Goal: Task Accomplishment & Management: Manage account settings

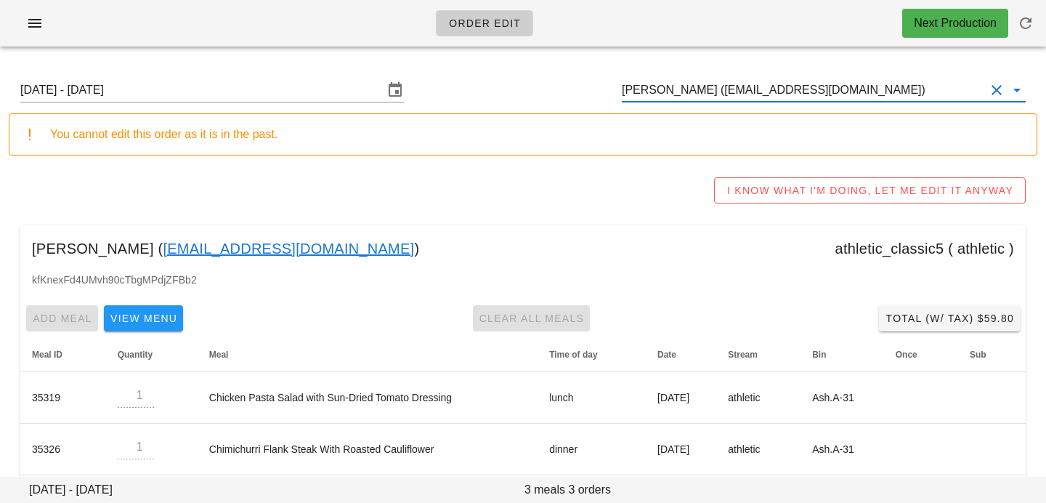
click at [892, 94] on input "Ron Josephson (ronjosephson9@gmail.com)" at bounding box center [803, 89] width 363 height 23
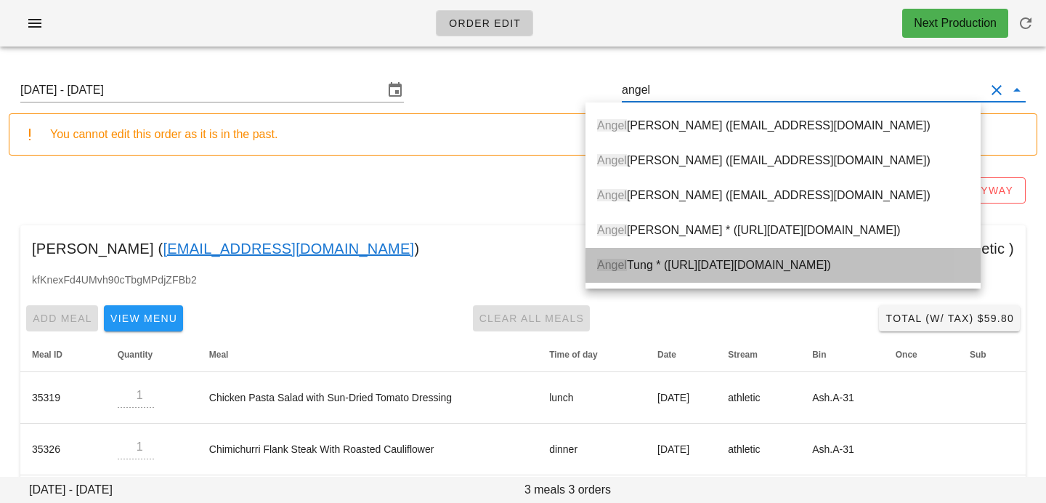
click at [860, 262] on div "Angel Tung * (00_DELETED_2025-08-28_Akytung___gmail.com)" at bounding box center [783, 265] width 372 height 14
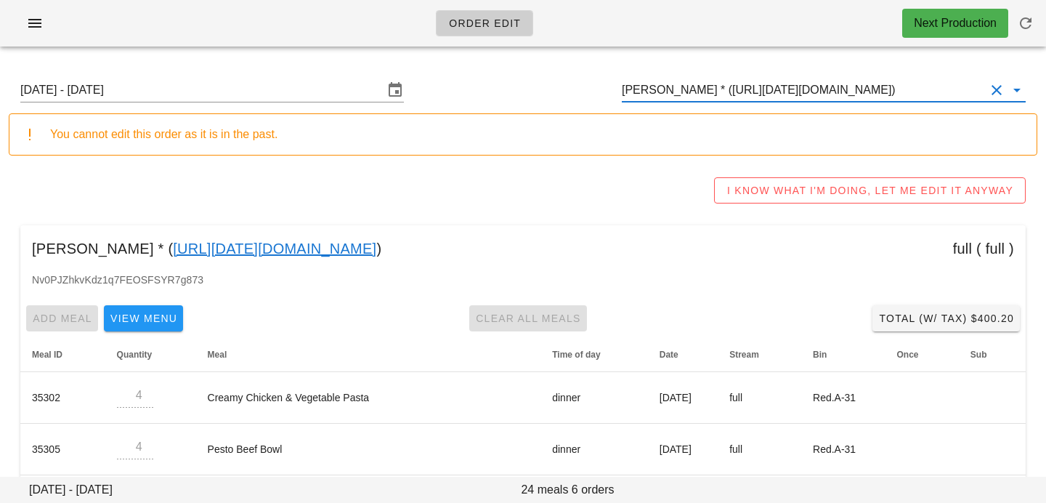
click at [694, 92] on input "Angel Tung * (00_DELETED_2025-08-28_Akytung___gmail.com)" at bounding box center [803, 89] width 363 height 23
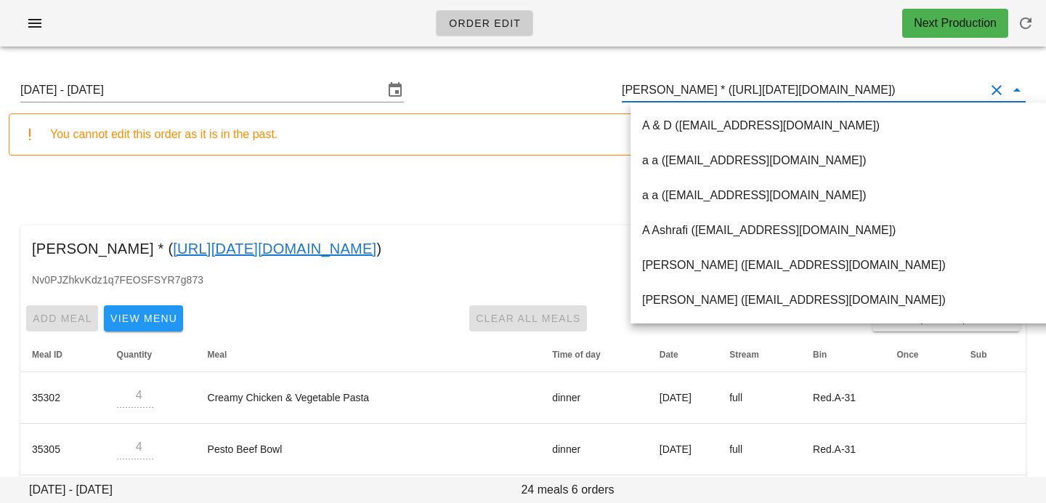
scroll to position [1, 0]
drag, startPoint x: 689, startPoint y: 88, endPoint x: 976, endPoint y: 88, distance: 287.0
click at [976, 89] on input "Angel Tung * (00_DELETED_2025-08-28_Akytung___gmail.com)" at bounding box center [803, 89] width 363 height 23
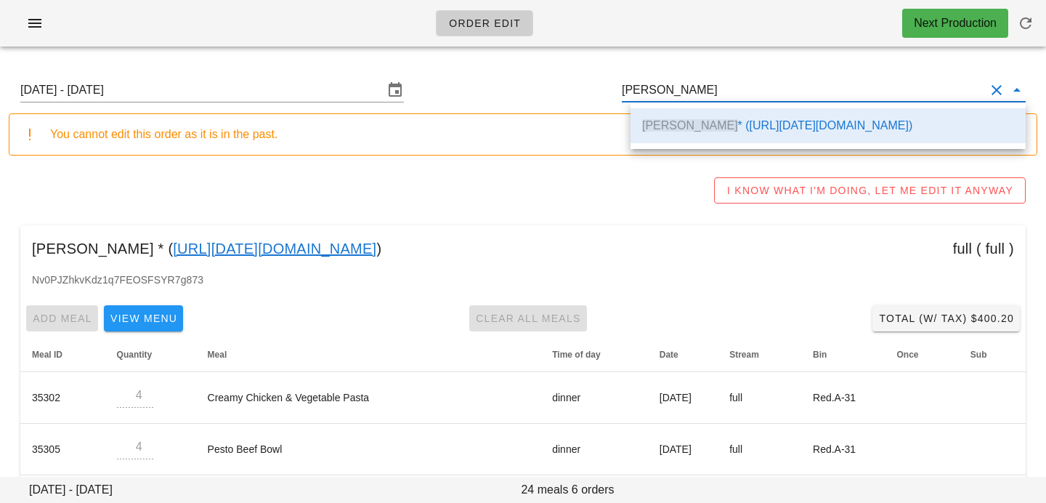
click at [668, 248] on div "Angel Tung * ( 00_DELETED_2025-08-28_Akytung___gmail.com ) full ( full )" at bounding box center [523, 248] width 1006 height 46
type input "Angel Tung * (00_DELETED_2025-08-28_Akytung___gmail.com)"
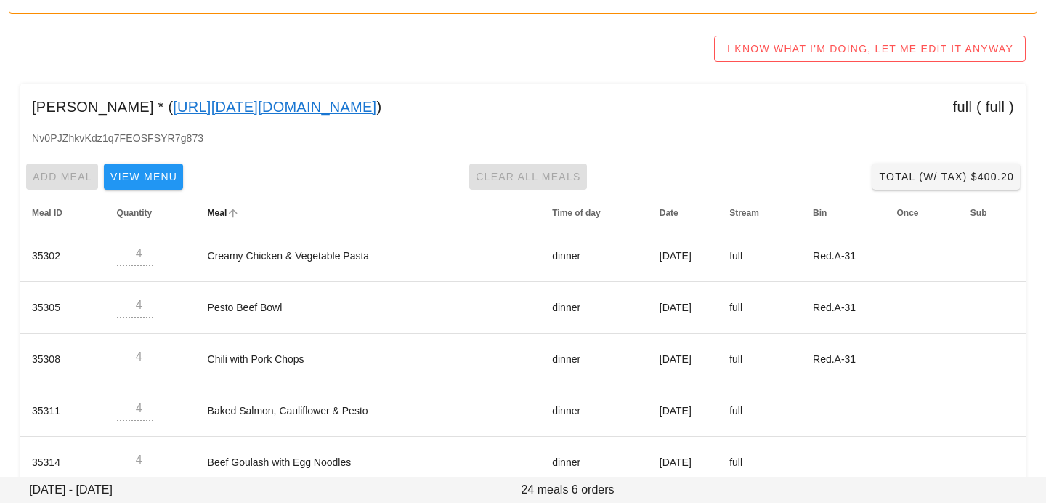
scroll to position [222, 0]
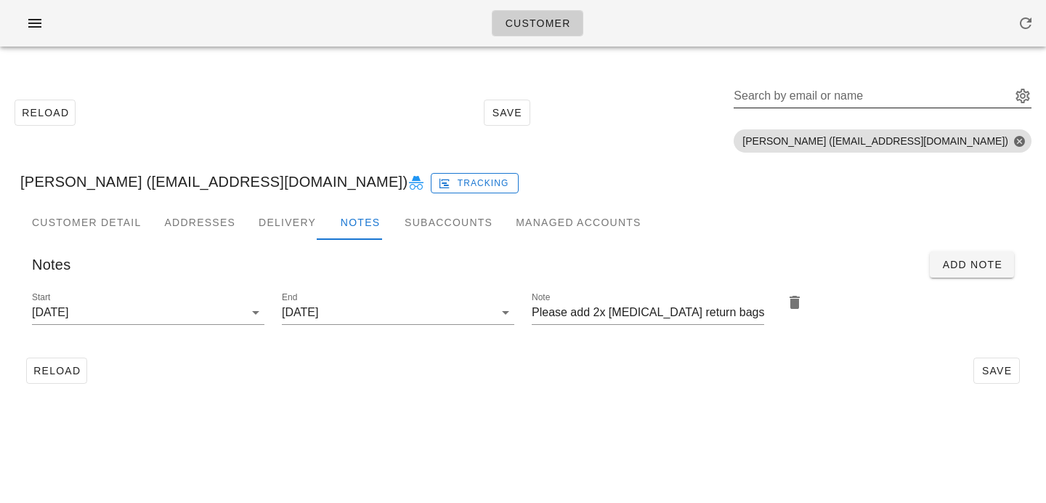
click at [875, 90] on div "Search by email or name" at bounding box center [871, 95] width 275 height 23
paste input "colbyevans@outlook.com"
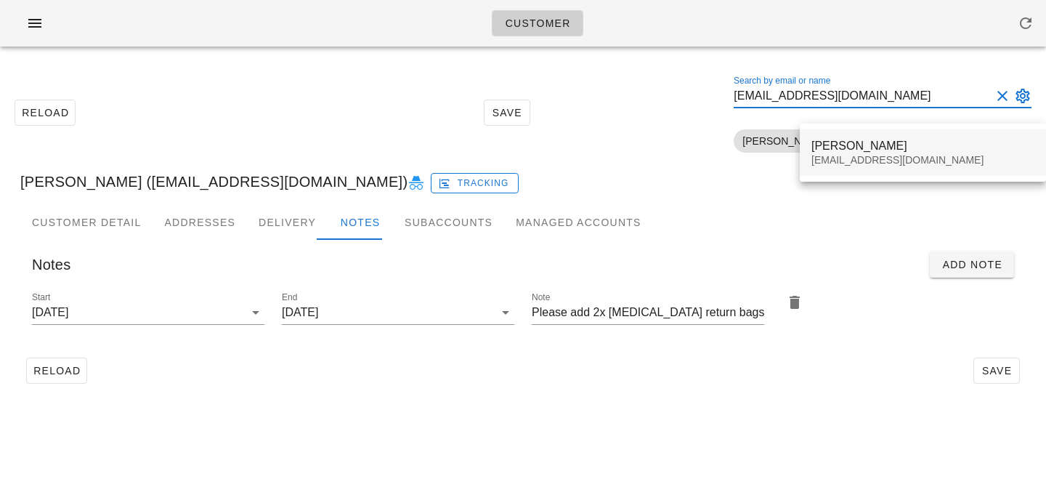
type input "colbyevans@outlook.com"
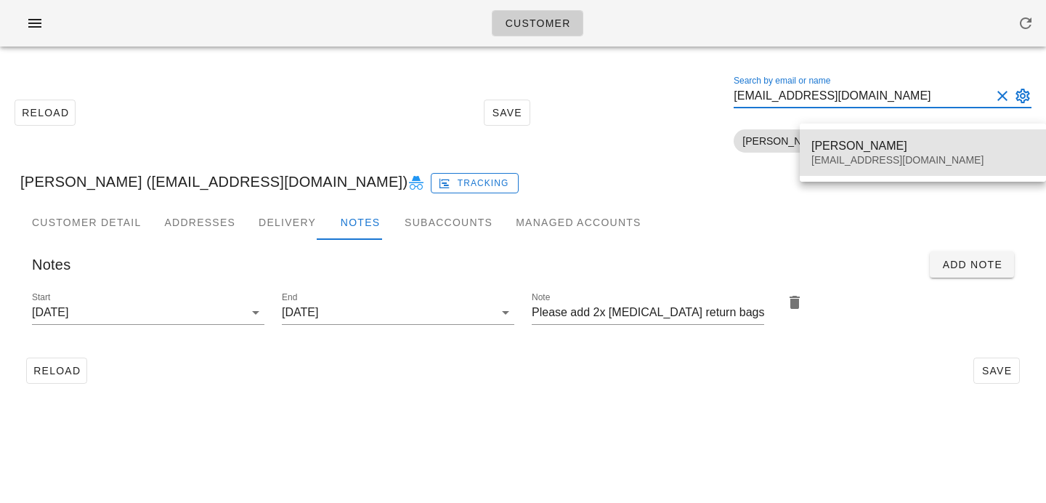
click at [836, 150] on div "Colby Evans" at bounding box center [923, 146] width 223 height 14
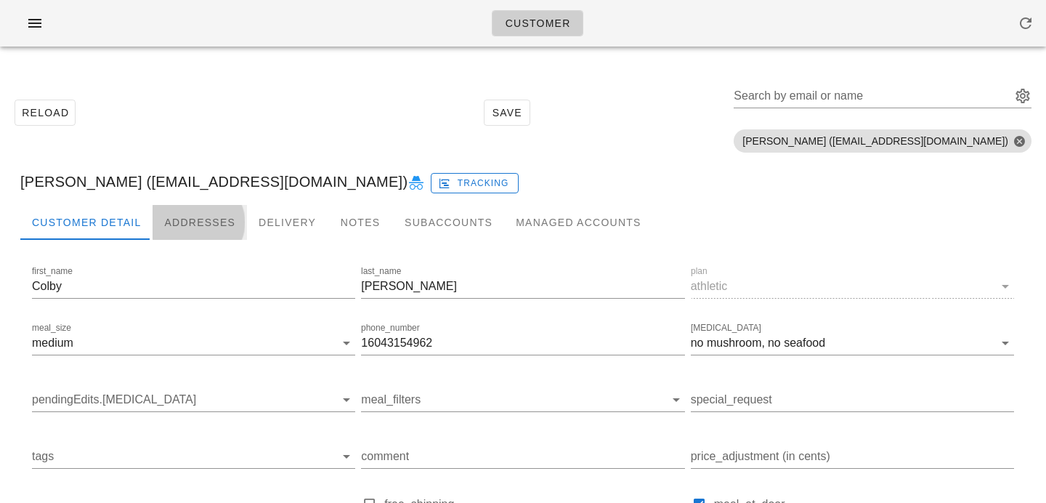
click at [200, 228] on div "Addresses" at bounding box center [200, 222] width 94 height 35
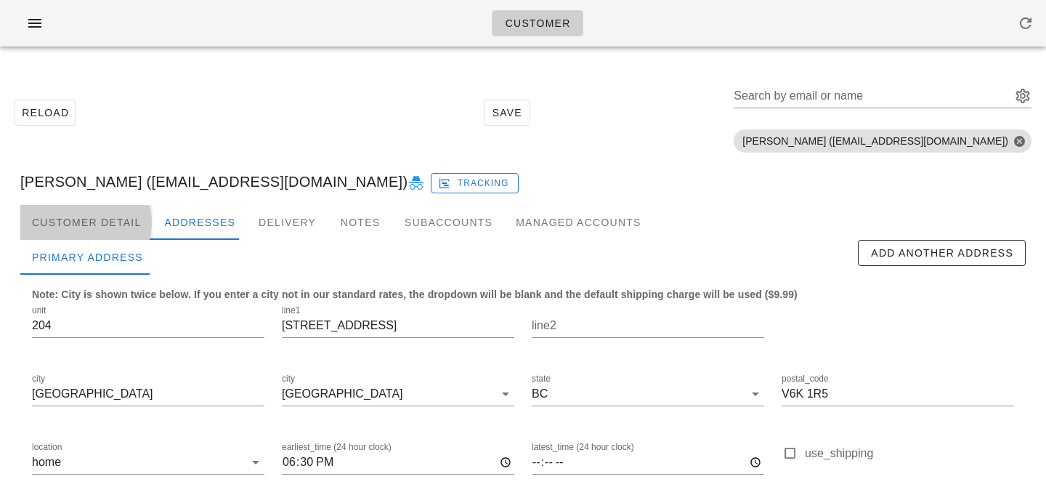
click at [130, 228] on div "Customer Detail" at bounding box center [86, 222] width 132 height 35
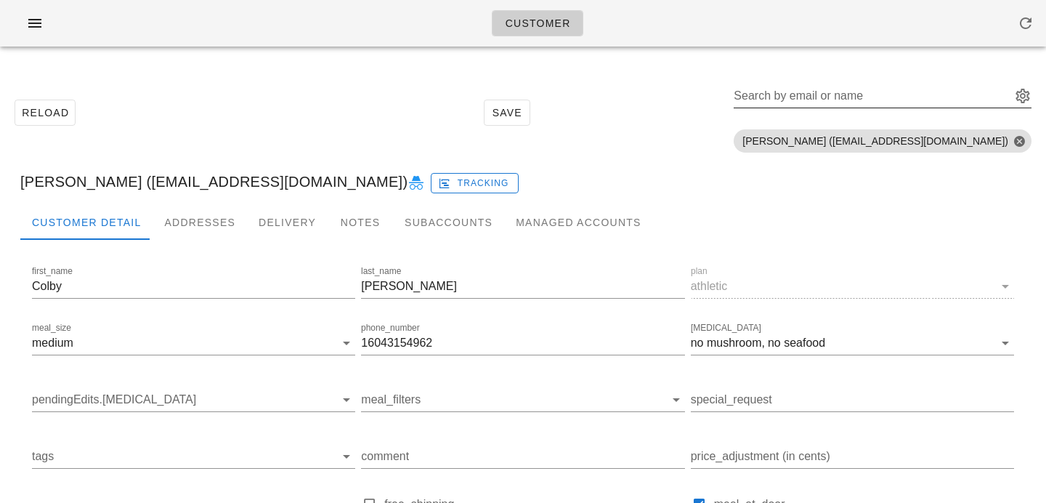
click at [859, 101] on input "Search by email or name" at bounding box center [871, 95] width 275 height 23
paste input "shanicekkirton@gmail.com"
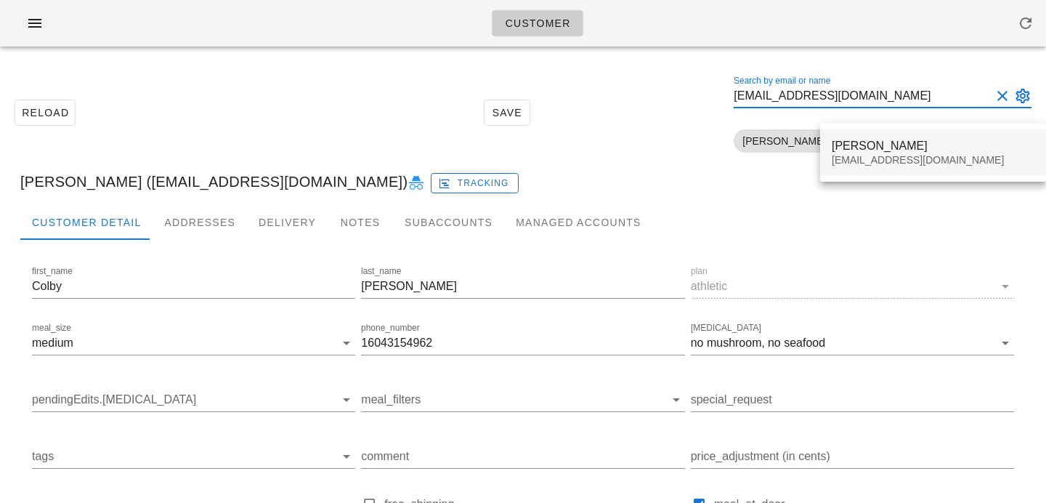
type input "shanicekkirton@gmail.com"
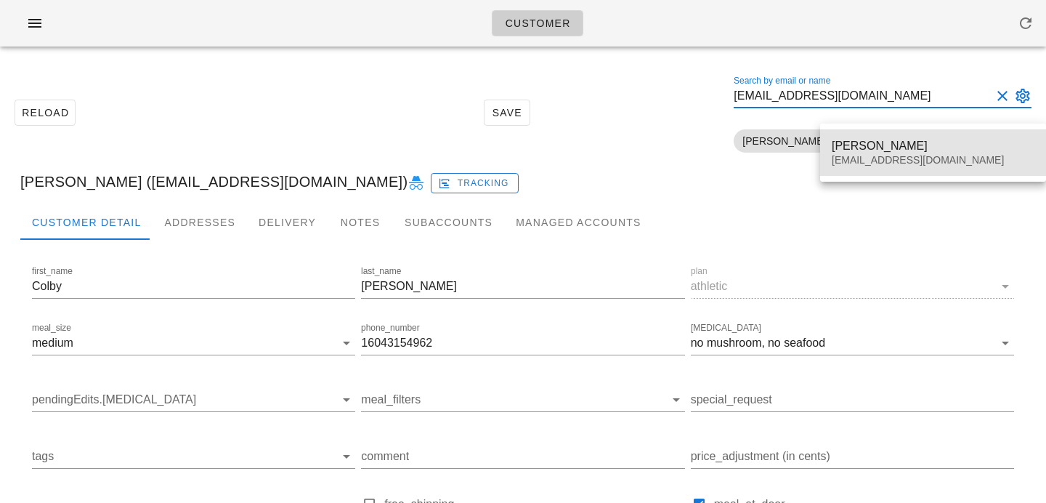
click at [861, 168] on div "Shanice Kirton shanicekkirton@gmail.com" at bounding box center [933, 152] width 203 height 45
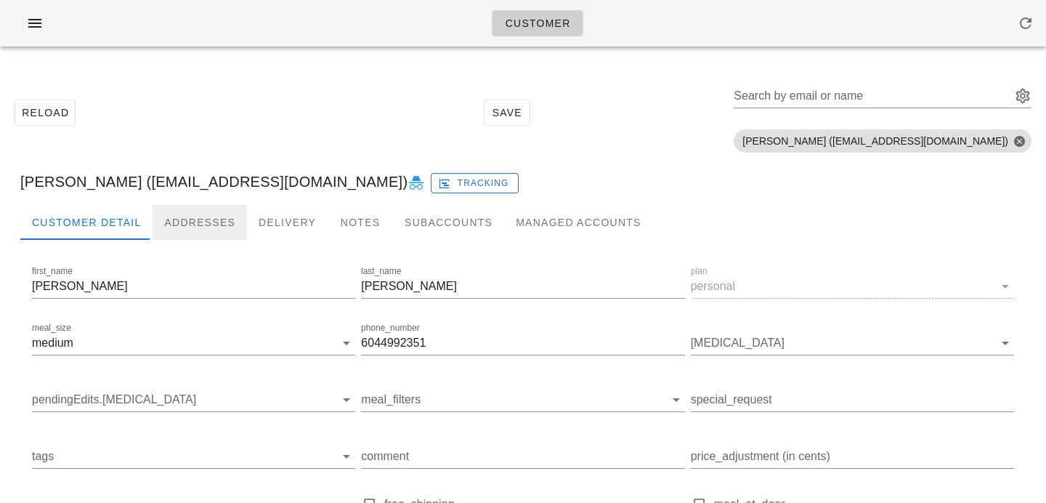
click at [212, 215] on div "Addresses" at bounding box center [200, 222] width 94 height 35
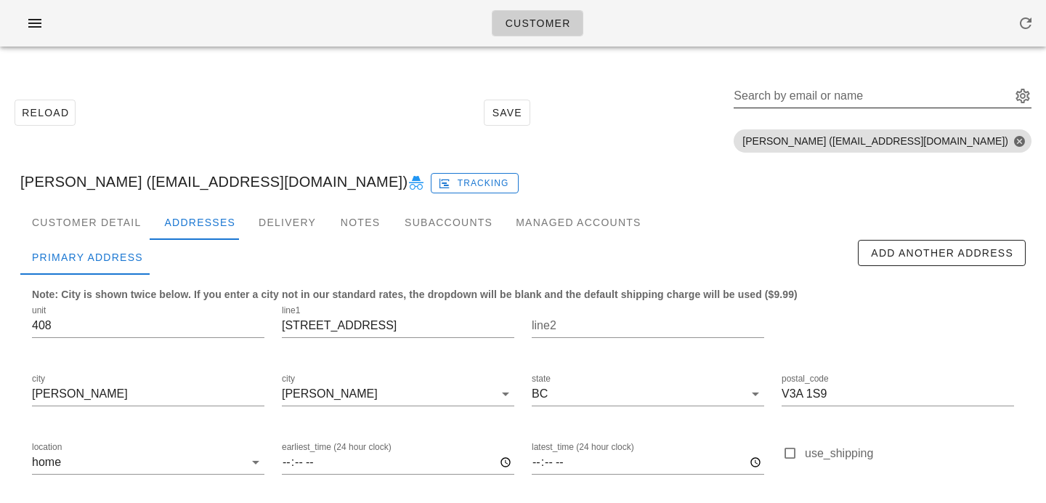
click at [887, 97] on input "Search by email or name" at bounding box center [871, 95] width 275 height 23
paste input "akytung@gmail.com"
click at [920, 104] on input "akytung@gmail.com" at bounding box center [862, 95] width 257 height 23
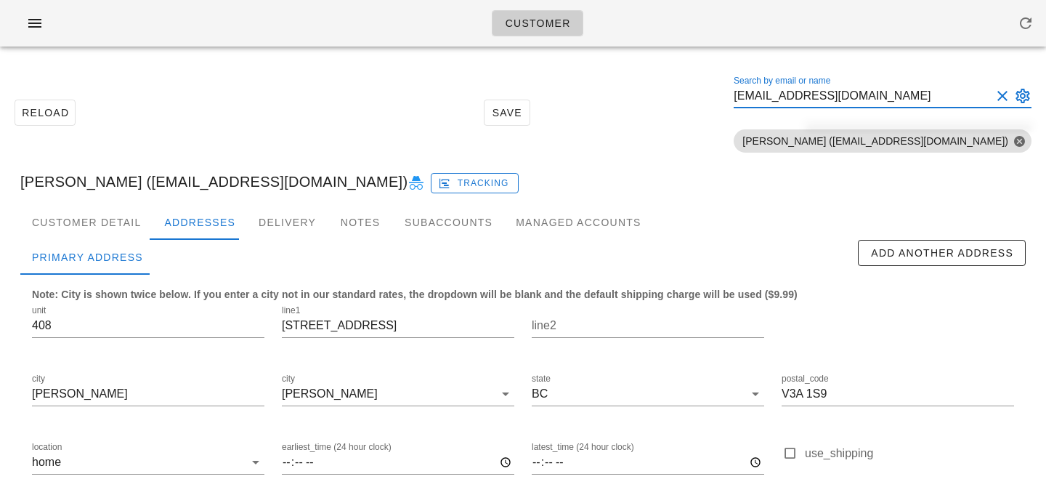
click at [921, 97] on input "akytung@gmail.com" at bounding box center [862, 95] width 257 height 23
drag, startPoint x: 899, startPoint y: 97, endPoint x: 676, endPoint y: 93, distance: 223.1
click at [676, 93] on div "Reload Save Search by email or name akytung@gmail Include deleted accounts Incl…" at bounding box center [523, 113] width 1029 height 92
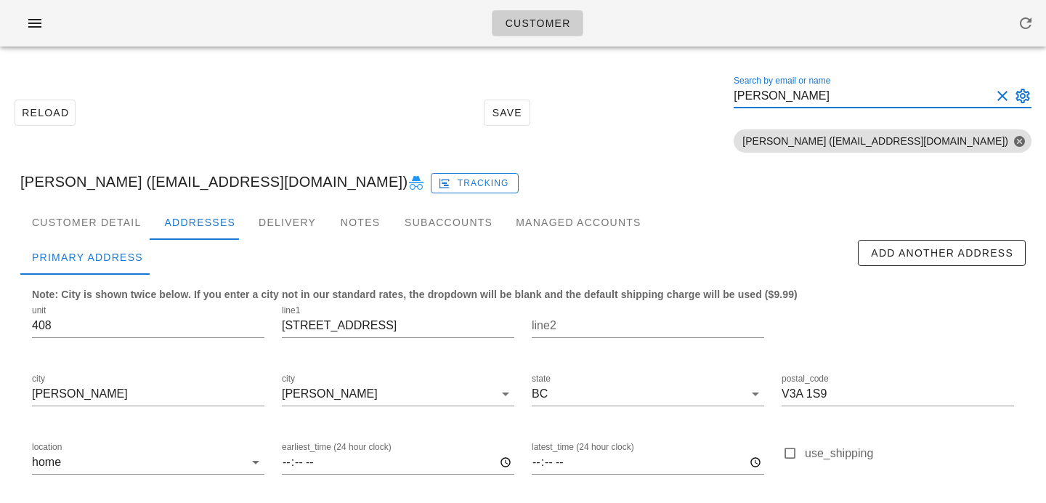
drag, startPoint x: 898, startPoint y: 97, endPoint x: 702, endPoint y: 69, distance: 198.2
click at [704, 75] on div "Reload Save Search by email or name angel tung Include deleted accounts Include…" at bounding box center [523, 113] width 1029 height 92
paste input "jpgclark@telus.net"
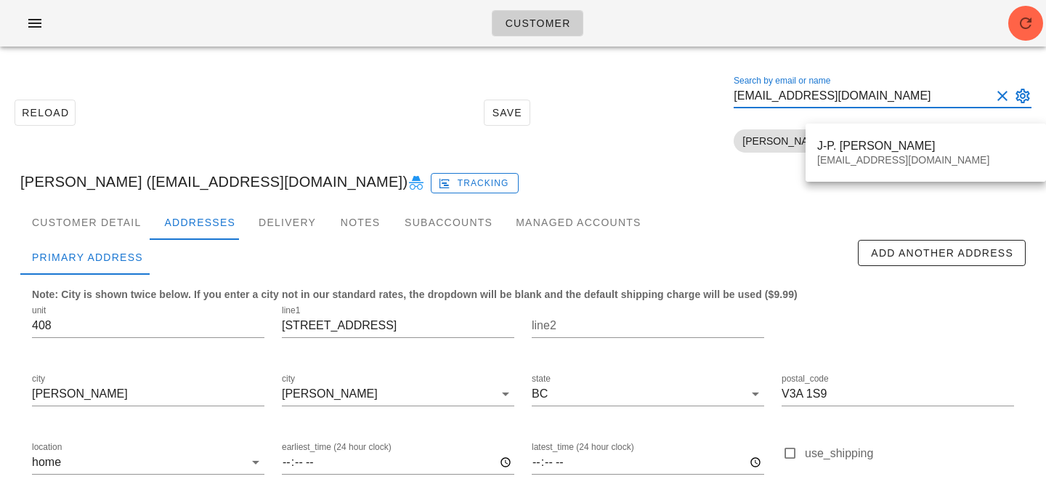
scroll to position [1, 0]
drag, startPoint x: 915, startPoint y: 96, endPoint x: 726, endPoint y: 96, distance: 188.9
click at [726, 96] on div "Reload Save Search by email or name jpgclark@telus.net Include deleted accounts…" at bounding box center [523, 113] width 1029 height 92
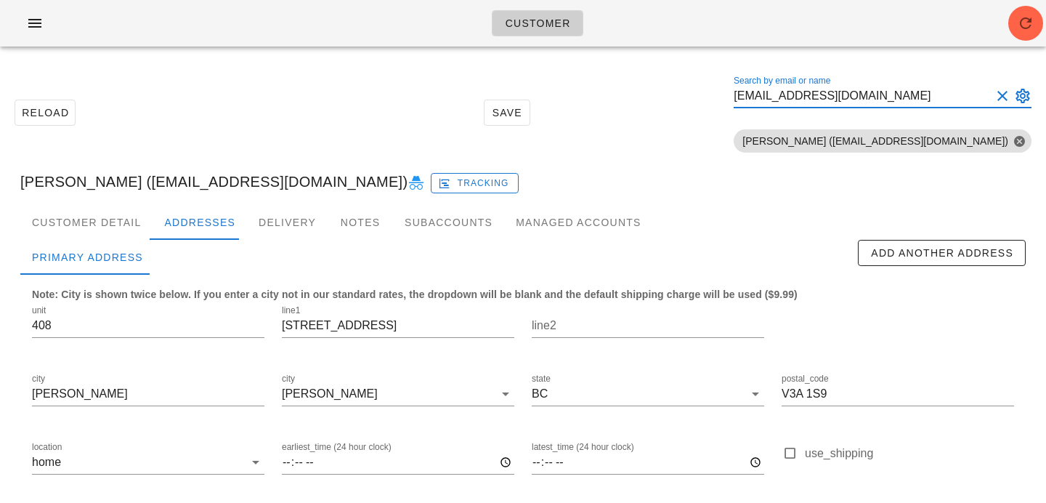
paste input "mahadanisushmita@gmail.com"
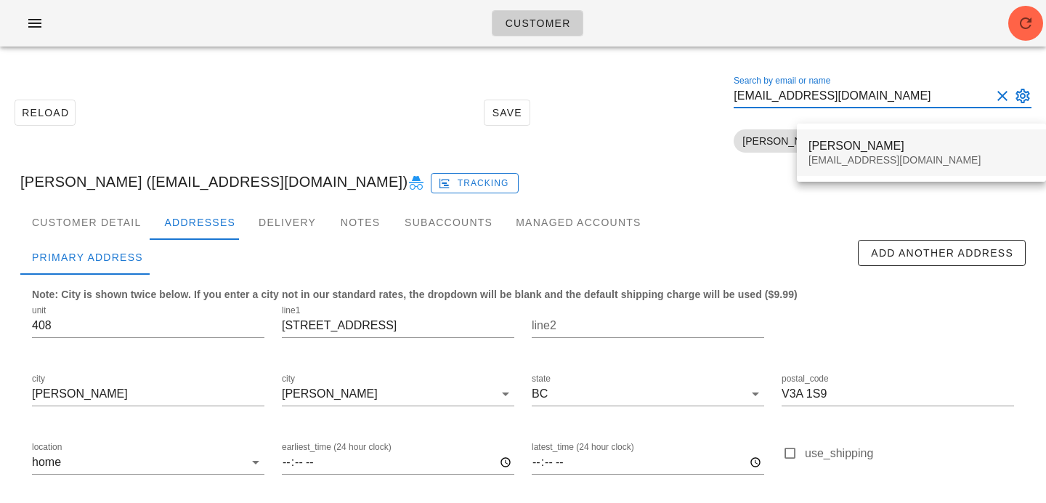
type input "mahadanisushmita@gmail.com"
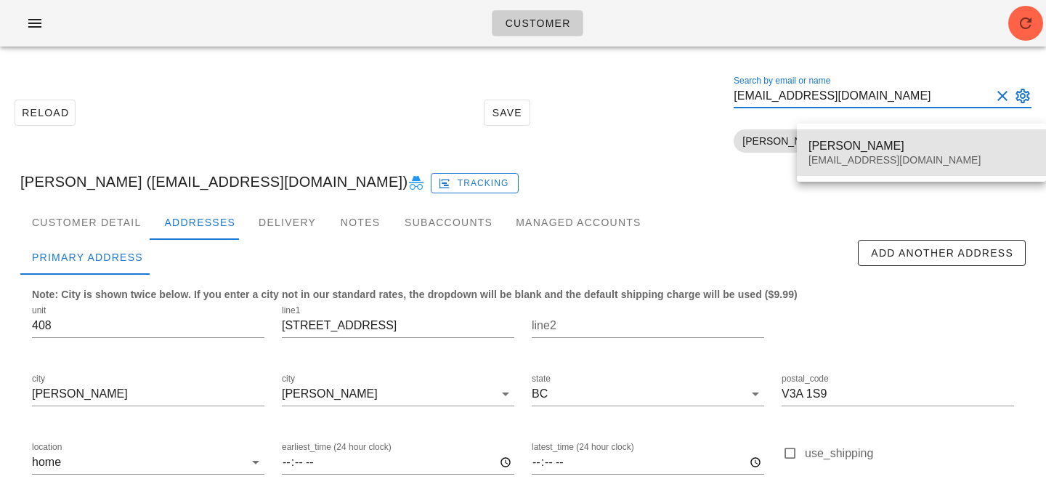
click at [830, 155] on div "mahadanisushmita@gmail.com" at bounding box center [922, 160] width 226 height 12
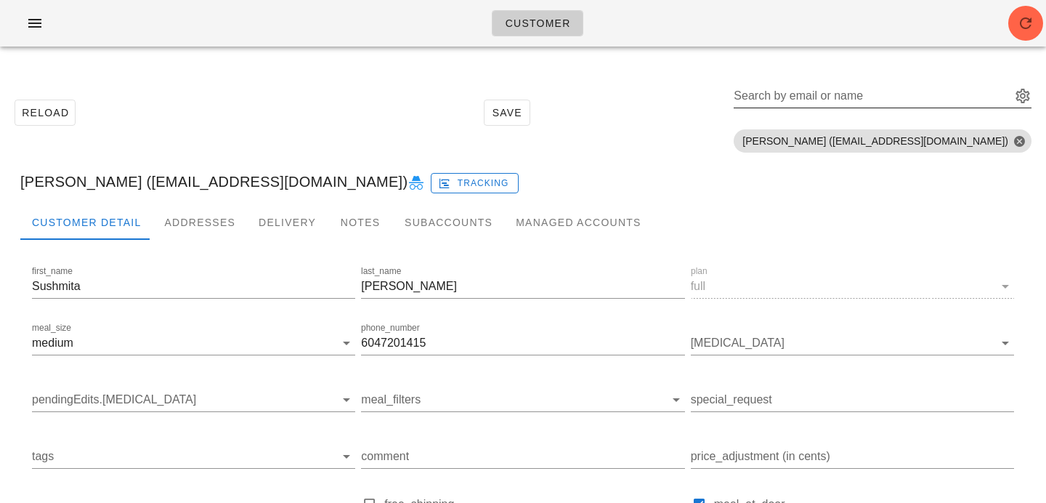
click at [804, 96] on input "Search by email or name" at bounding box center [871, 95] width 275 height 23
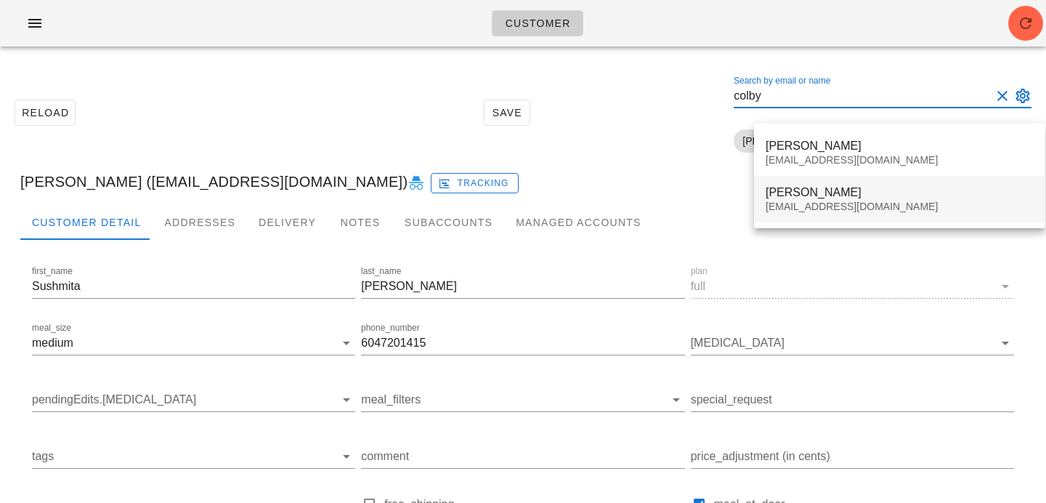
type input "colby"
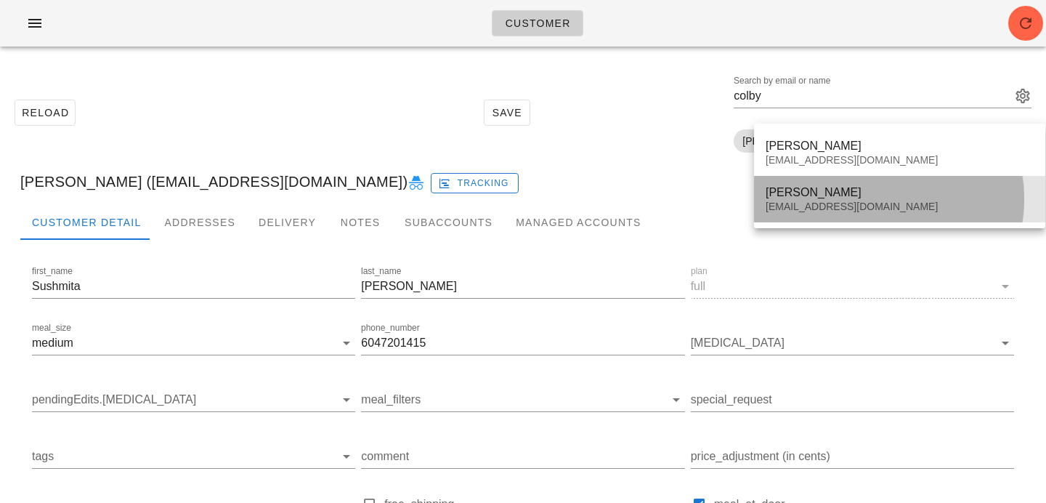
click at [838, 186] on div "Colby Evans" at bounding box center [900, 192] width 268 height 14
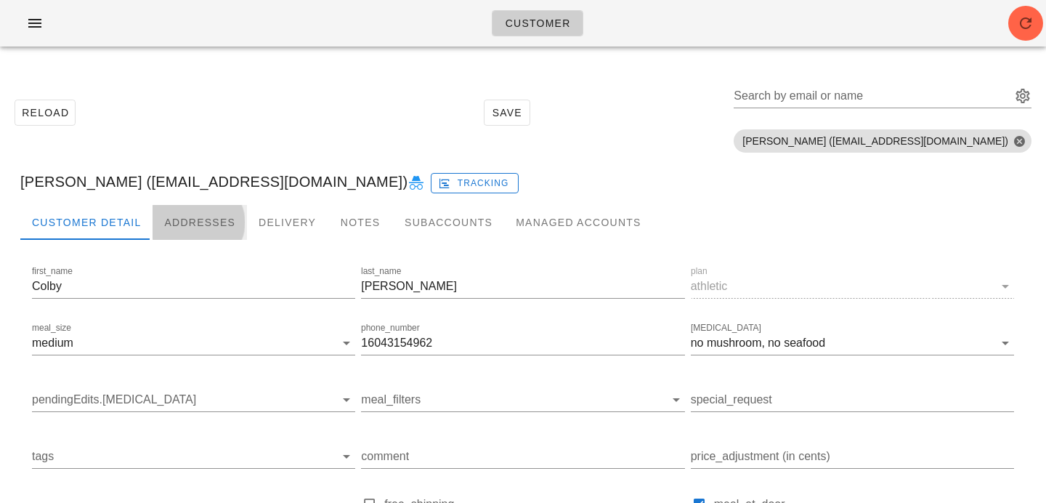
click at [220, 219] on div "Addresses" at bounding box center [200, 222] width 94 height 35
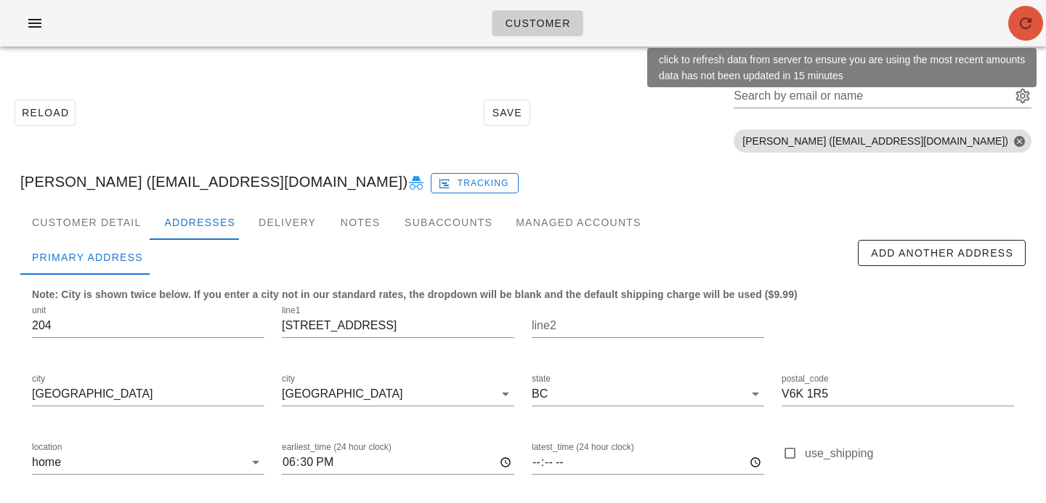
click at [1027, 24] on icon "button" at bounding box center [1025, 23] width 17 height 17
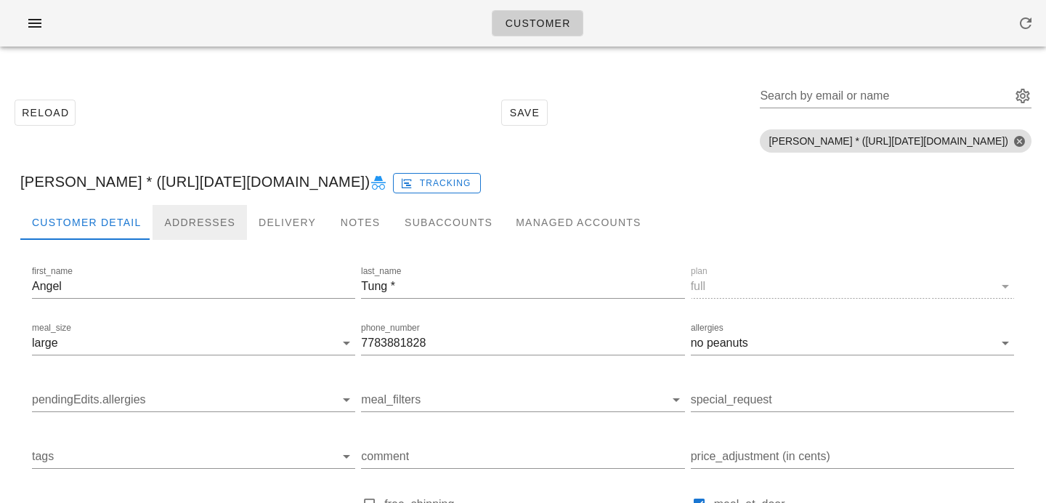
click at [186, 223] on div "Addresses" at bounding box center [200, 222] width 94 height 35
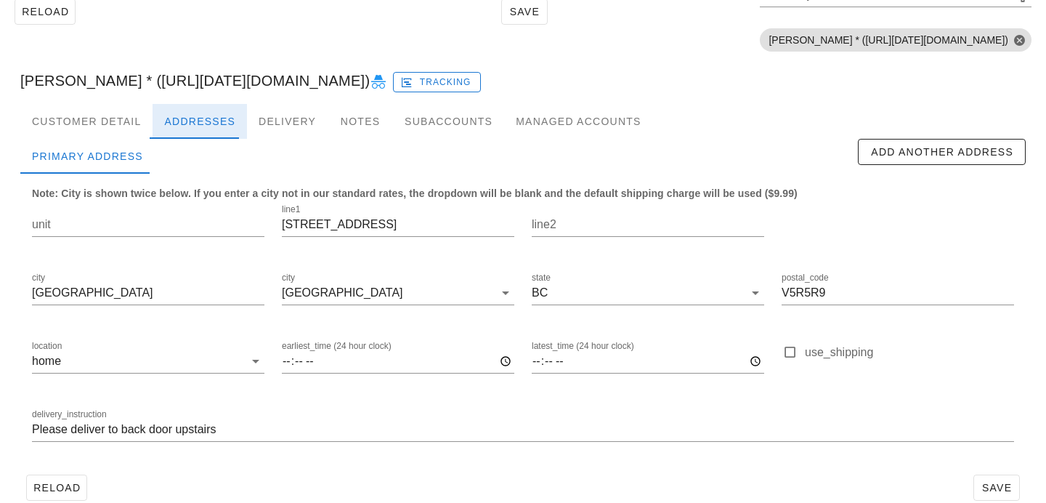
scroll to position [125, 0]
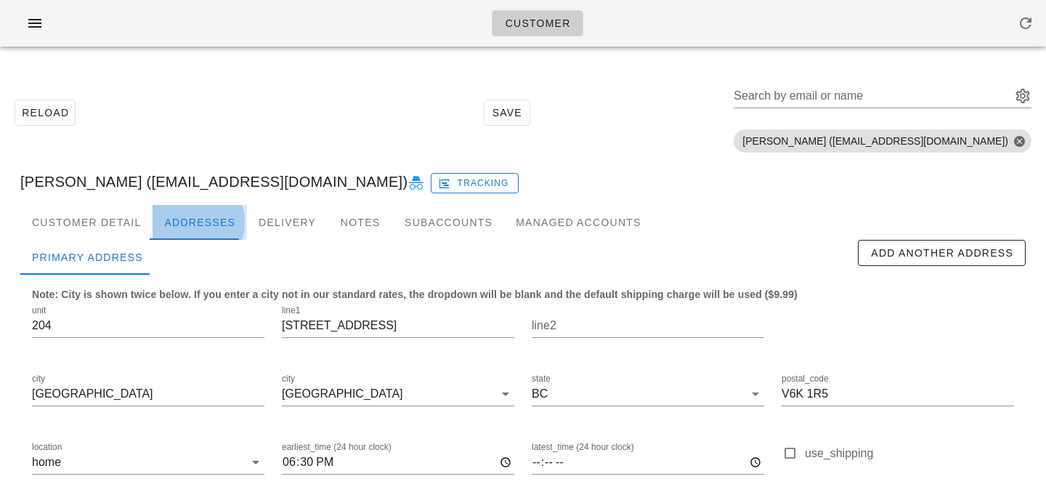
click at [188, 235] on div "Addresses" at bounding box center [200, 222] width 94 height 35
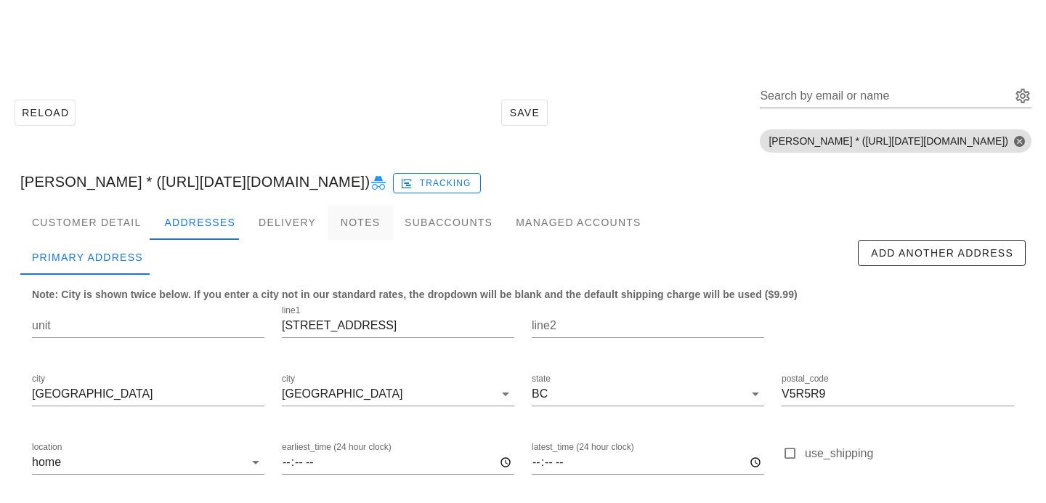
scroll to position [125, 0]
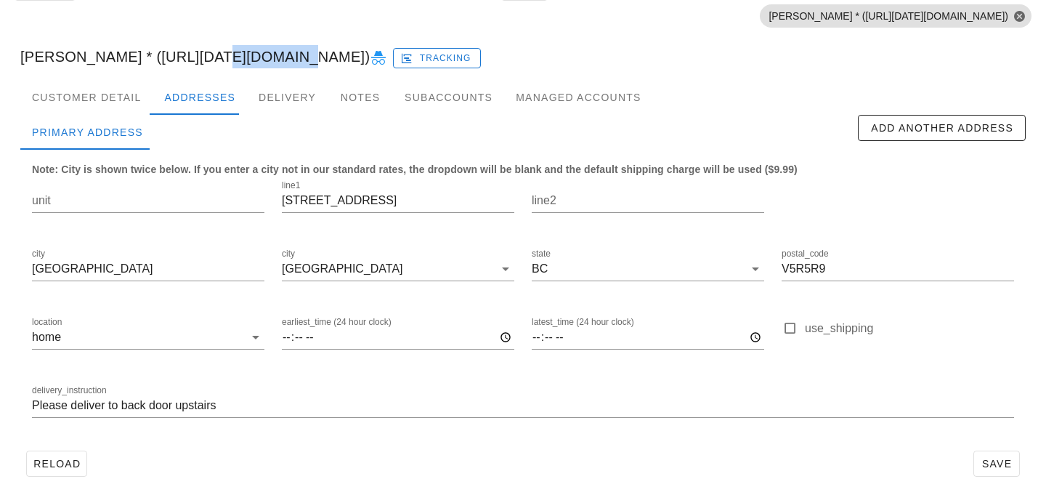
drag, startPoint x: 288, startPoint y: 57, endPoint x: 214, endPoint y: 55, distance: 74.1
click at [214, 55] on div "[PERSON_NAME] * ([URL][DATE][DOMAIN_NAME]) Tracking" at bounding box center [523, 56] width 1029 height 46
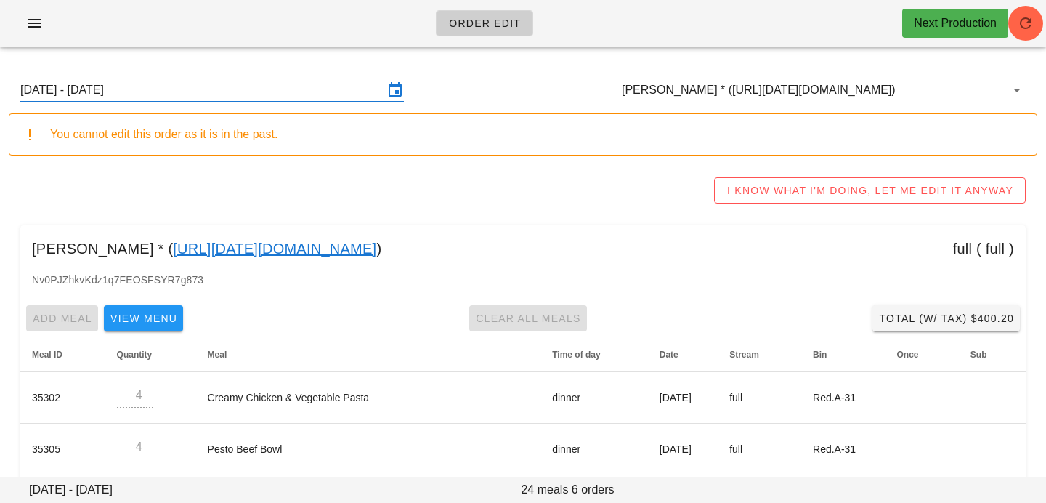
click at [244, 81] on input "Sunday August 31 - Saturday September 6" at bounding box center [201, 89] width 363 height 23
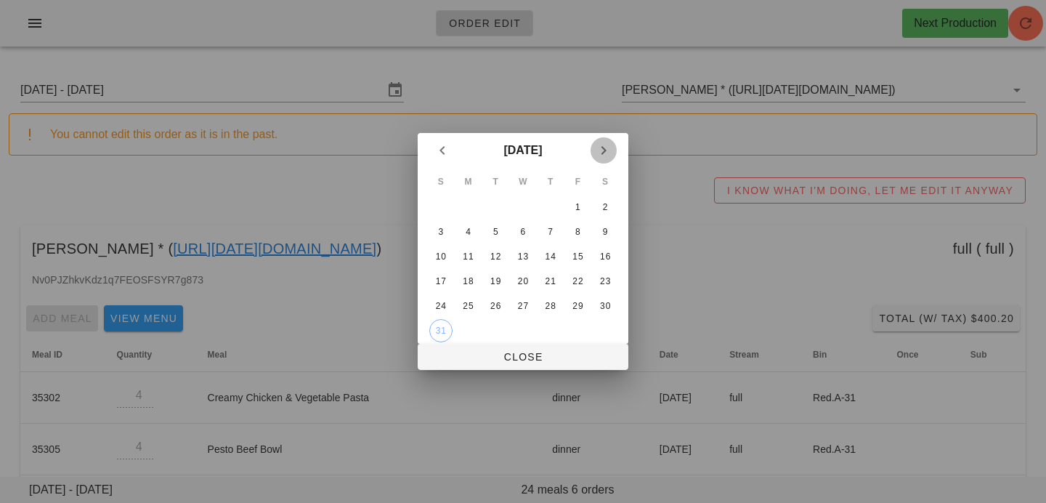
click at [615, 147] on span "Next month" at bounding box center [604, 150] width 26 height 17
click at [466, 236] on div "8" at bounding box center [468, 232] width 23 height 10
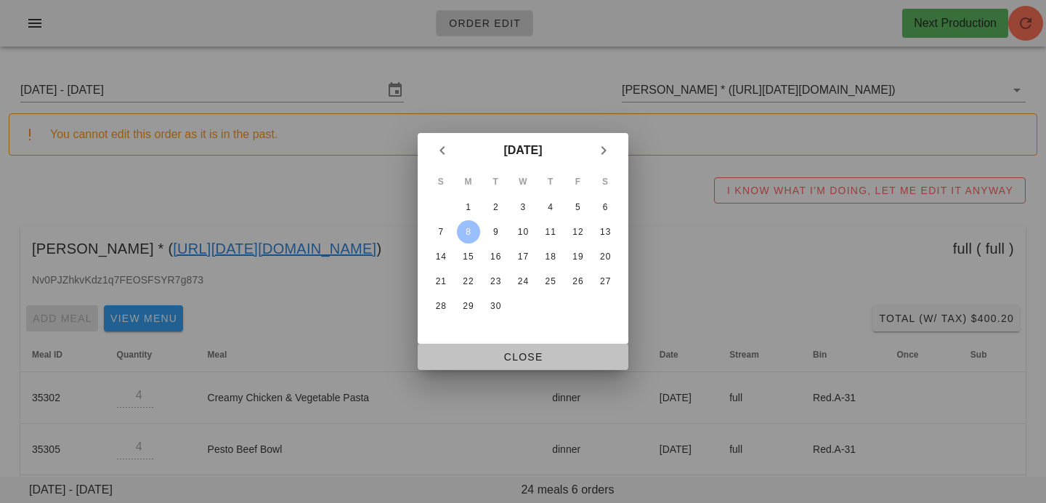
drag, startPoint x: 458, startPoint y: 355, endPoint x: 250, endPoint y: 2, distance: 409.7
click at [458, 355] on span "Close" at bounding box center [522, 357] width 187 height 12
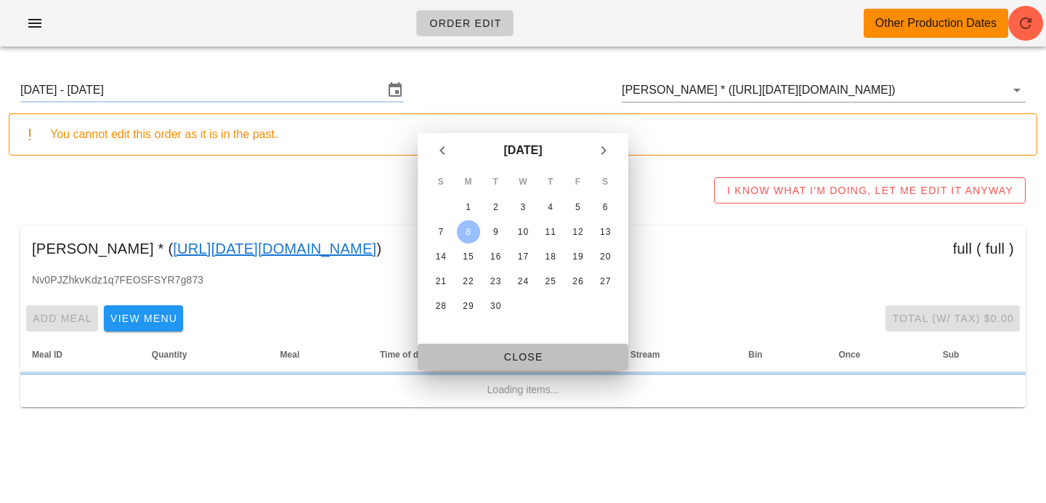
type input "Sunday September 7 - Saturday September 13"
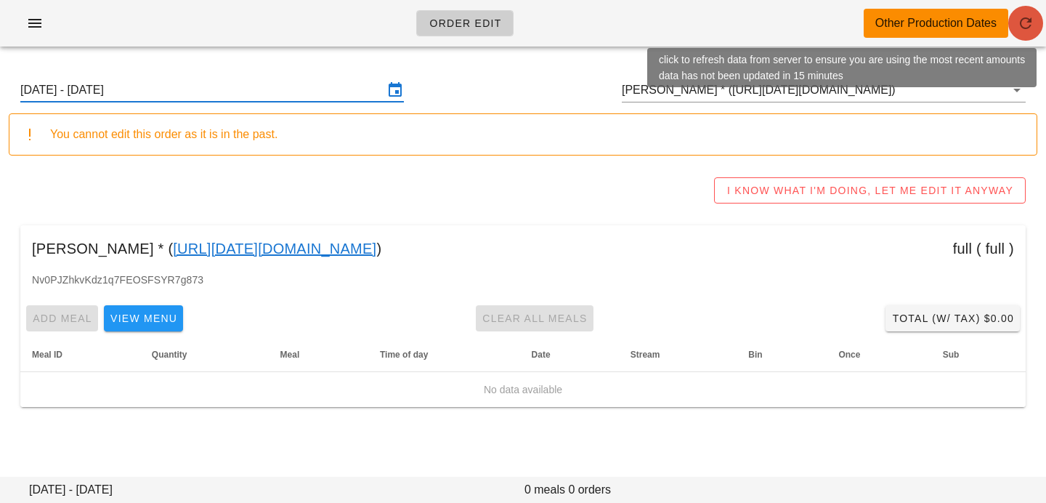
click at [1029, 34] on button "button" at bounding box center [1025, 23] width 35 height 35
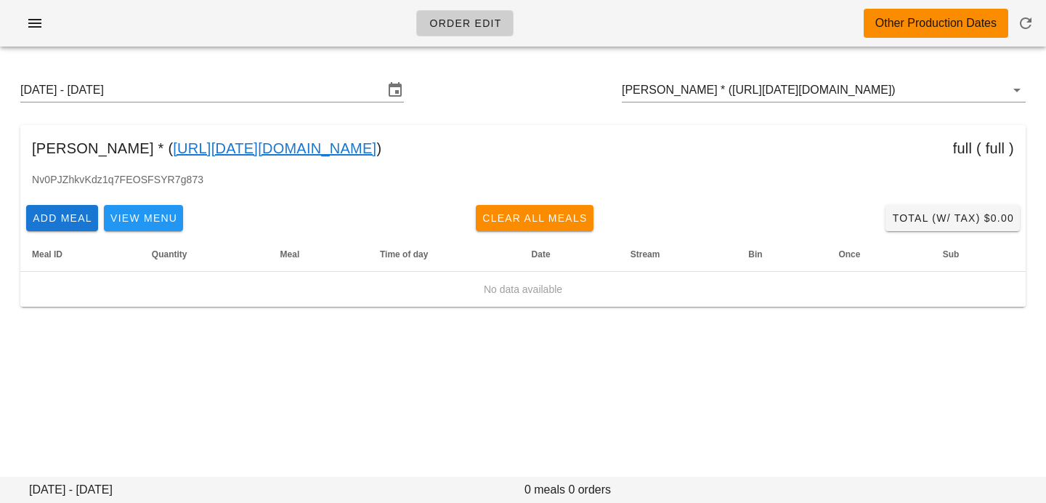
click at [228, 73] on div "[DATE] - [DATE] [PERSON_NAME] * ([URL][DATE][DOMAIN_NAME])" at bounding box center [523, 90] width 1029 height 46
click at [228, 97] on input "[DATE] - [DATE]" at bounding box center [201, 89] width 363 height 23
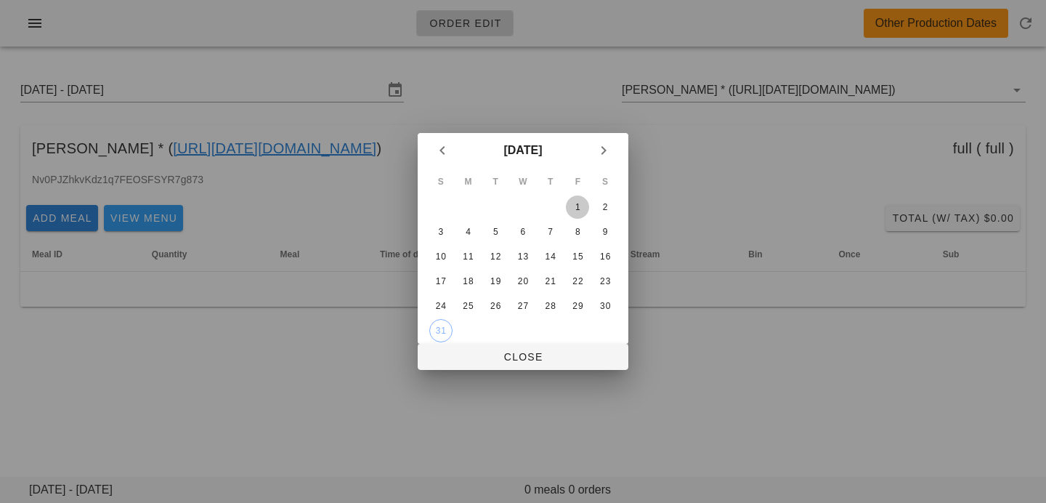
click at [571, 207] on div "1" at bounding box center [577, 207] width 23 height 10
click at [470, 304] on div "25" at bounding box center [468, 306] width 23 height 10
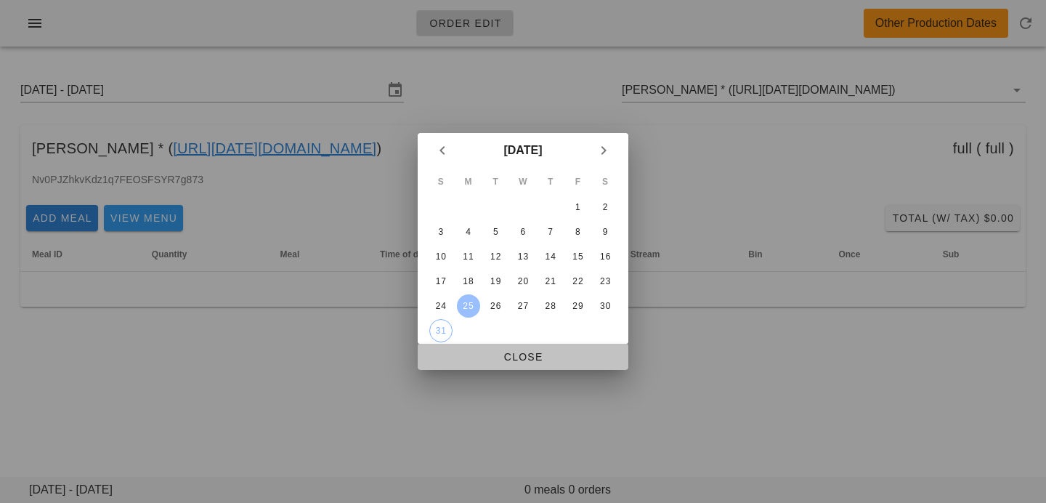
click at [475, 365] on button "Close" at bounding box center [523, 357] width 211 height 26
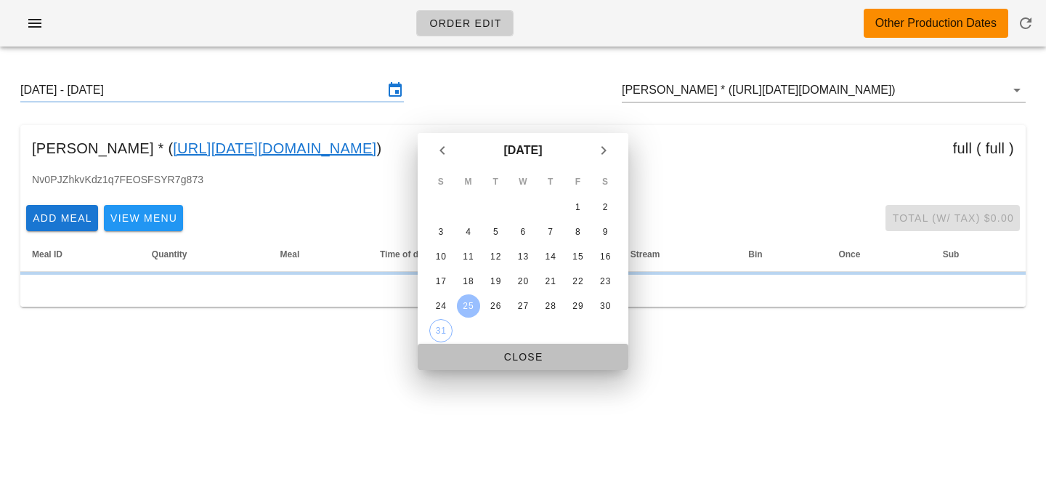
type input "Sunday August 24 - Saturday August 30"
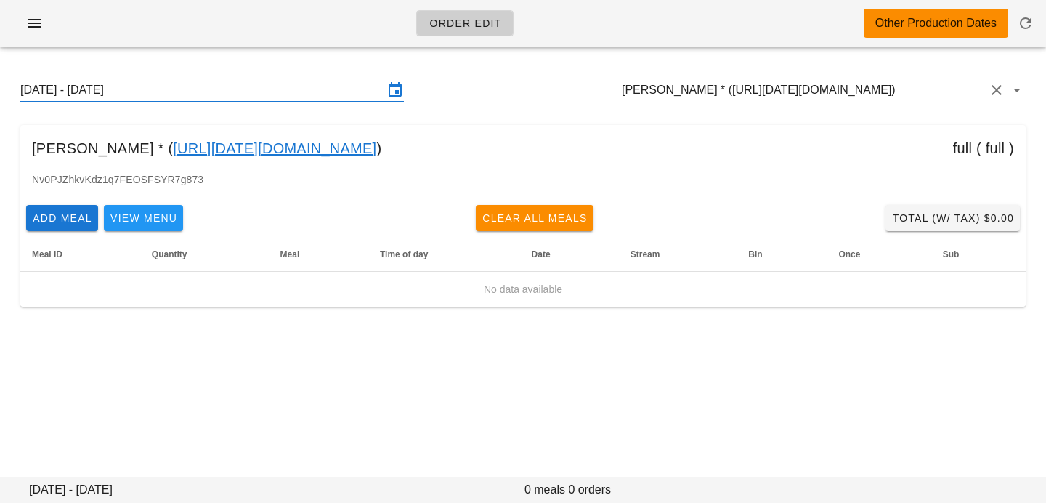
click at [768, 97] on input "[PERSON_NAME] * ([URL][DATE][DOMAIN_NAME])" at bounding box center [803, 89] width 363 height 23
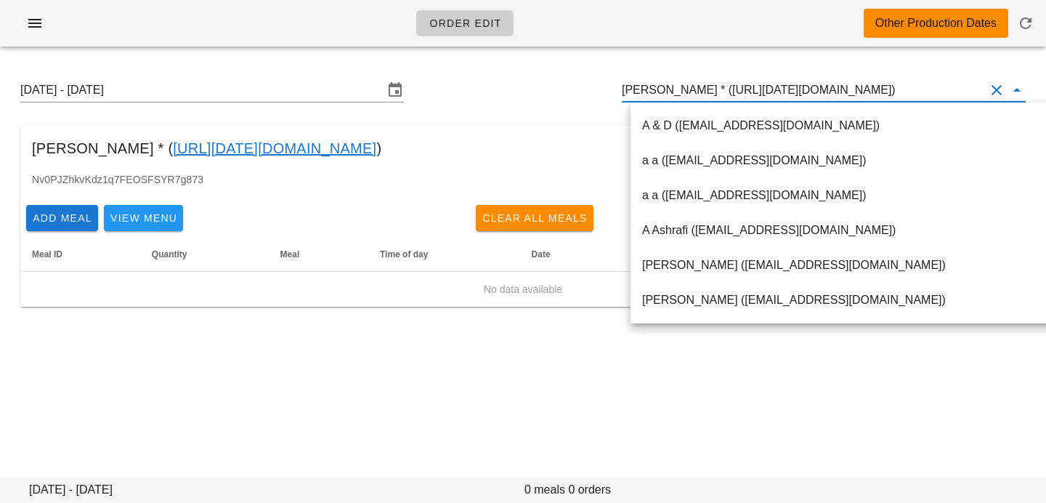
paste input "julieadelaidegagnon@gmail.com"
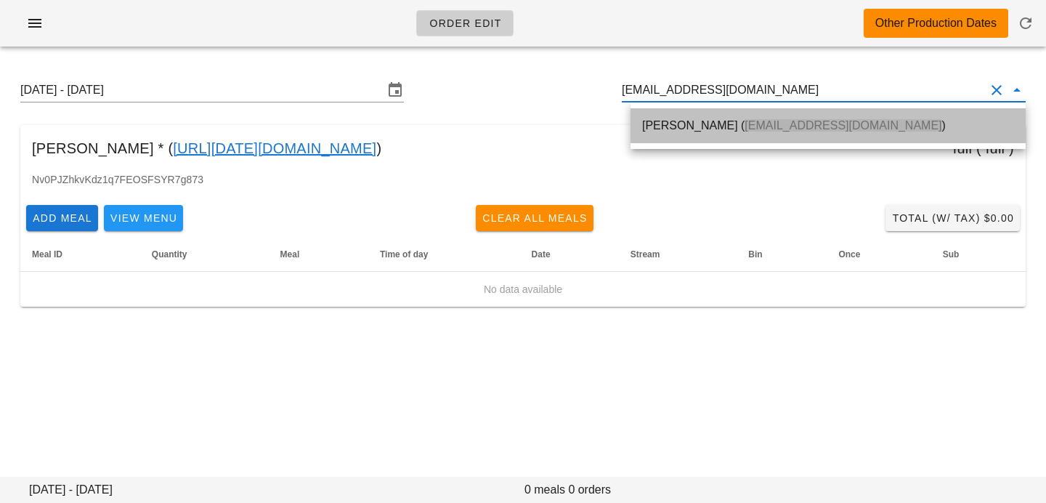
click at [716, 127] on div "Julie Gagnon ( julieadelaidegagnon@gmail.com )" at bounding box center [828, 125] width 372 height 14
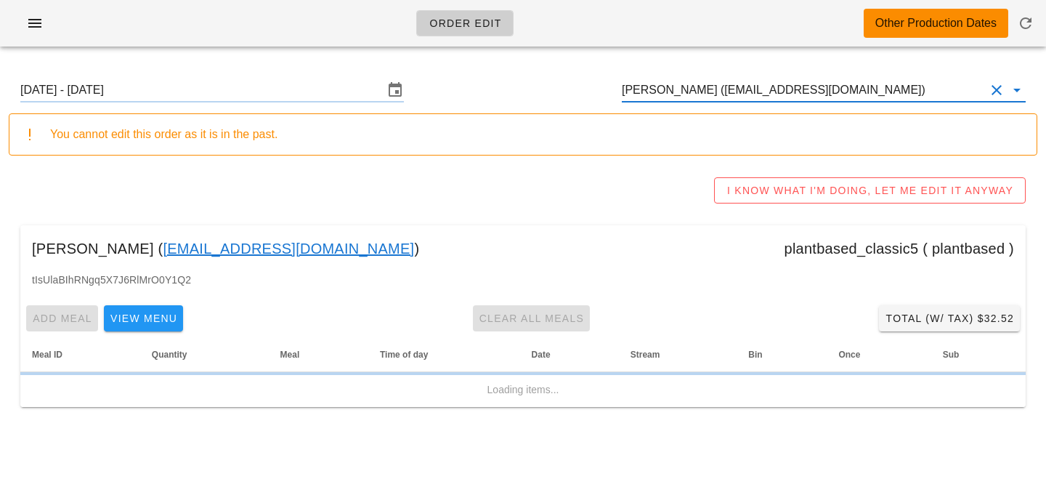
type input "Julie Gagnon (julieadelaidegagnon@gmail.com)"
click at [243, 85] on input "Sunday August 24 - Saturday August 30" at bounding box center [201, 89] width 363 height 23
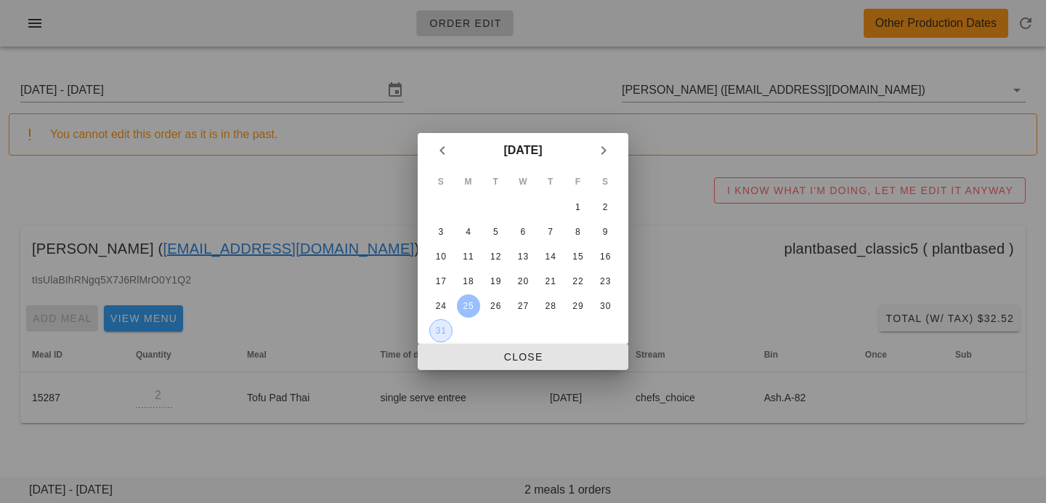
click at [440, 325] on div "31" at bounding box center [441, 330] width 22 height 10
click at [464, 359] on span "Close" at bounding box center [522, 357] width 187 height 12
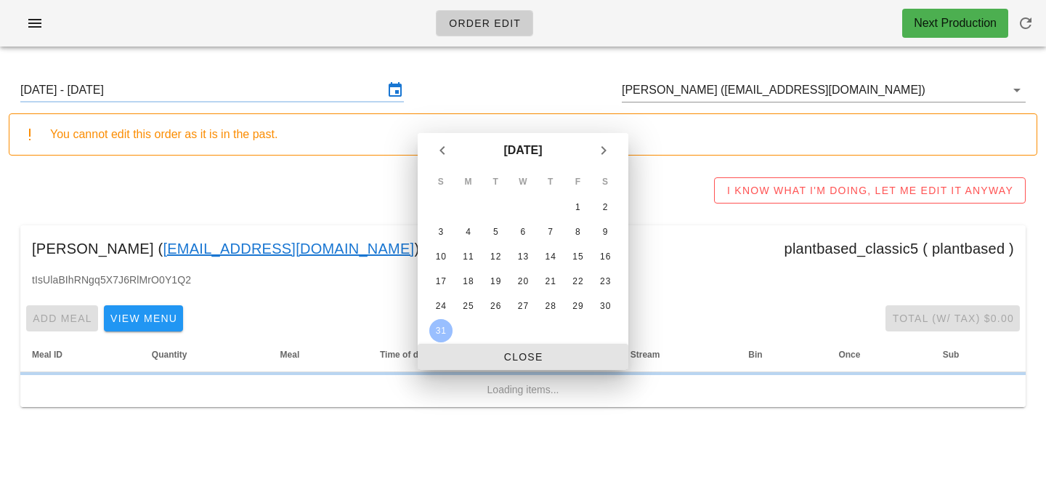
type input "[DATE] - [DATE]"
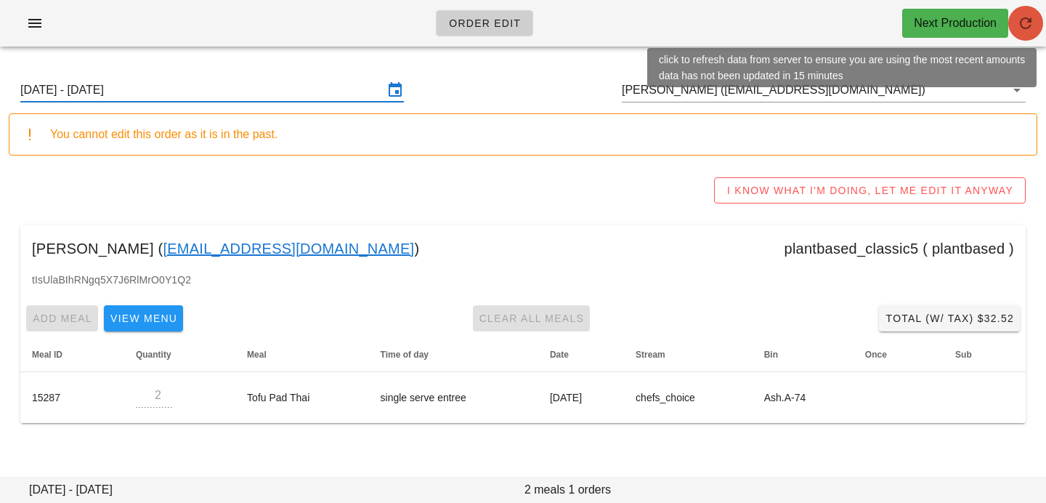
click at [1022, 37] on button "button" at bounding box center [1025, 23] width 35 height 35
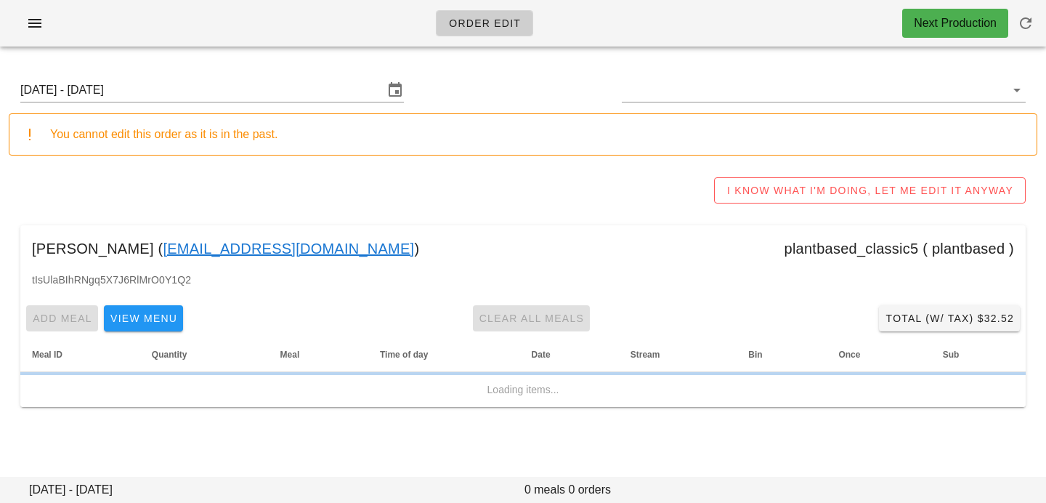
type input "[PERSON_NAME] ([EMAIL_ADDRESS][DOMAIN_NAME])"
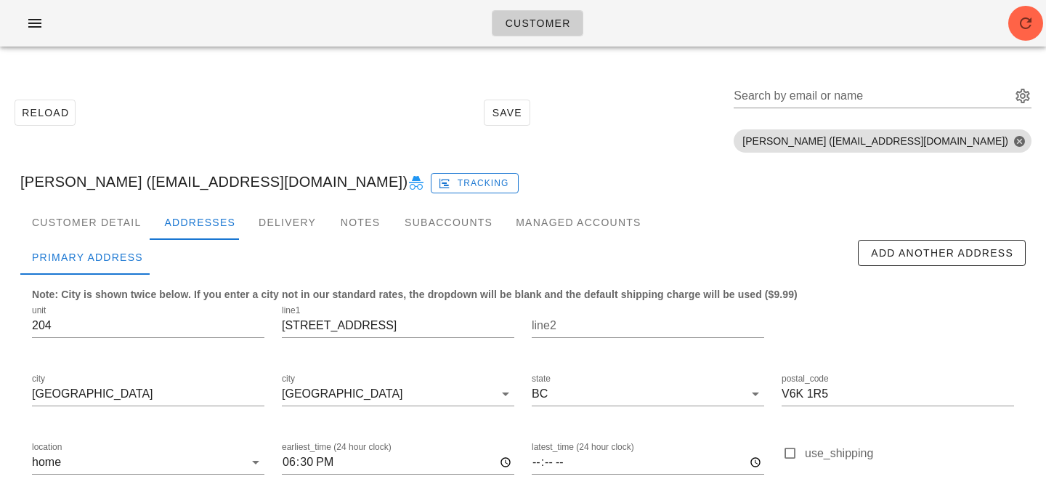
click at [864, 91] on div "Search by email or name" at bounding box center [871, 95] width 275 height 23
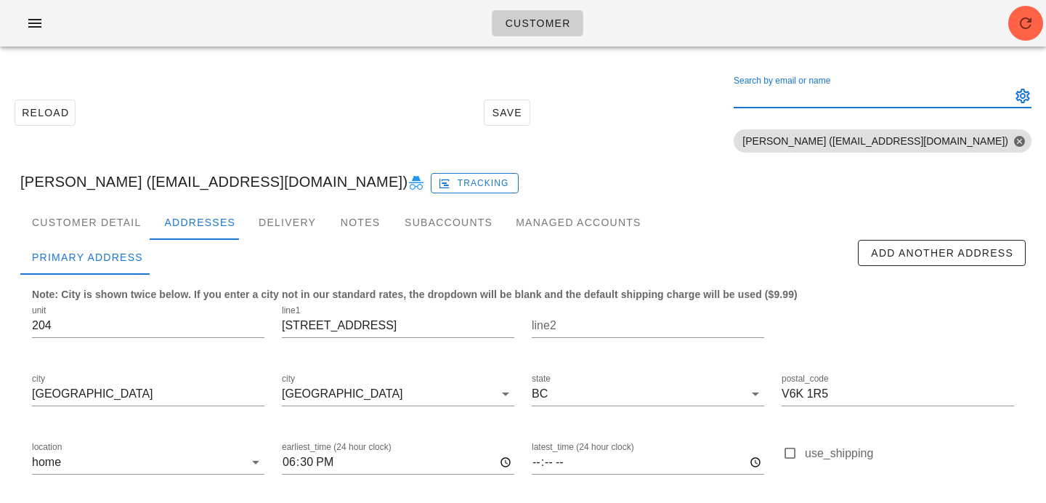
paste input "mahadanisushmita@gmail.com"
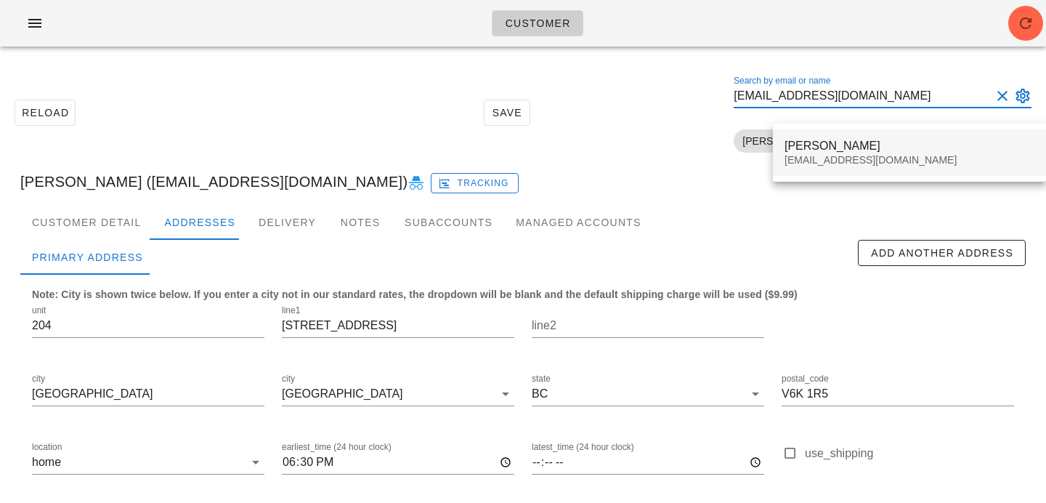
type input "mahadanisushmita@gmail.com"
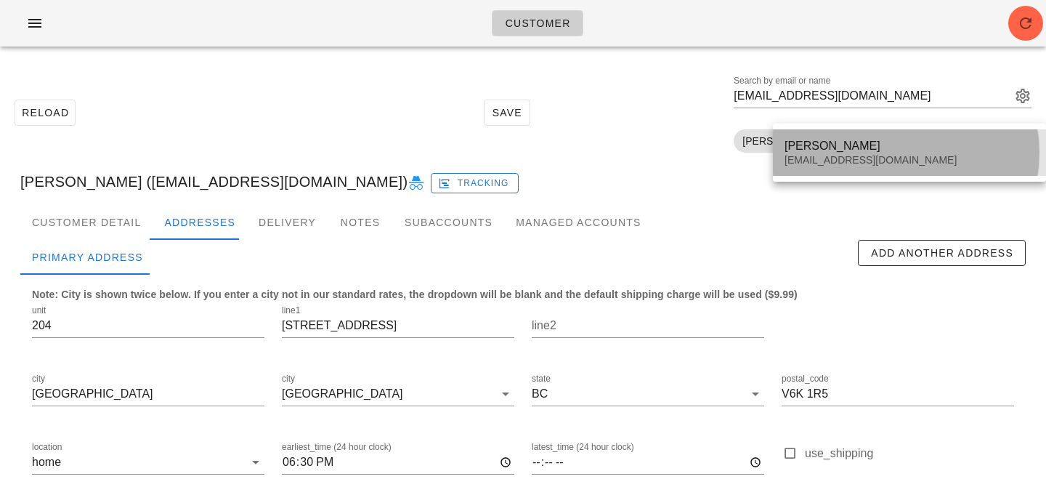
click at [837, 134] on div "Sushmita Mahadani mahadanisushmita@gmail.com" at bounding box center [910, 152] width 250 height 45
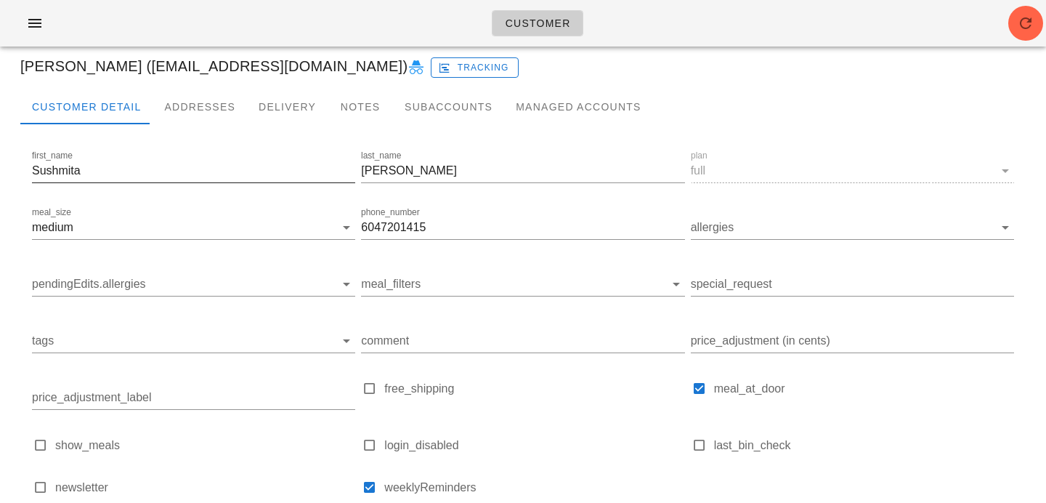
scroll to position [73, 0]
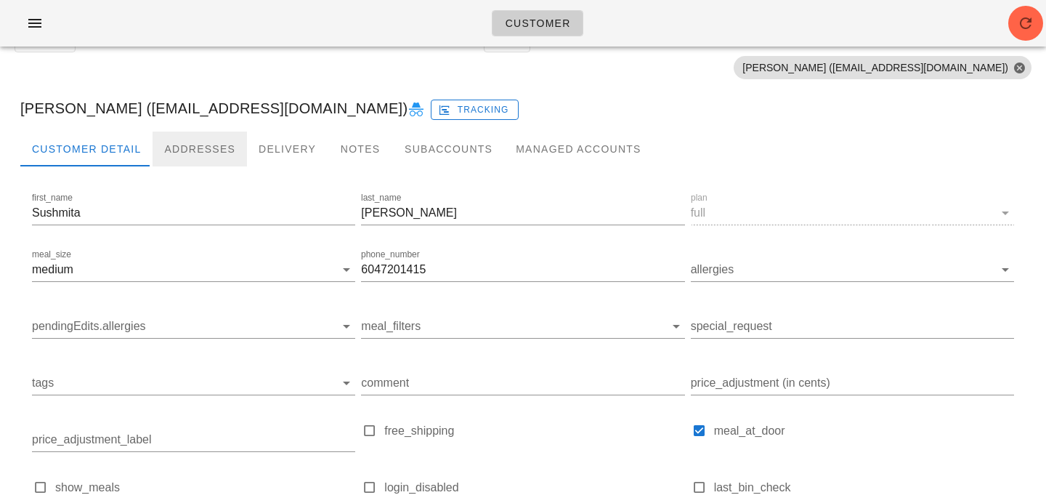
click at [204, 151] on div "Addresses" at bounding box center [200, 149] width 94 height 35
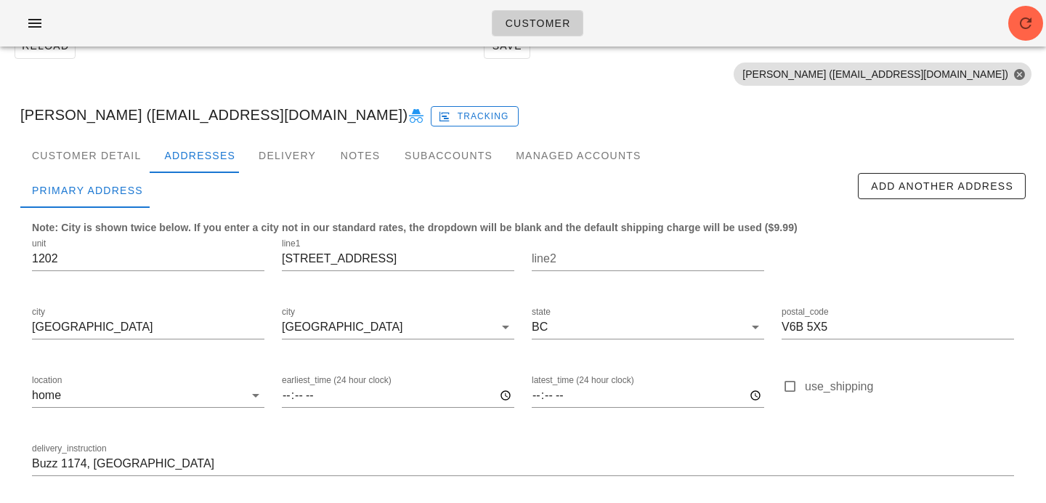
scroll to position [57, 0]
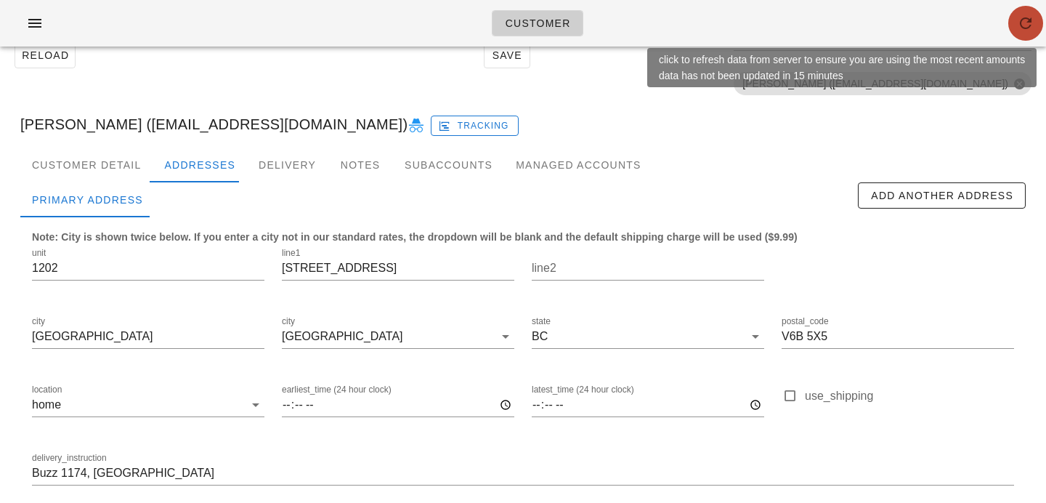
click at [1008, 26] on span "button" at bounding box center [1025, 23] width 35 height 17
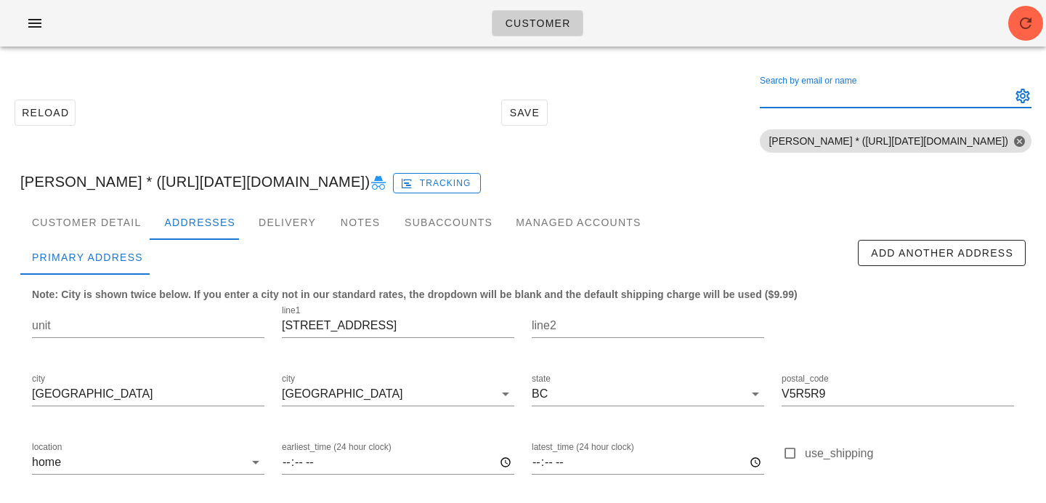
click at [862, 100] on input "Search by email or name" at bounding box center [884, 95] width 248 height 23
paste input "[EMAIL_ADDRESS][DOMAIN_NAME]"
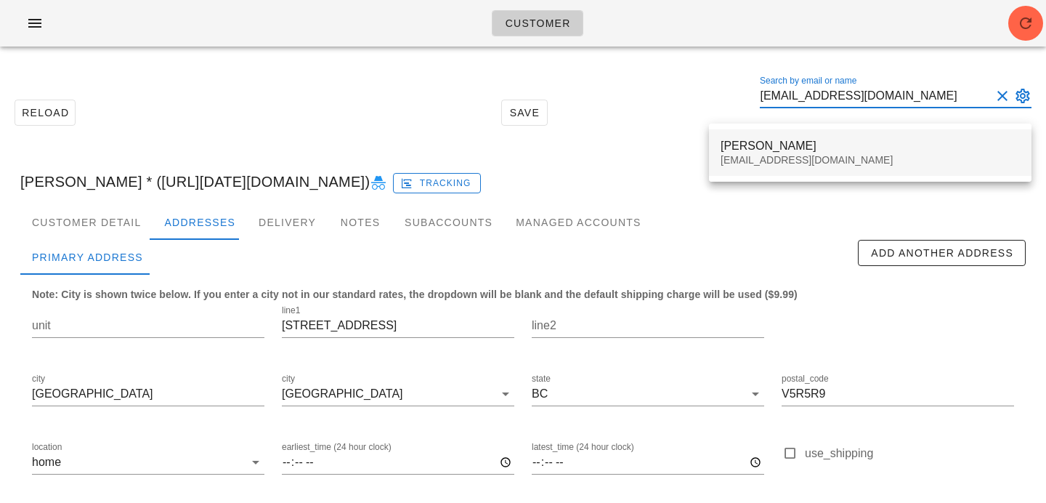
type input "[EMAIL_ADDRESS][DOMAIN_NAME]"
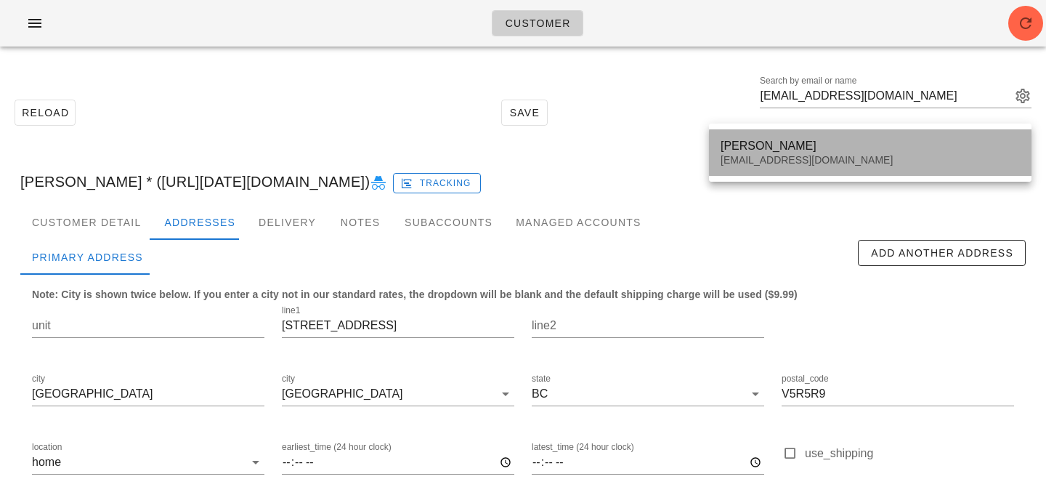
click at [811, 162] on div "[EMAIL_ADDRESS][DOMAIN_NAME]" at bounding box center [870, 160] width 299 height 12
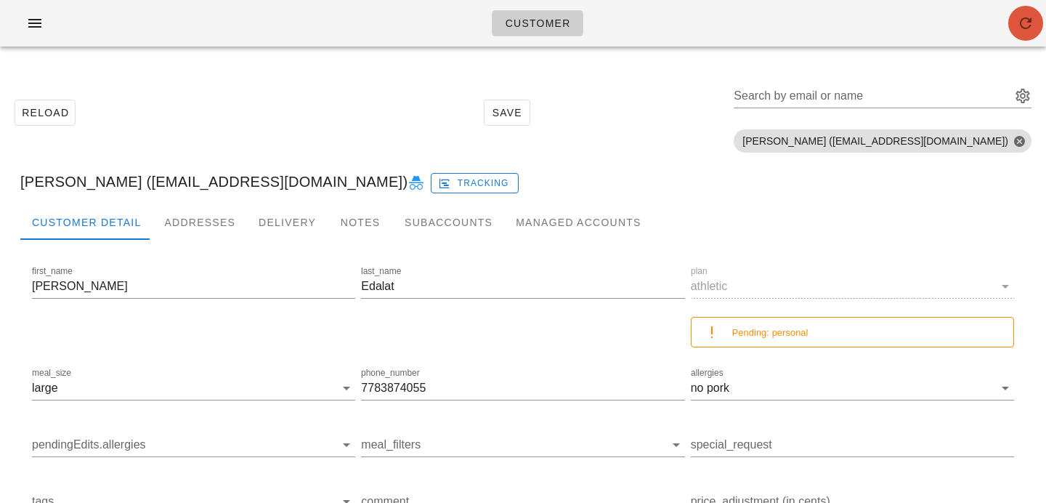
click at [1024, 23] on icon "button" at bounding box center [1025, 23] width 17 height 17
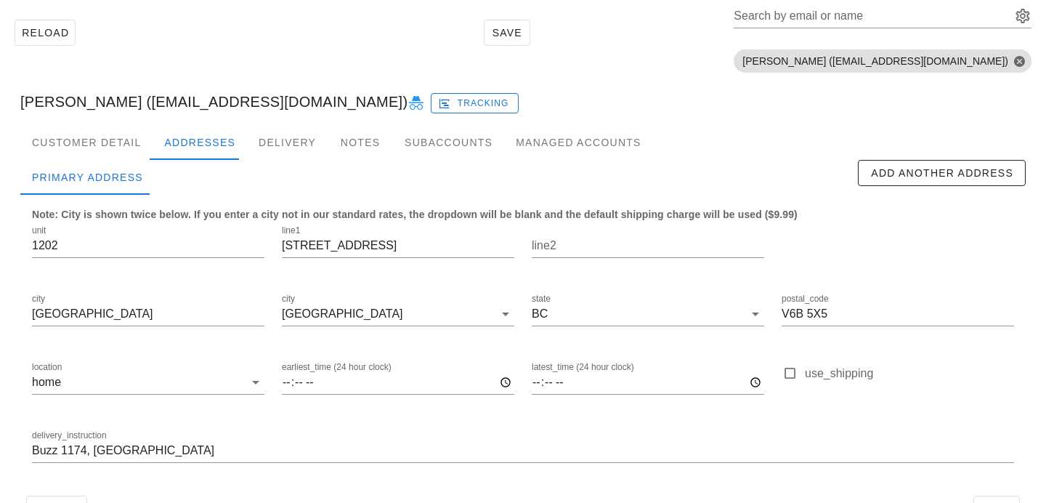
scroll to position [125, 0]
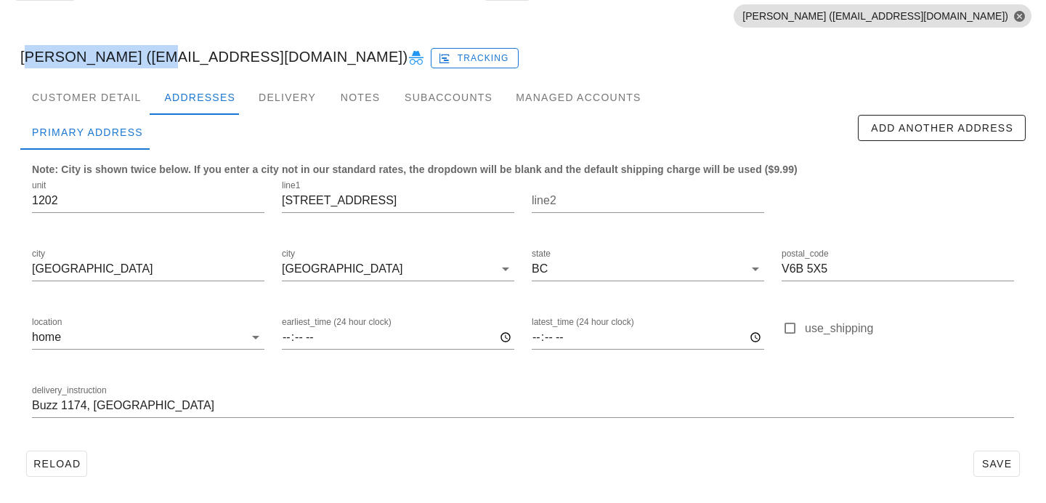
drag, startPoint x: 152, startPoint y: 58, endPoint x: 19, endPoint y: 45, distance: 133.6
click at [19, 45] on div "[PERSON_NAME] ([EMAIL_ADDRESS][DOMAIN_NAME]) Tracking" at bounding box center [523, 56] width 1029 height 46
copy div "[PERSON_NAME]"
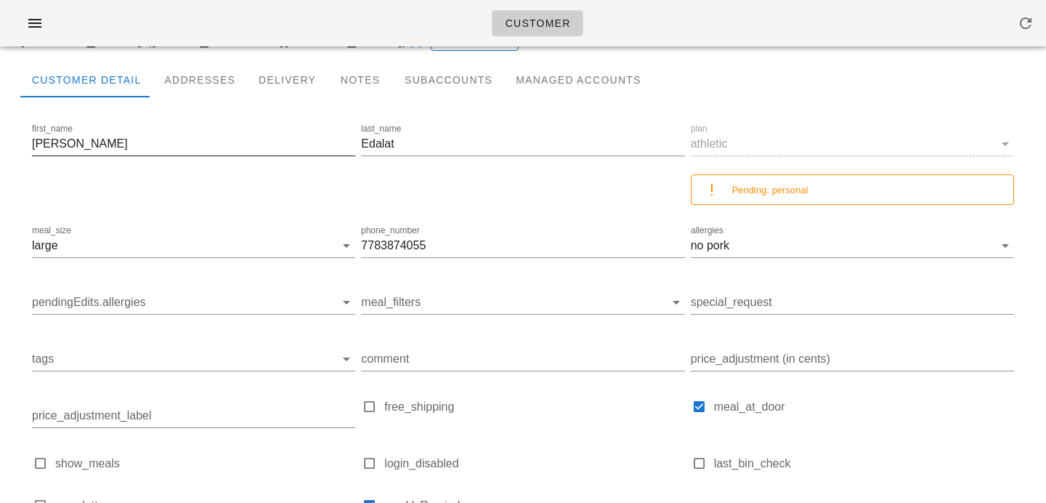
scroll to position [93, 0]
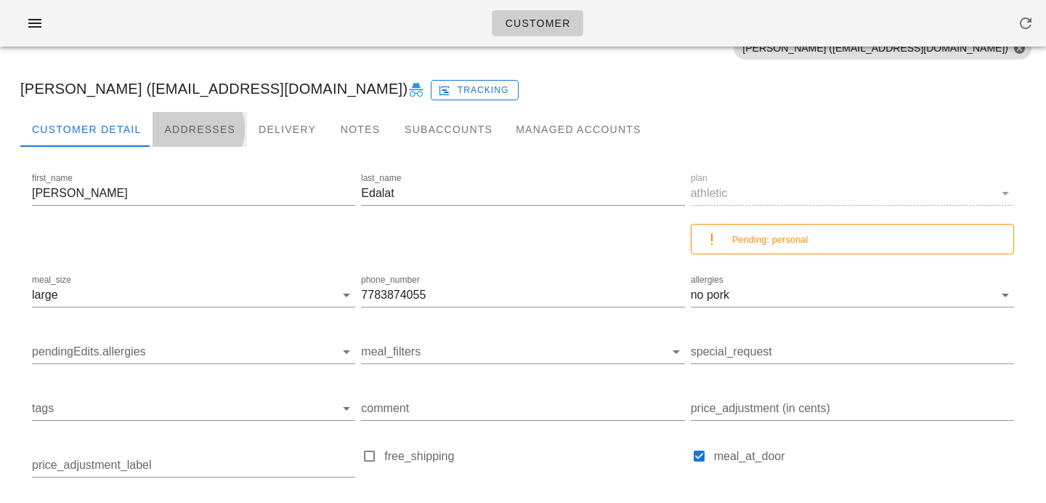
click at [214, 134] on div "Addresses" at bounding box center [200, 129] width 94 height 35
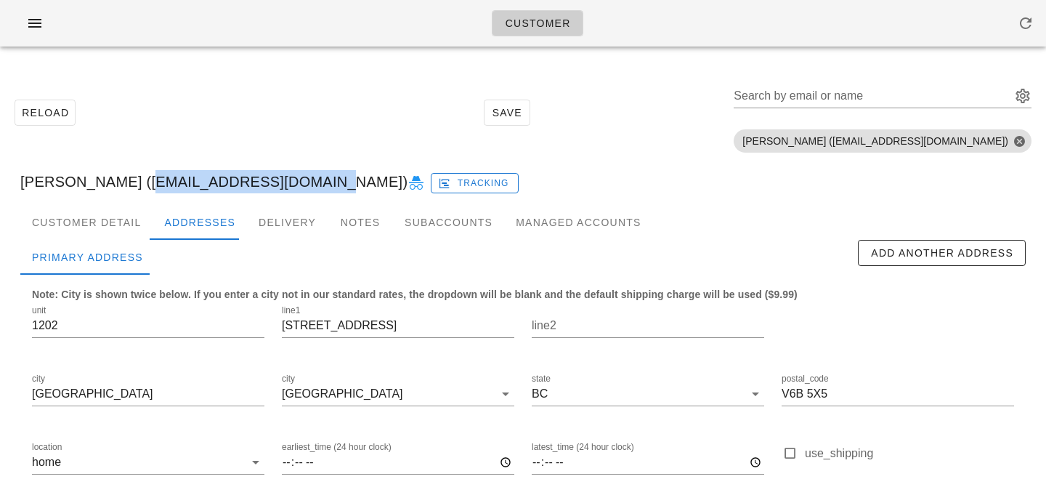
drag, startPoint x: 122, startPoint y: 182, endPoint x: 288, endPoint y: 180, distance: 166.4
click at [288, 180] on div "[PERSON_NAME] ([EMAIL_ADDRESS][DOMAIN_NAME]) Tracking" at bounding box center [523, 181] width 1029 height 46
copy div "[EMAIL_ADDRESS][DOMAIN_NAME]"
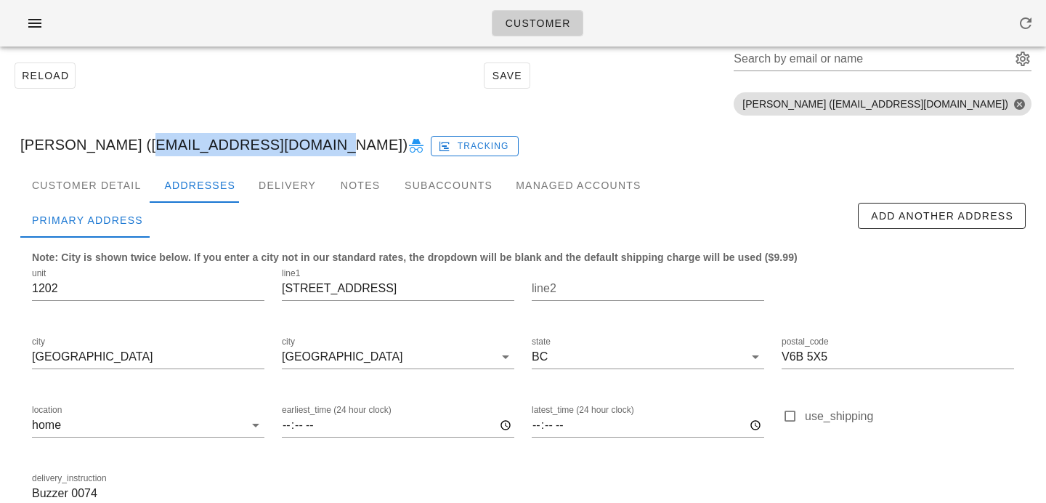
scroll to position [28, 0]
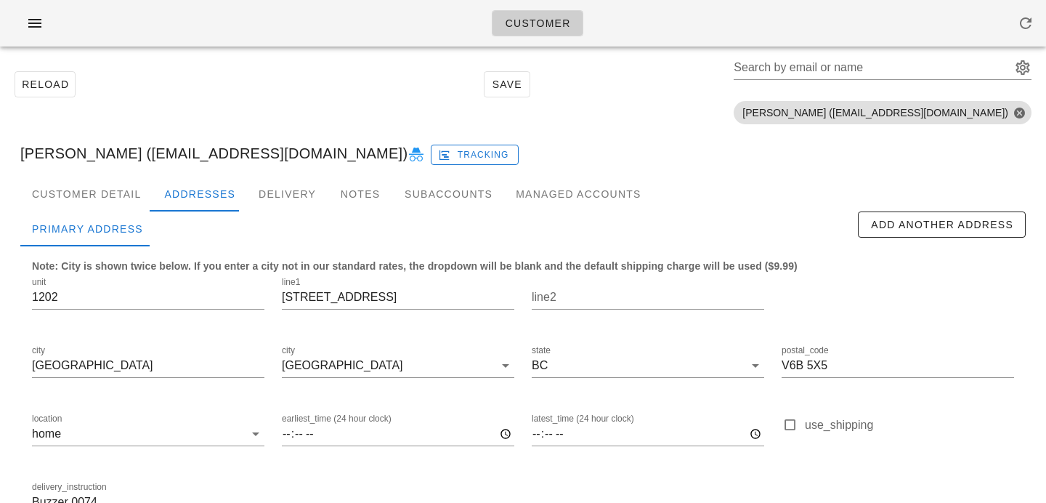
click at [59, 24] on div "Customer" at bounding box center [523, 23] width 1046 height 46
click at [39, 22] on icon "button" at bounding box center [34, 23] width 17 height 17
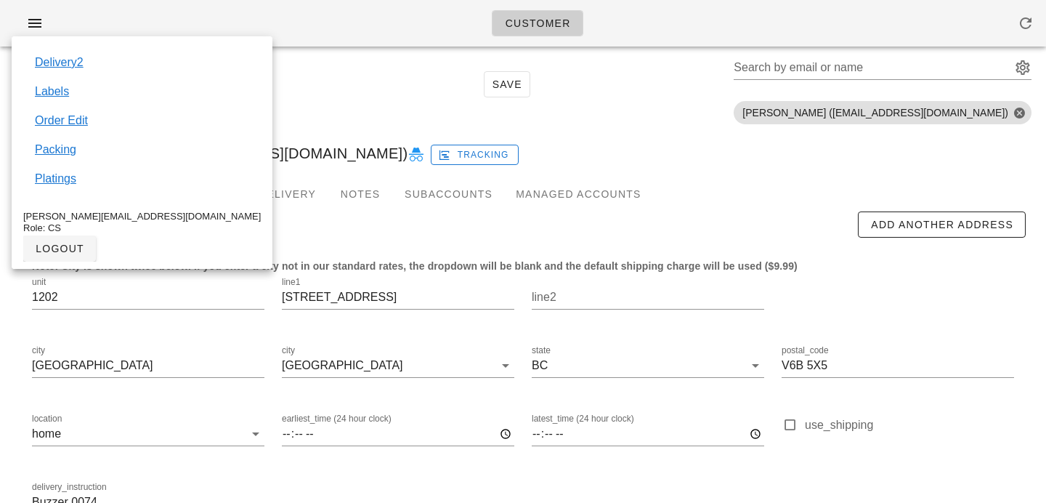
click at [269, 105] on div "Reload Save Search by email or name Include deleted accounts Include Shopify ac…" at bounding box center [523, 85] width 1029 height 92
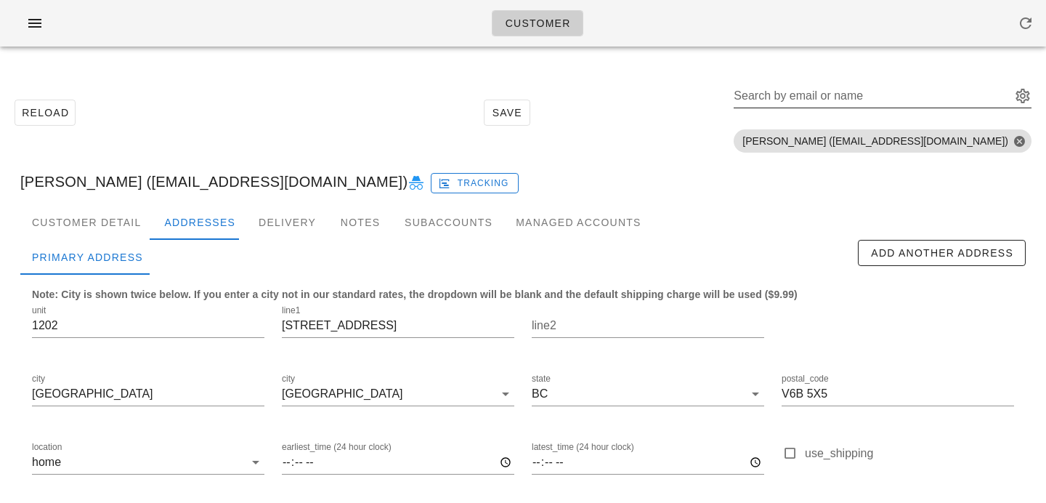
click at [892, 89] on div "Search by email or name" at bounding box center [871, 95] width 275 height 23
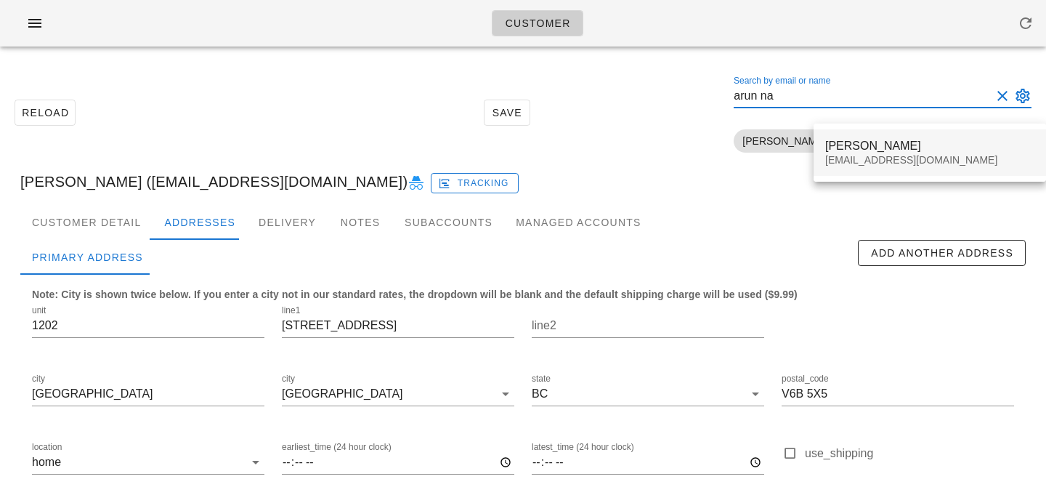
type input "arun na"
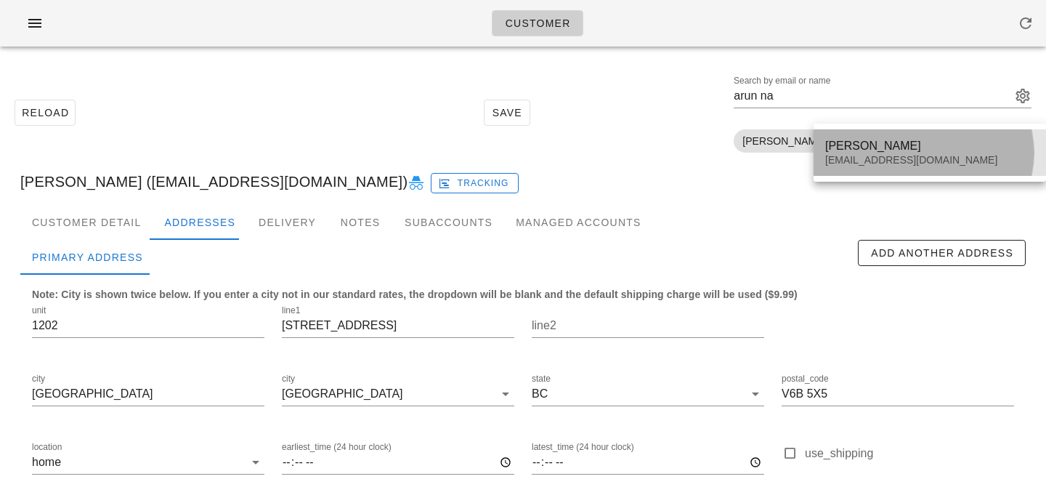
click at [944, 163] on div "arun.n17@gmail.com" at bounding box center [929, 160] width 209 height 12
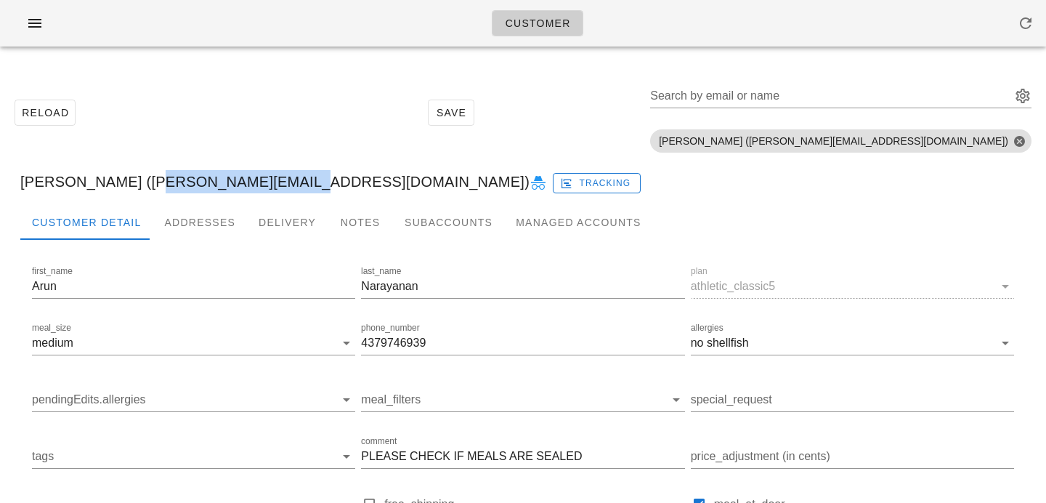
drag, startPoint x: 138, startPoint y: 185, endPoint x: 277, endPoint y: 177, distance: 139.0
click at [277, 177] on div "Arun Narayanan (arun.n17@gmail.com) Tracking" at bounding box center [523, 181] width 1029 height 46
copy div "arun.n17@gmail.com"
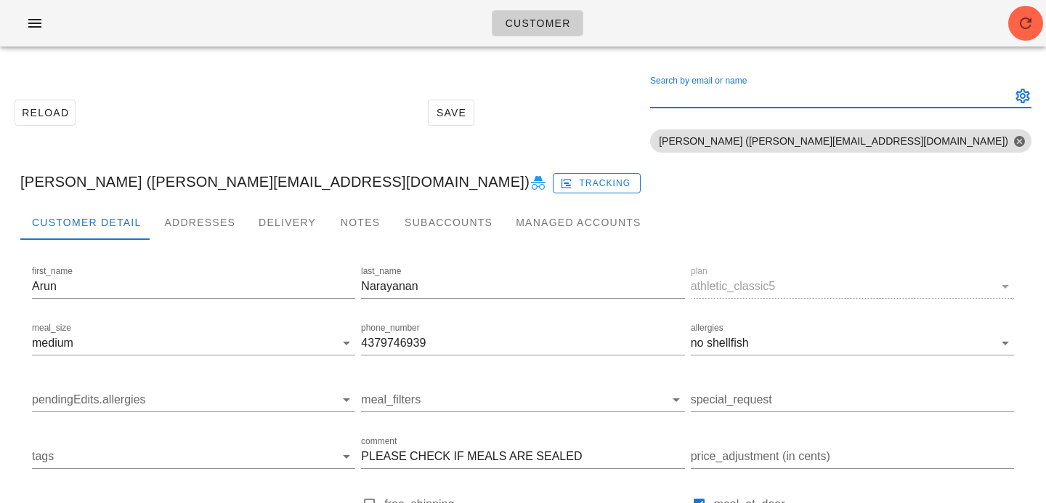
click at [873, 94] on input "Search by email or name" at bounding box center [829, 95] width 358 height 23
paste input "shanicekkirton@gmail.com"
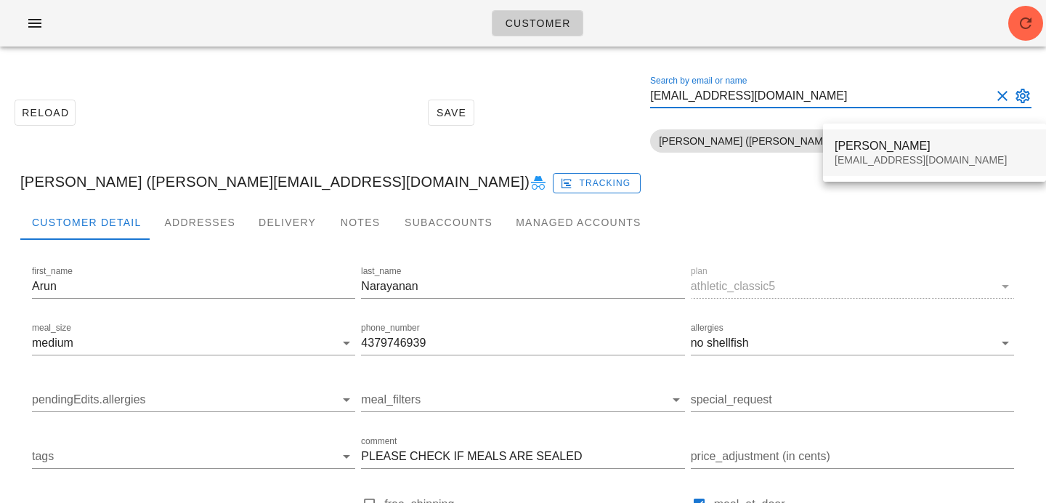
type input "shanicekkirton@gmail.com"
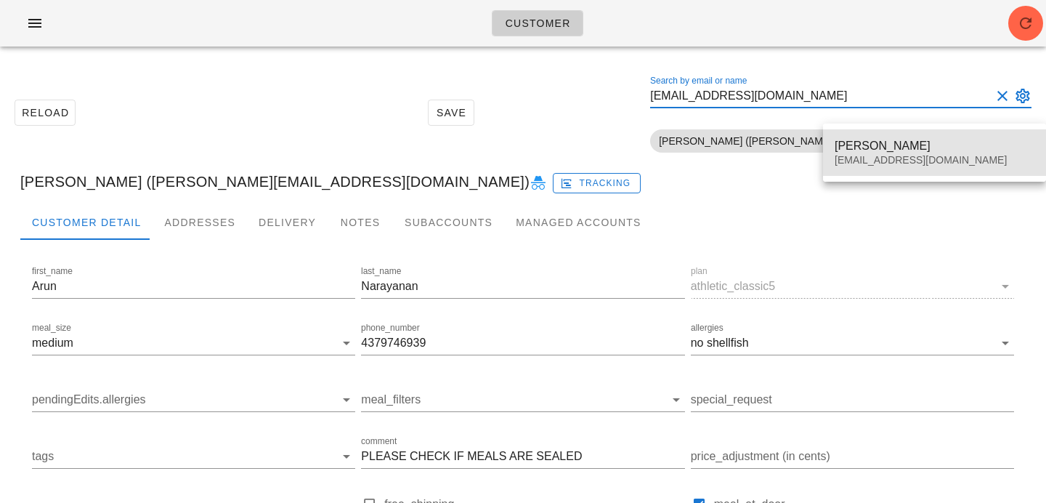
click at [857, 150] on div "Shanice Kirton" at bounding box center [935, 146] width 200 height 14
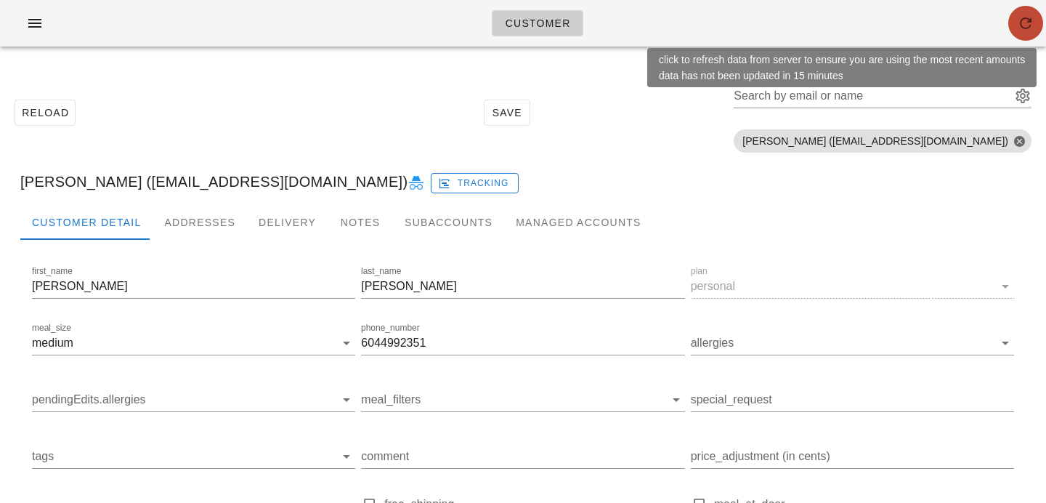
click at [1024, 25] on icon "button" at bounding box center [1025, 23] width 17 height 17
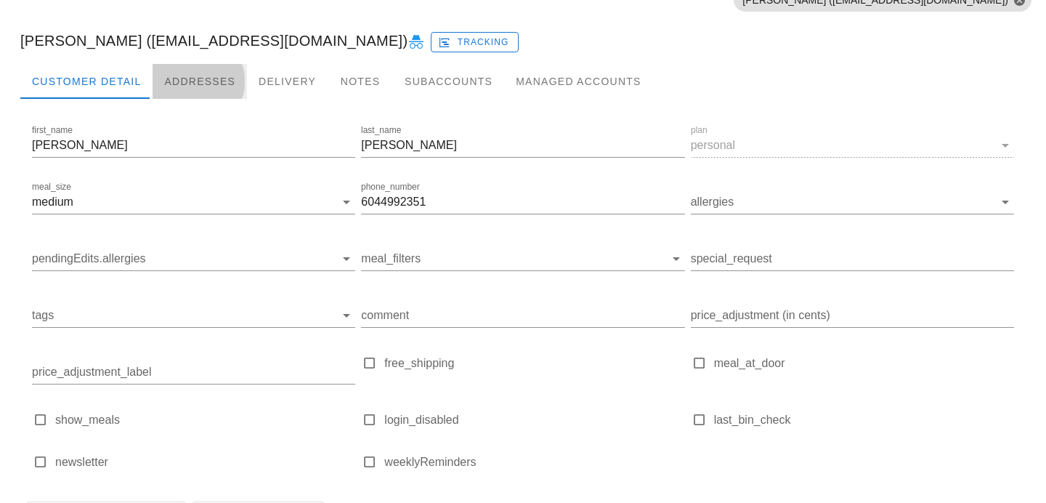
click at [206, 89] on div "Addresses" at bounding box center [200, 81] width 94 height 35
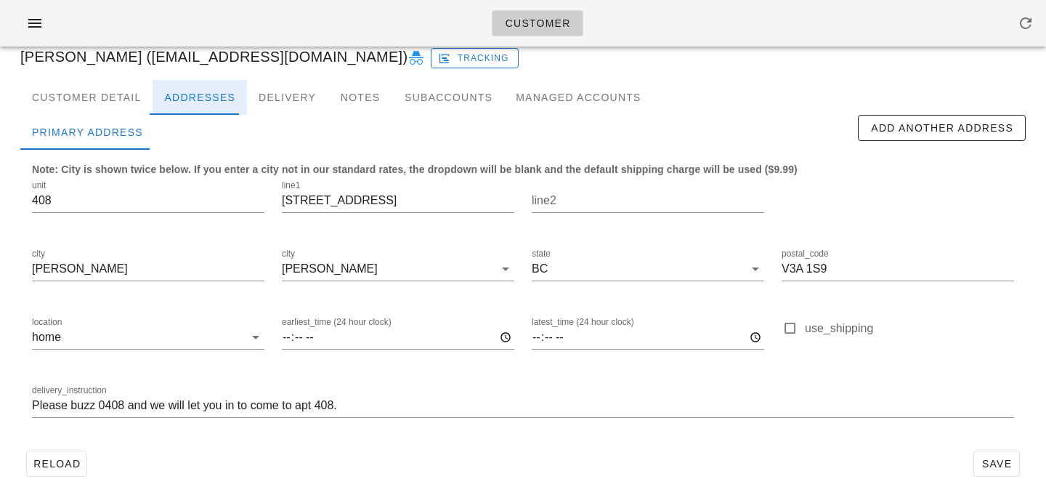
scroll to position [125, 0]
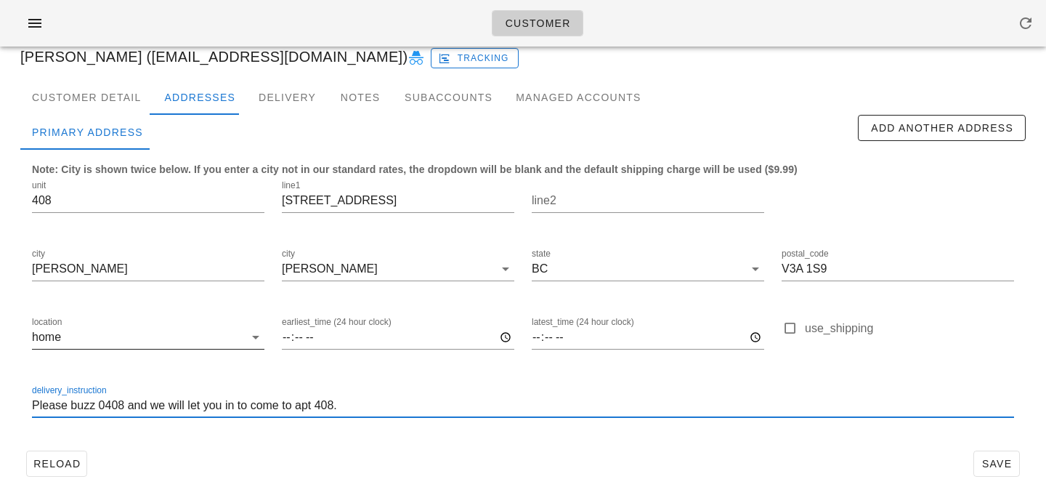
drag, startPoint x: 368, startPoint y: 409, endPoint x: 61, endPoint y: 354, distance: 312.2
click at [61, 354] on div "unit 408 line1 [STREET_ADDRESS] postal_code V3A 1S9 location home earliest_time…" at bounding box center [523, 305] width 1000 height 273
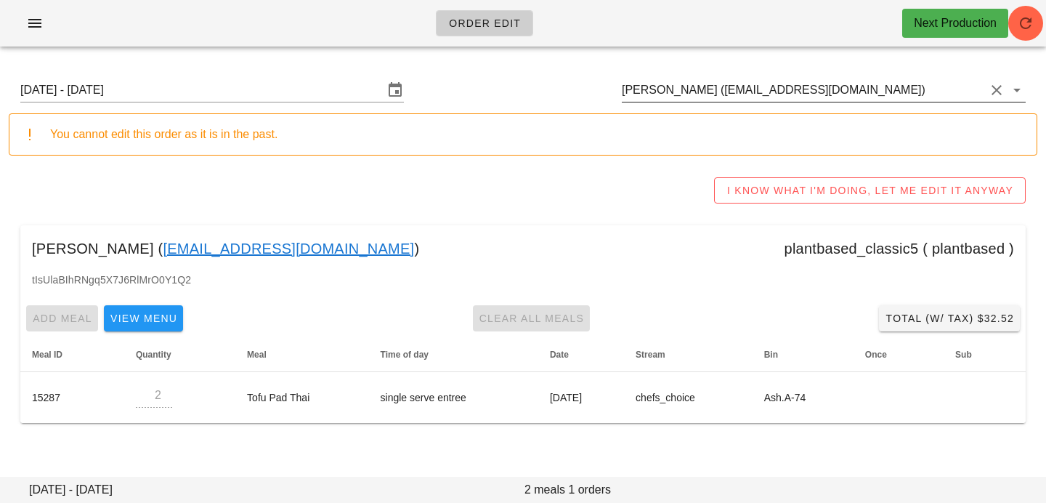
click at [916, 92] on input "[PERSON_NAME] ([EMAIL_ADDRESS][DOMAIN_NAME])" at bounding box center [803, 89] width 363 height 23
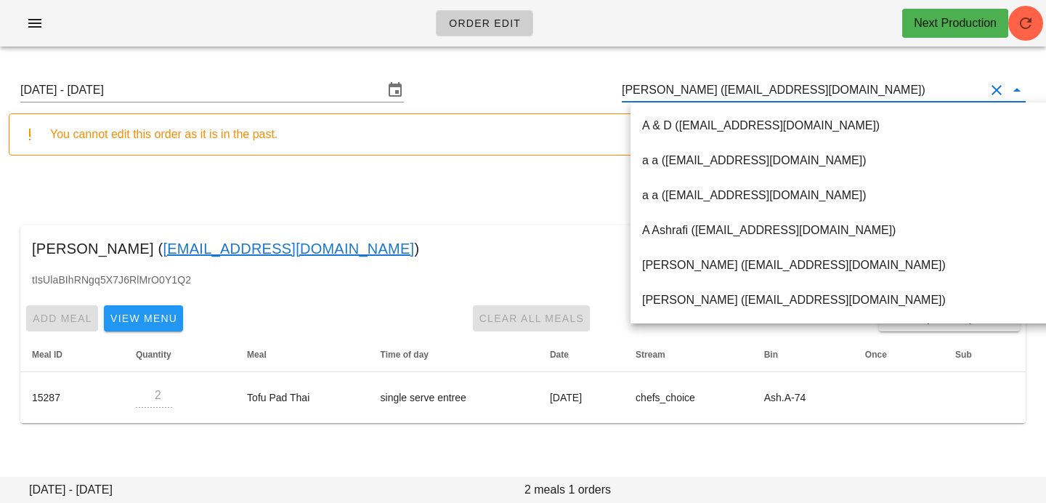
paste input "[EMAIL_ADDRESS][DOMAIN_NAME]"
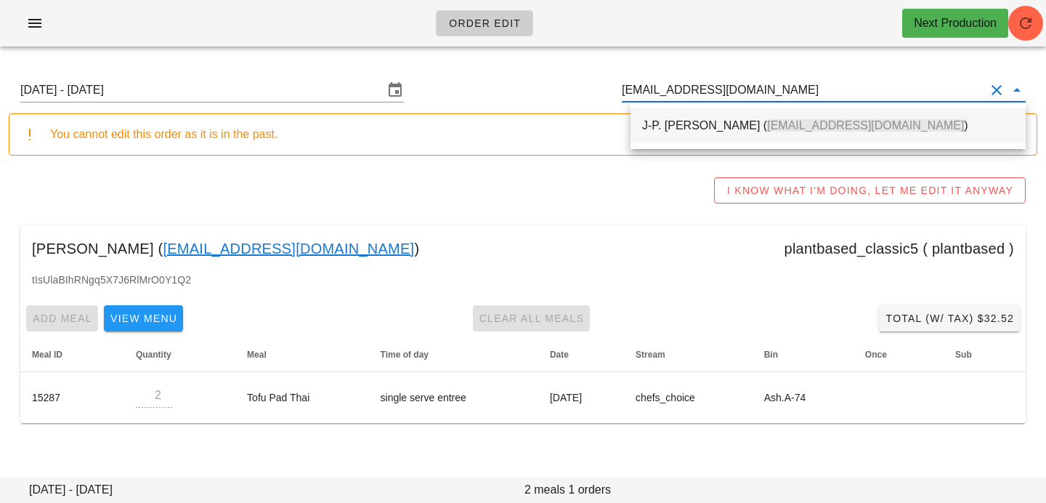
click at [889, 141] on div "J-P. [PERSON_NAME] ( [EMAIL_ADDRESS][DOMAIN_NAME] )" at bounding box center [828, 125] width 372 height 31
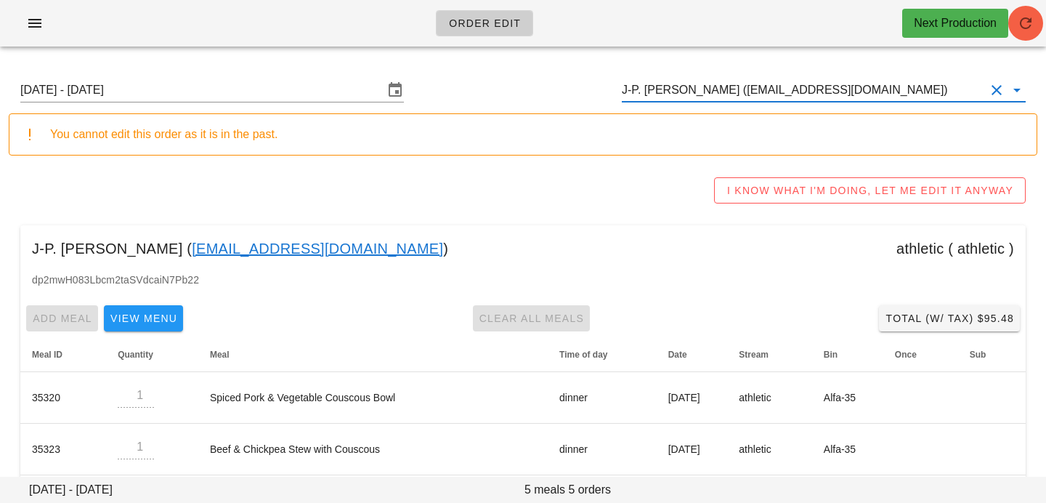
type input "J-P. [PERSON_NAME] ([EMAIL_ADDRESS][DOMAIN_NAME])"
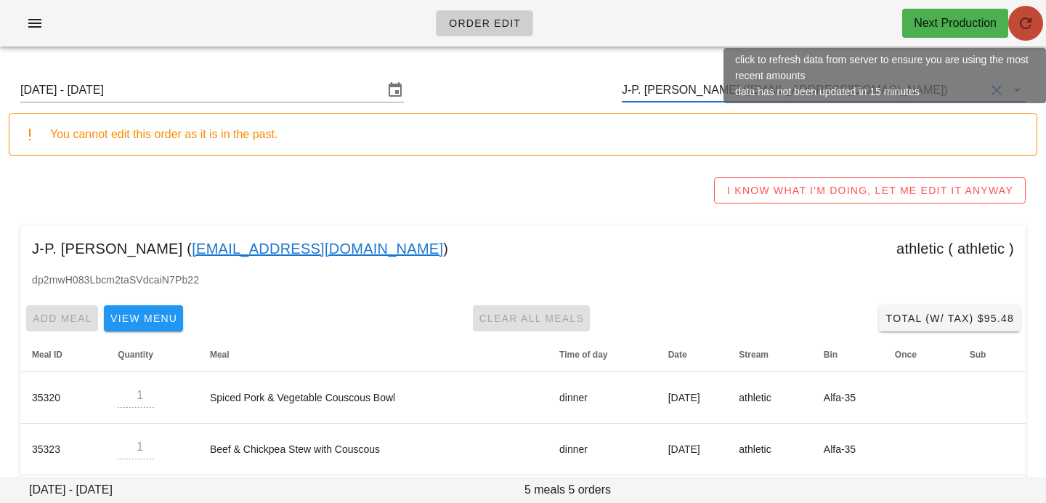
click at [1017, 26] on icon "button" at bounding box center [1025, 23] width 17 height 17
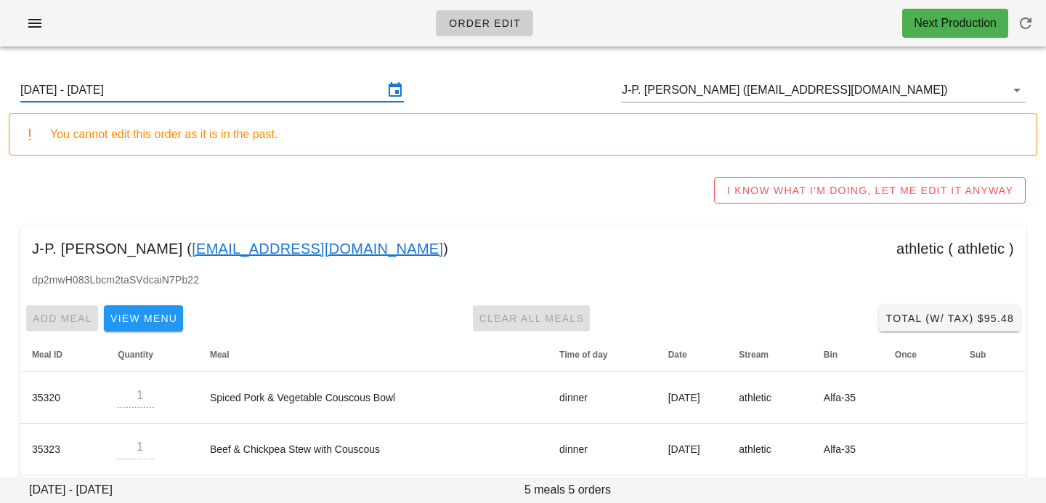
click at [269, 86] on input "[DATE] - [DATE]" at bounding box center [201, 89] width 363 height 23
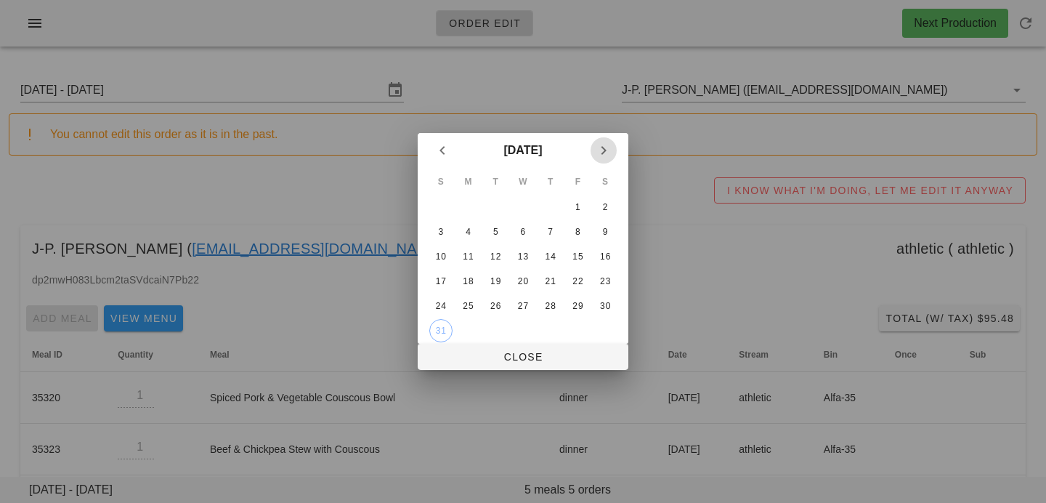
click at [604, 145] on icon "Next month" at bounding box center [603, 150] width 17 height 17
click at [467, 232] on div "8" at bounding box center [468, 232] width 23 height 10
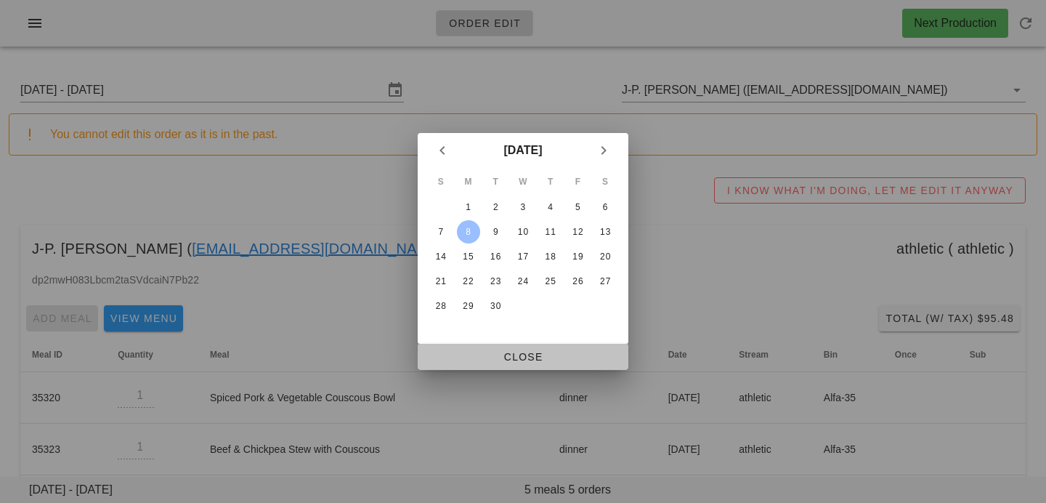
click at [456, 357] on span "Close" at bounding box center [522, 357] width 187 height 12
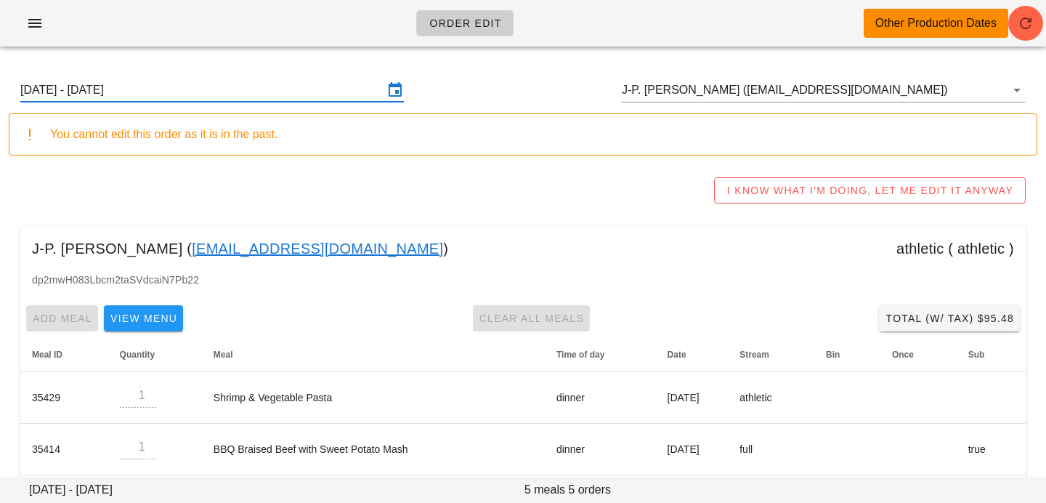
click at [255, 94] on input "Sunday September 7 - Saturday September 13" at bounding box center [201, 89] width 363 height 23
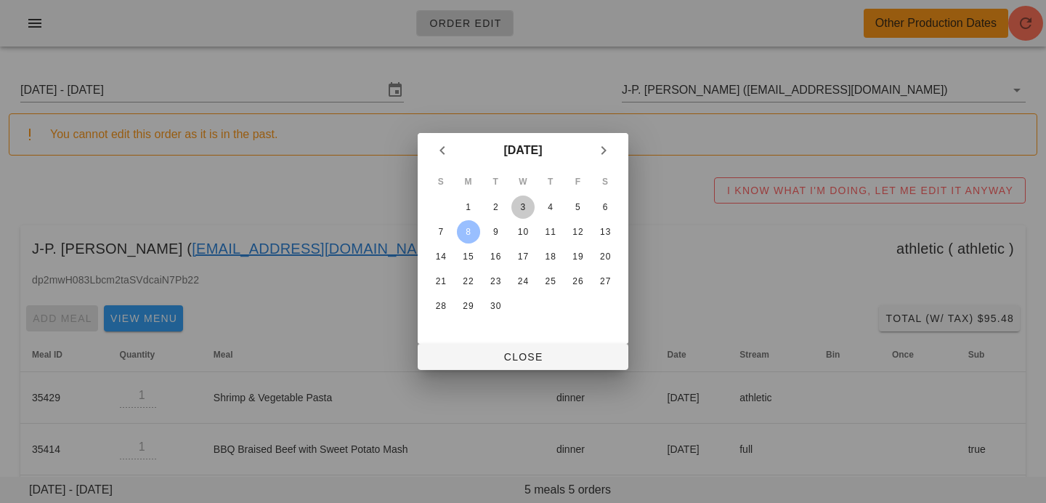
click at [524, 210] on div "3" at bounding box center [522, 207] width 23 height 10
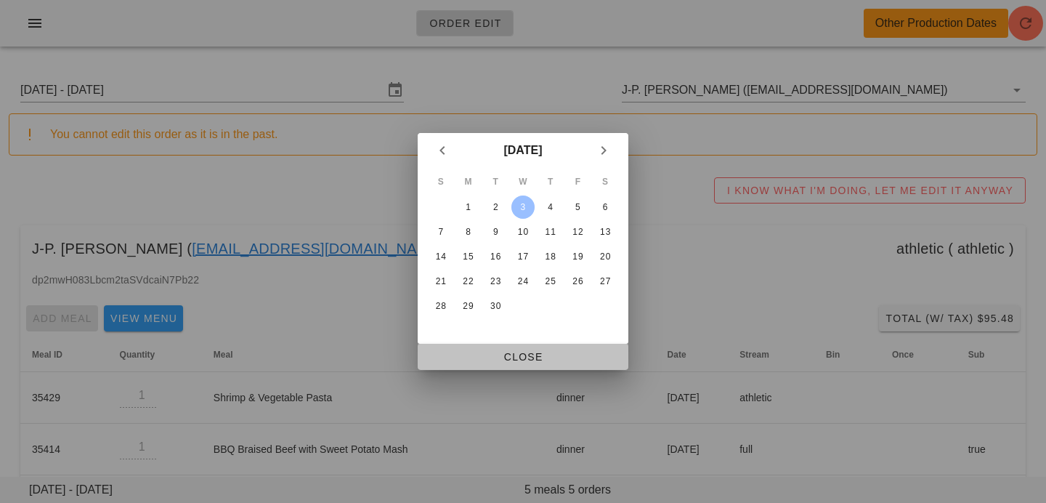
click at [509, 346] on button "Close" at bounding box center [523, 357] width 211 height 26
type input "Sunday August 31 - Saturday September 6"
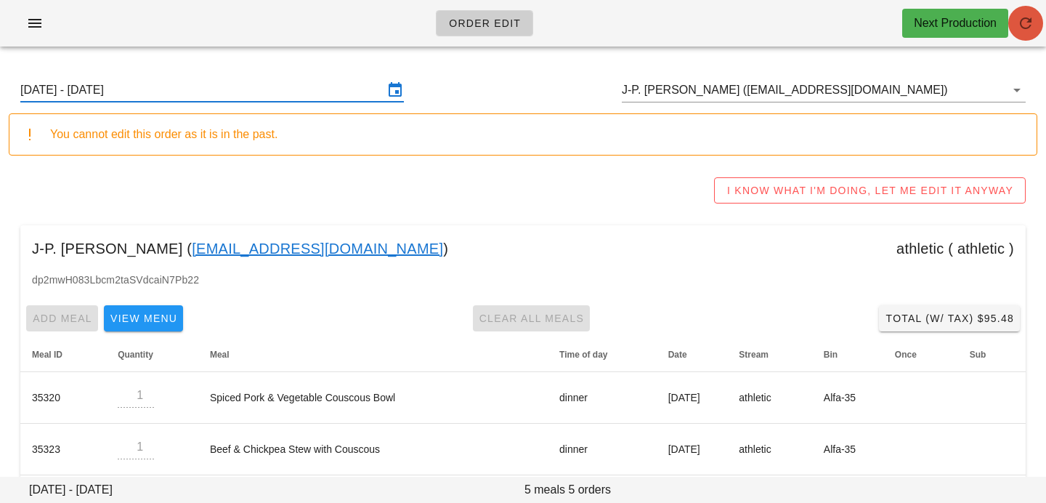
click at [1016, 14] on button "button" at bounding box center [1025, 23] width 35 height 35
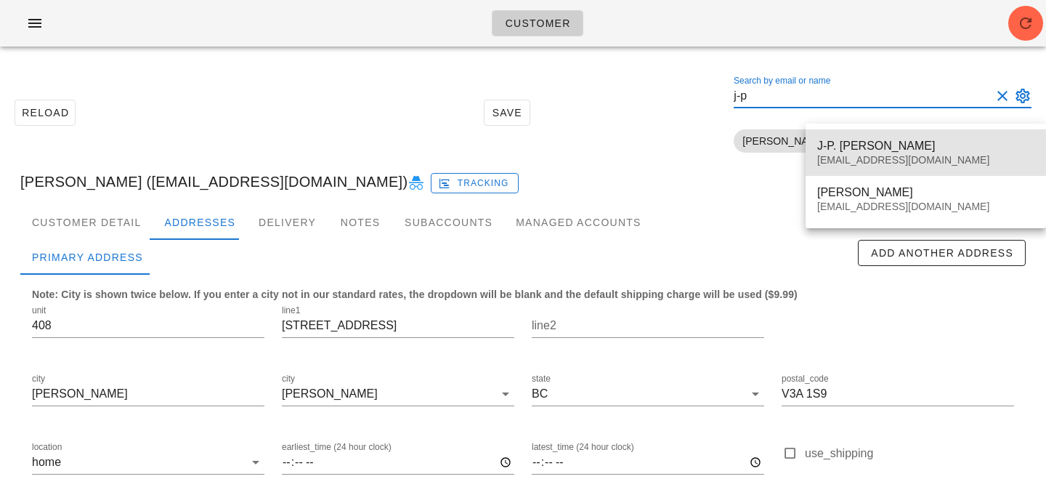
click at [848, 153] on div "J-P. [PERSON_NAME]" at bounding box center [925, 146] width 217 height 14
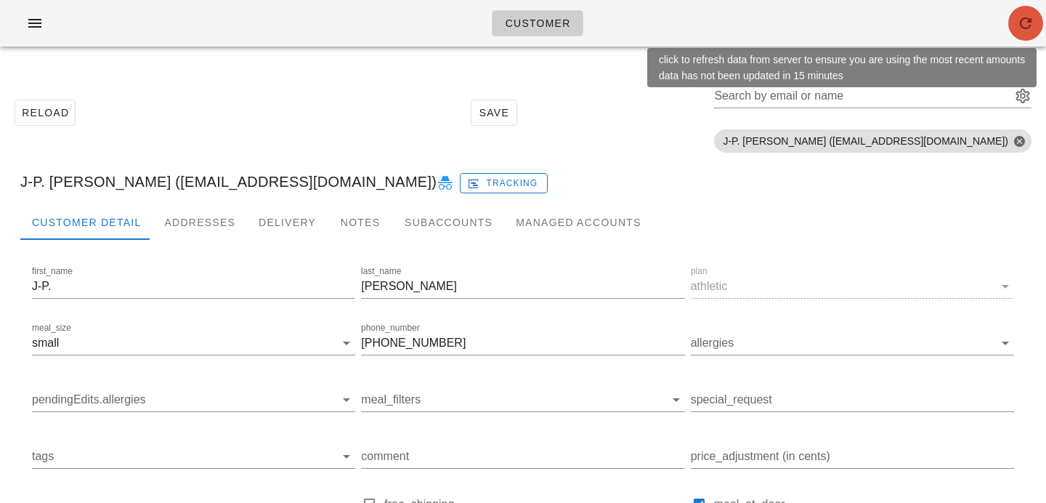
click at [1030, 15] on icon "button" at bounding box center [1025, 23] width 17 height 17
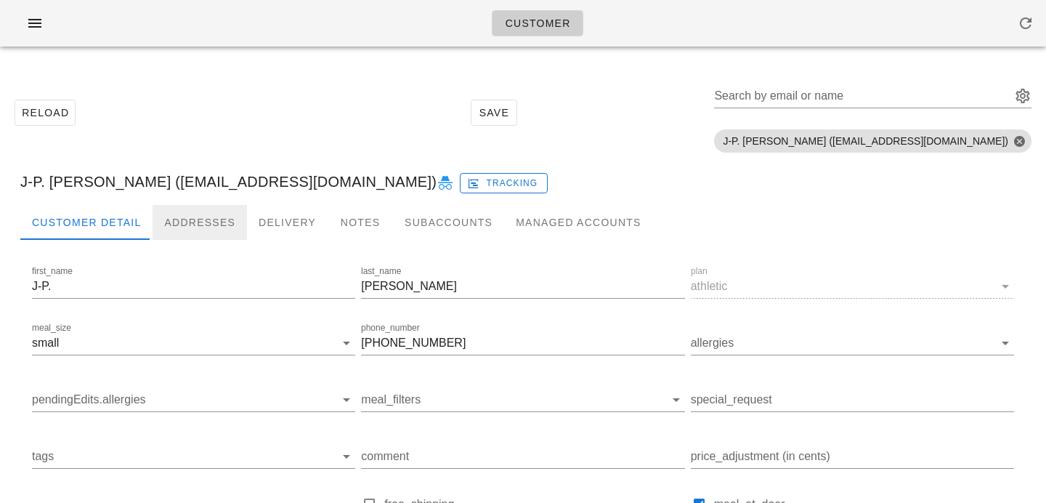
click at [185, 235] on div "Addresses" at bounding box center [200, 222] width 94 height 35
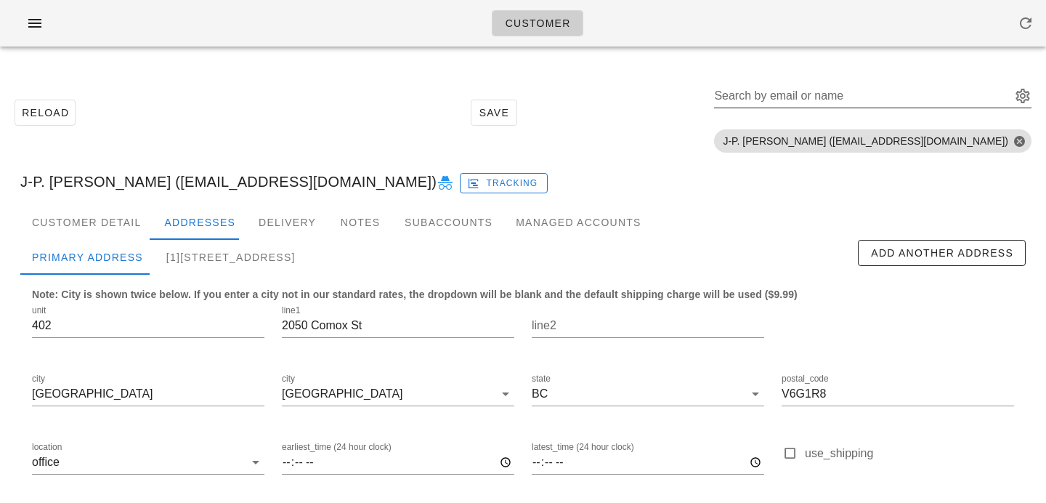
click at [934, 92] on input "Search by email or name" at bounding box center [861, 95] width 294 height 23
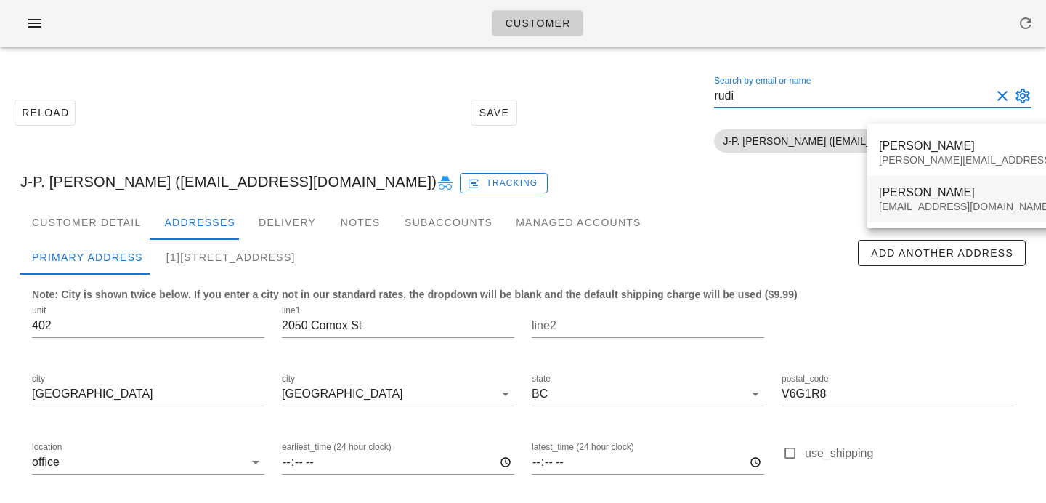
type input "rudi"
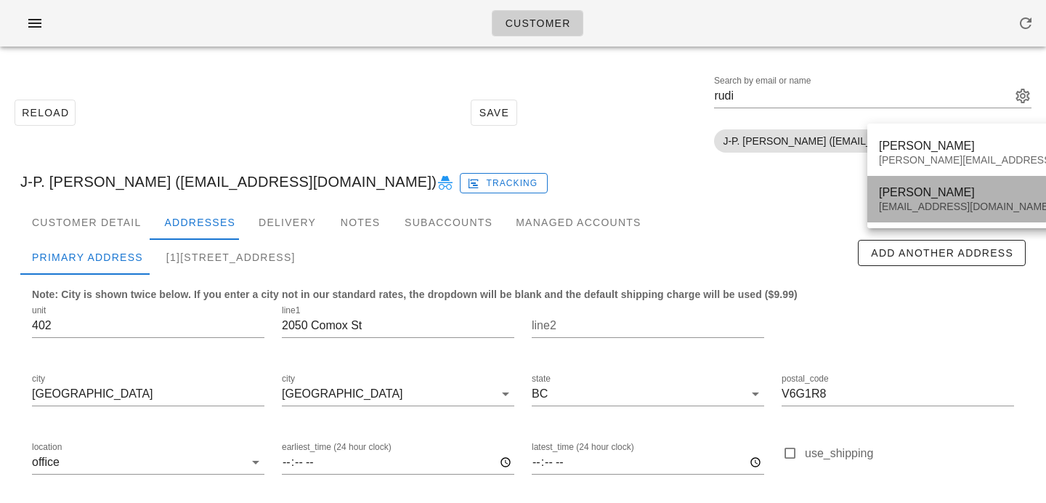
click at [946, 209] on div "rudi.airisto@gmail.com" at bounding box center [1007, 207] width 256 height 12
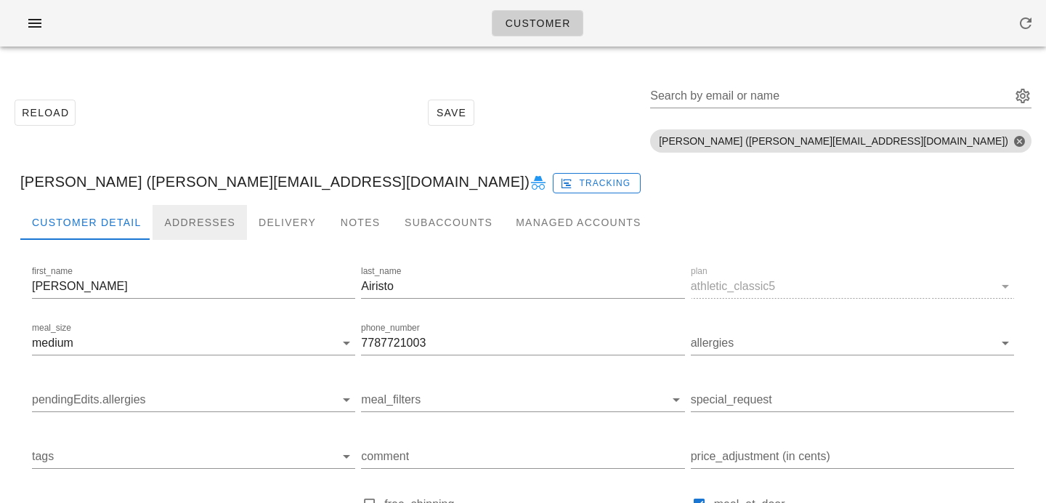
click at [202, 213] on div "Addresses" at bounding box center [200, 222] width 94 height 35
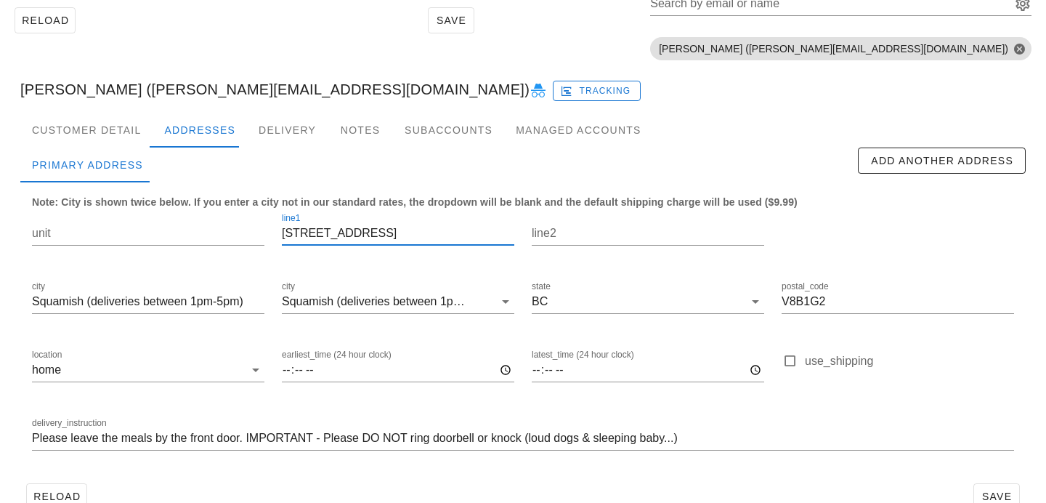
drag, startPoint x: 407, startPoint y: 229, endPoint x: 273, endPoint y: 222, distance: 133.9
click at [273, 222] on div "line1 39249 Stellar Drive" at bounding box center [398, 235] width 250 height 68
drag, startPoint x: 856, startPoint y: 298, endPoint x: 707, endPoint y: 268, distance: 151.9
click at [707, 268] on div "unit line1 39249 Stellar Drive line2 city Squamish (deliveries between 1pm-5pm)…" at bounding box center [523, 337] width 1000 height 273
drag, startPoint x: 397, startPoint y: 235, endPoint x: 200, endPoint y: 185, distance: 203.9
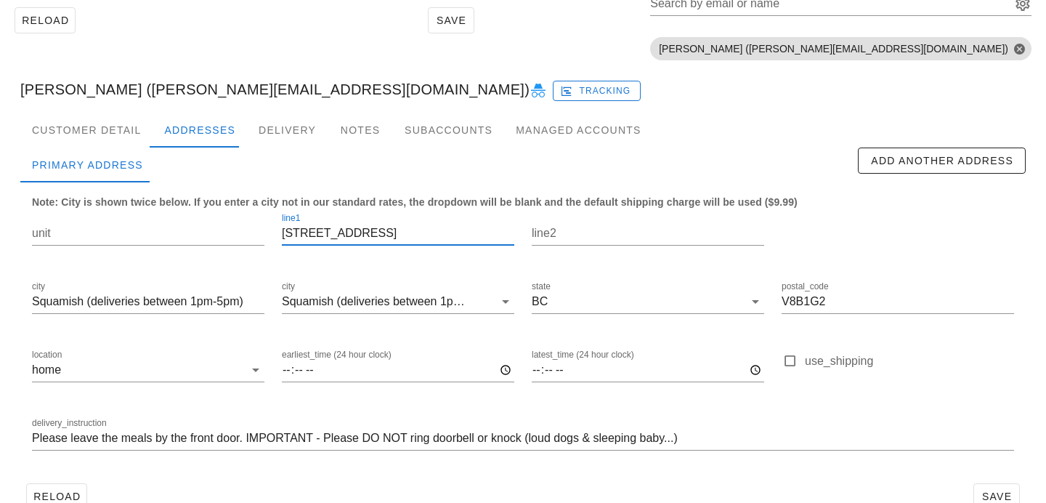
click at [200, 185] on div "Note: City is shown twice below. If you enter a city not in our standard rates,…" at bounding box center [523, 329] width 1006 height 295
drag, startPoint x: 97, startPoint y: 89, endPoint x: 18, endPoint y: 89, distance: 78.5
click at [19, 89] on div "Rudi Airisto (rudi.airisto@gmail.com) Tracking" at bounding box center [523, 89] width 1029 height 46
copy div "Rudi Airisto"
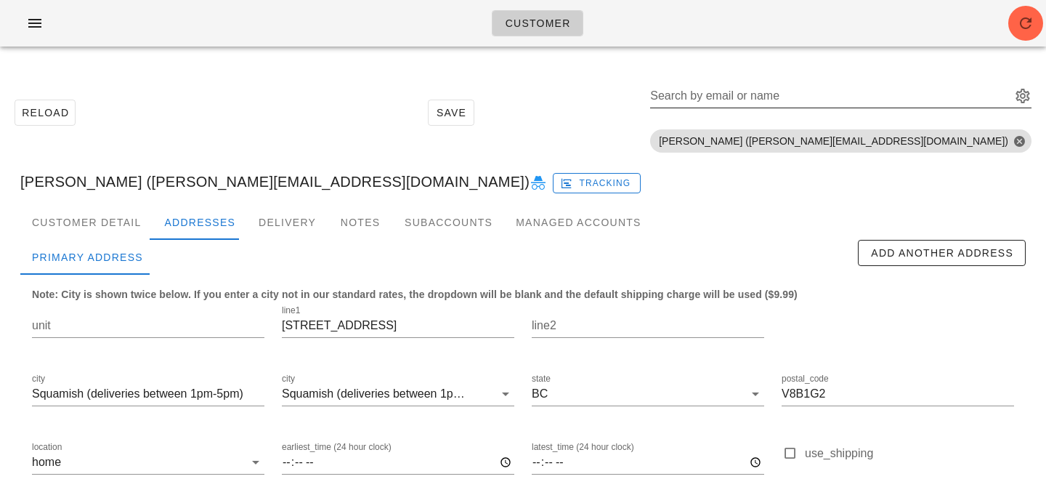
click at [879, 92] on input "Search by email or name" at bounding box center [829, 95] width 358 height 23
paste input "julianocanuto@gmail.com"
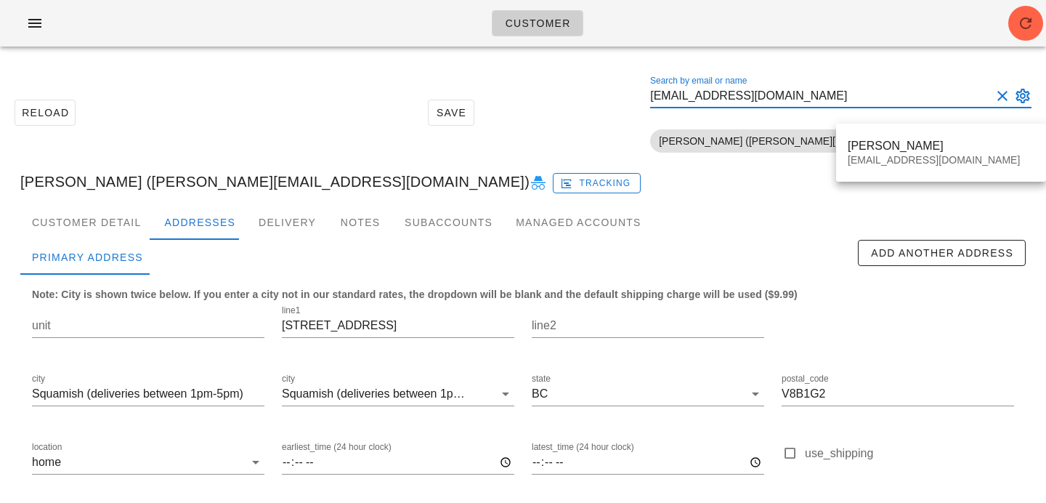
type input "julianocanuto@gmail.com"
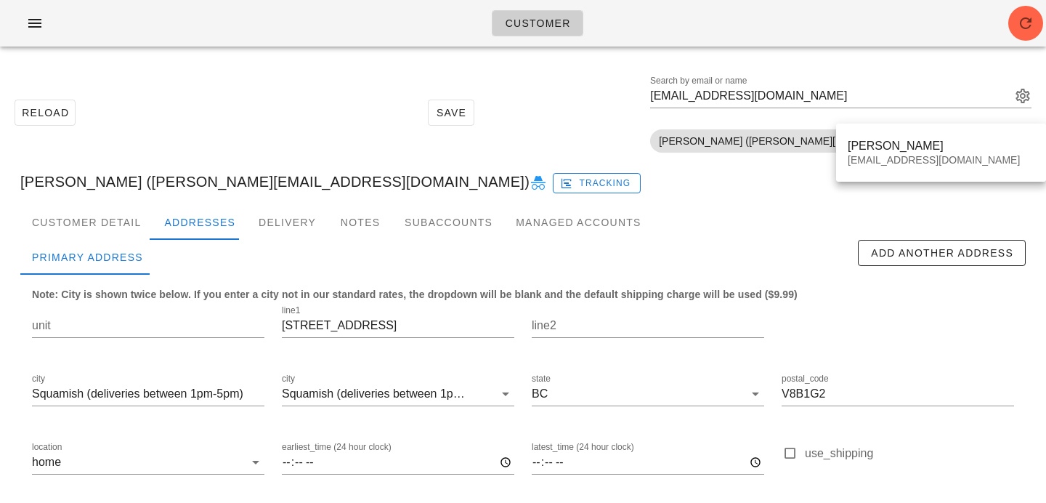
click at [870, 180] on div "Juliano Souza julianocanuto@gmail.com" at bounding box center [941, 153] width 210 height 58
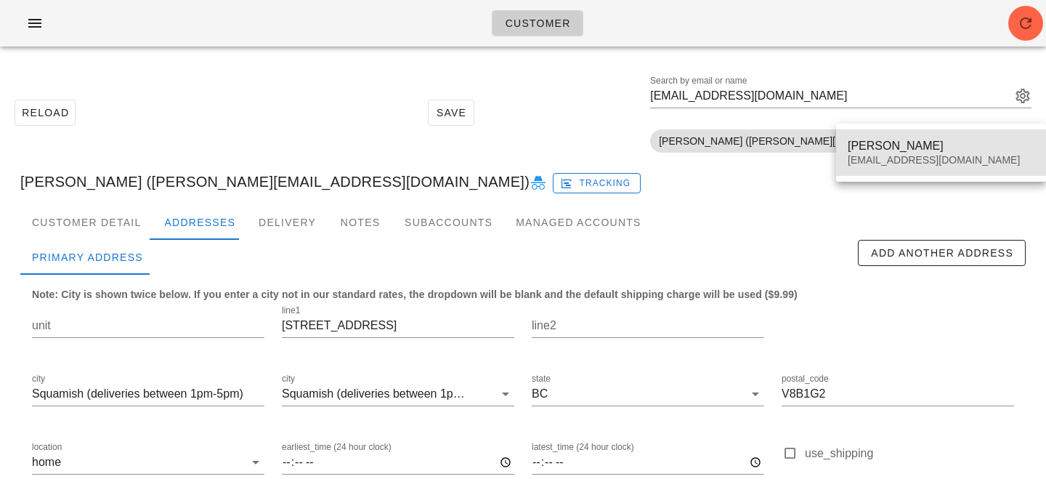
click at [878, 149] on div "Juliano Souza" at bounding box center [941, 146] width 187 height 14
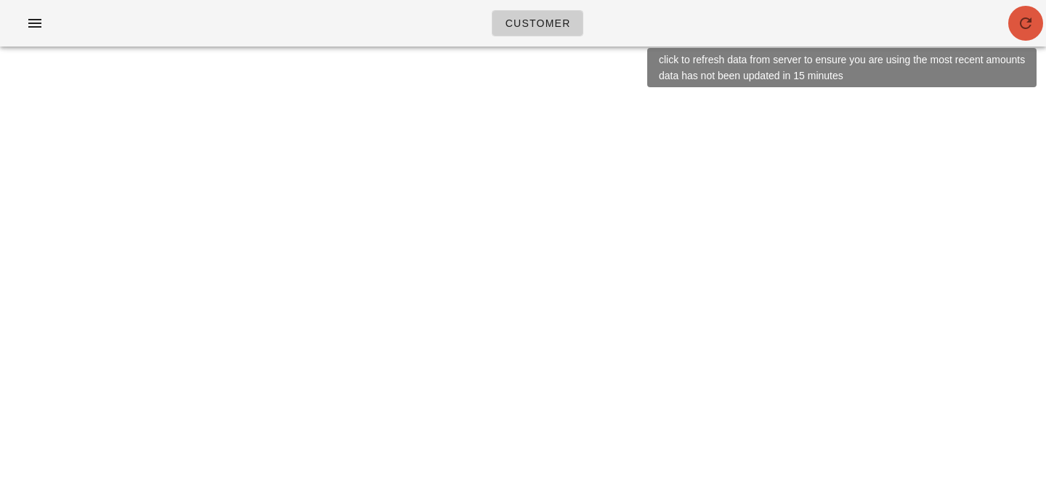
click at [1021, 23] on icon "button" at bounding box center [1025, 23] width 17 height 17
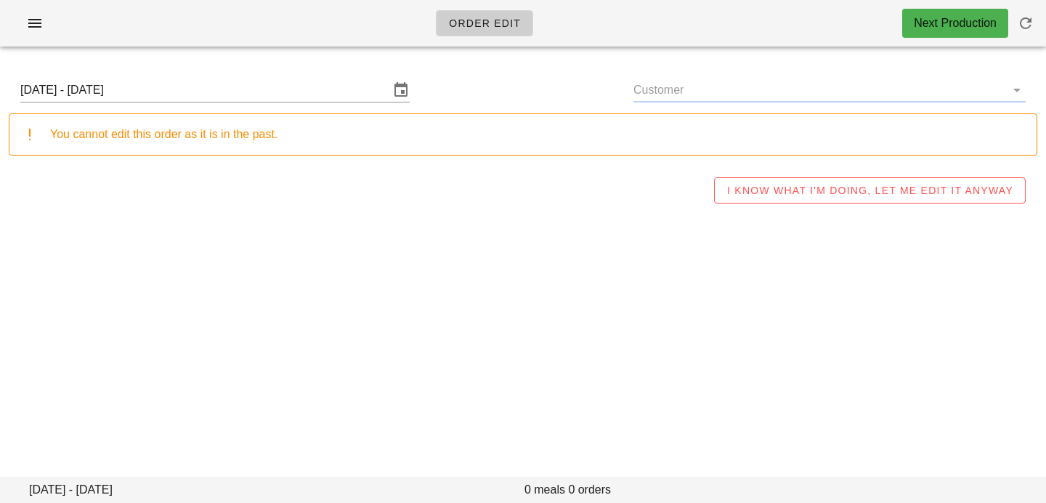
type input "J-P. [PERSON_NAME] ([EMAIL_ADDRESS][DOMAIN_NAME])"
type input "[PERSON_NAME] ([EMAIL_ADDRESS][DOMAIN_NAME])"
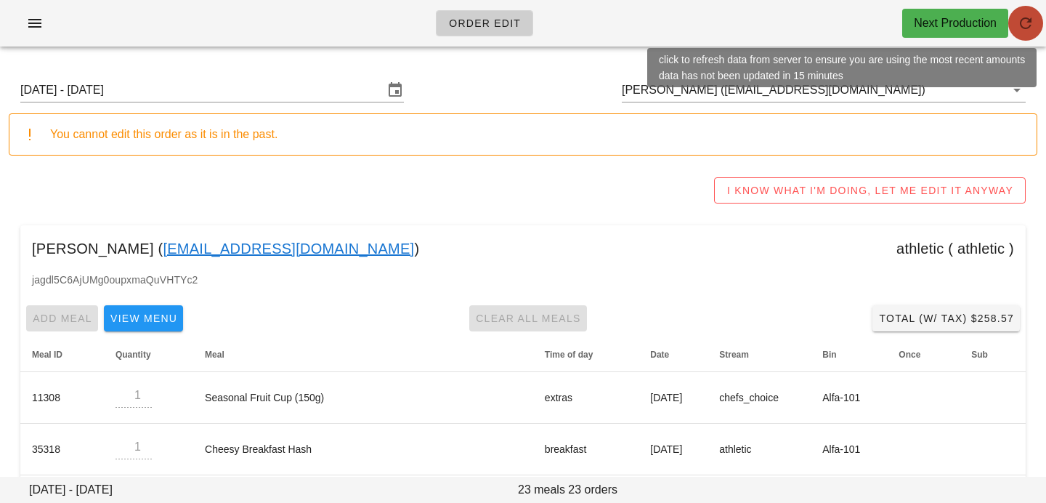
click at [1017, 27] on icon "button" at bounding box center [1025, 23] width 17 height 17
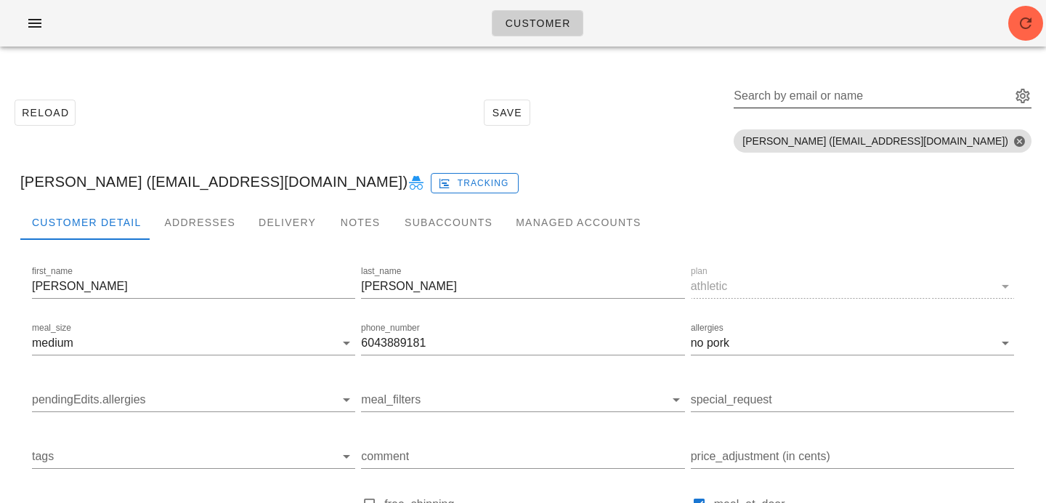
click at [870, 92] on div "Search by email or name" at bounding box center [871, 95] width 275 height 23
paste input "[EMAIL_ADDRESS][DOMAIN_NAME]"
type input "[EMAIL_ADDRESS][DOMAIN_NAME]"
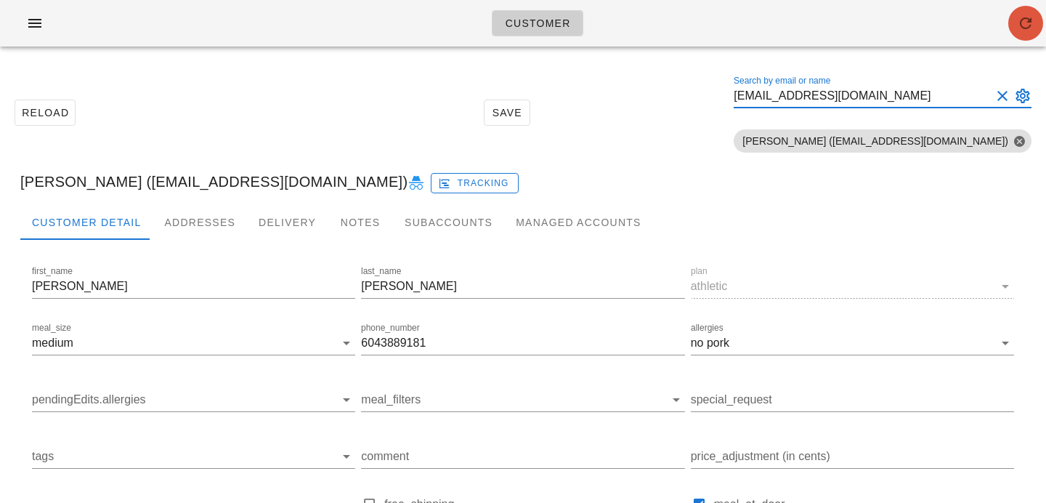
click at [1021, 39] on button "button" at bounding box center [1025, 23] width 35 height 35
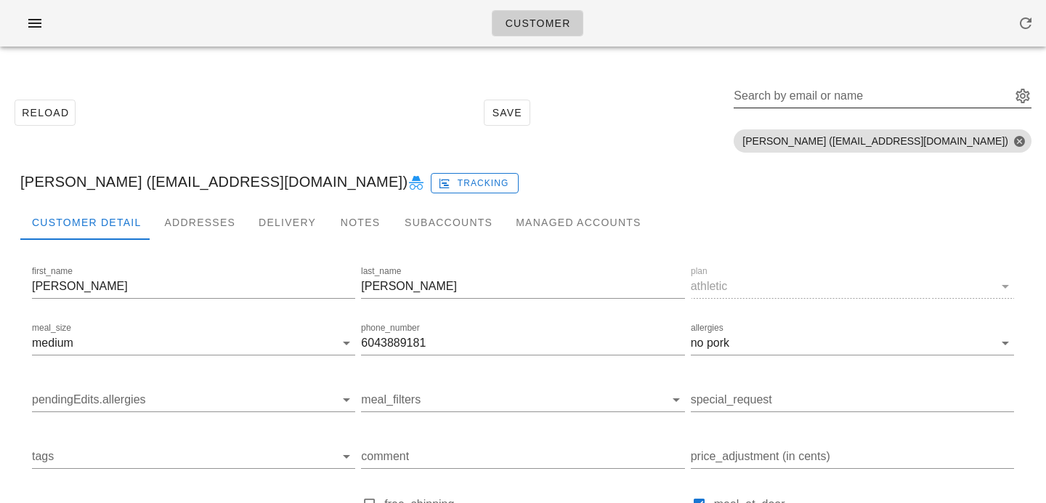
click at [816, 105] on input "Search by email or name" at bounding box center [871, 95] width 275 height 23
paste input "[EMAIL_ADDRESS][DOMAIN_NAME]"
type input "[EMAIL_ADDRESS][DOMAIN_NAME]"
click at [997, 90] on button "Clear Search by email or name" at bounding box center [1002, 95] width 17 height 17
type input "simi po"
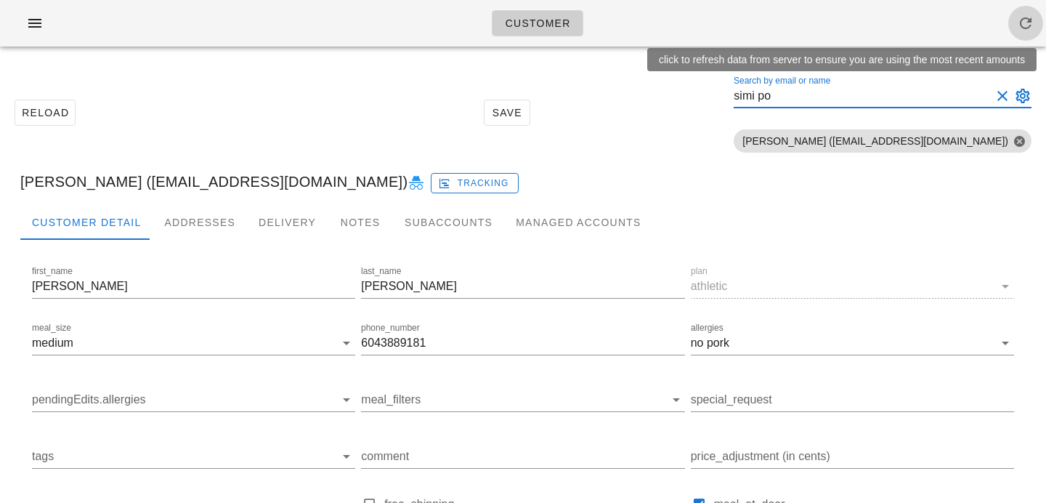
click at [1021, 24] on icon "button" at bounding box center [1025, 23] width 17 height 17
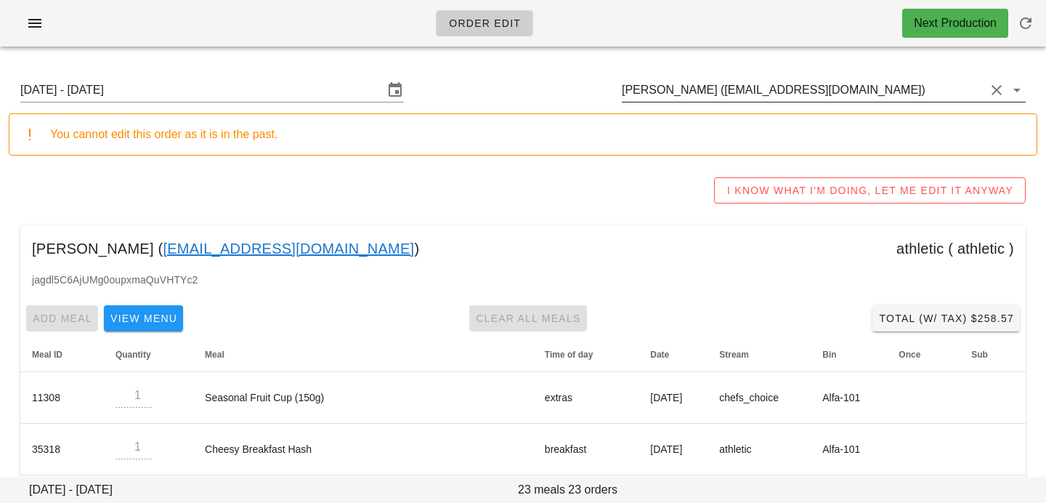
click at [883, 86] on input "[PERSON_NAME] ([EMAIL_ADDRESS][DOMAIN_NAME])" at bounding box center [803, 89] width 363 height 23
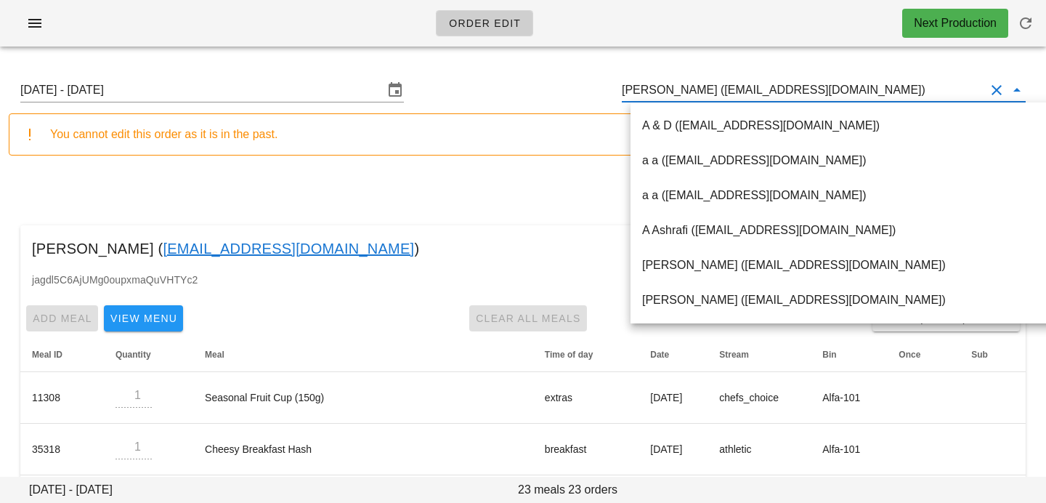
paste input "skpowar94@gmail.com"
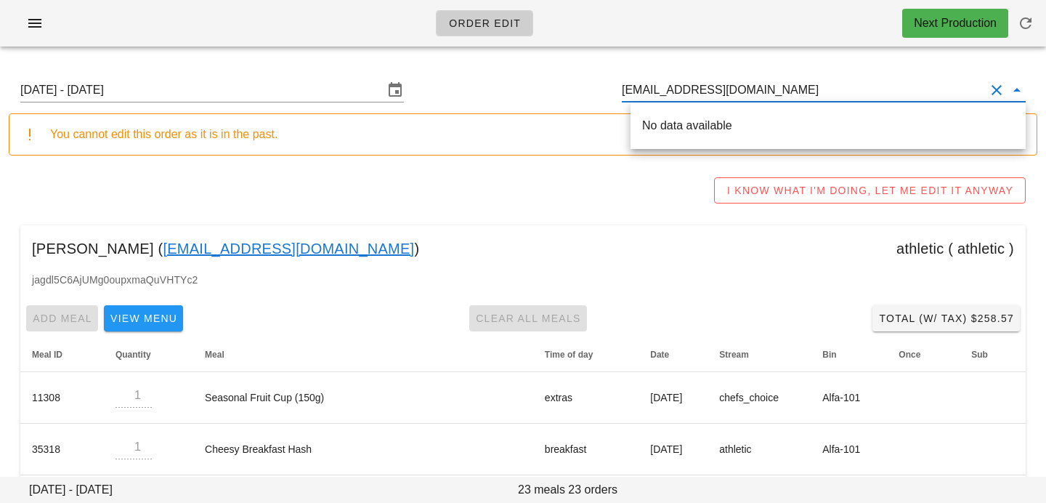
drag, startPoint x: 689, startPoint y: 85, endPoint x: 830, endPoint y: 78, distance: 141.1
click at [830, 81] on input "skpowar94@gmail.com" at bounding box center [803, 89] width 363 height 23
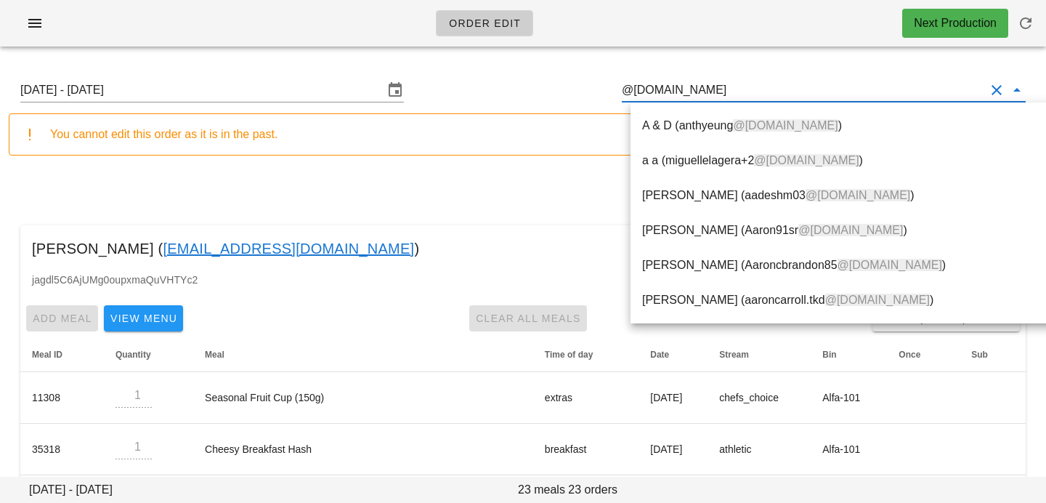
drag, startPoint x: 765, startPoint y: 94, endPoint x: 509, endPoint y: 62, distance: 257.6
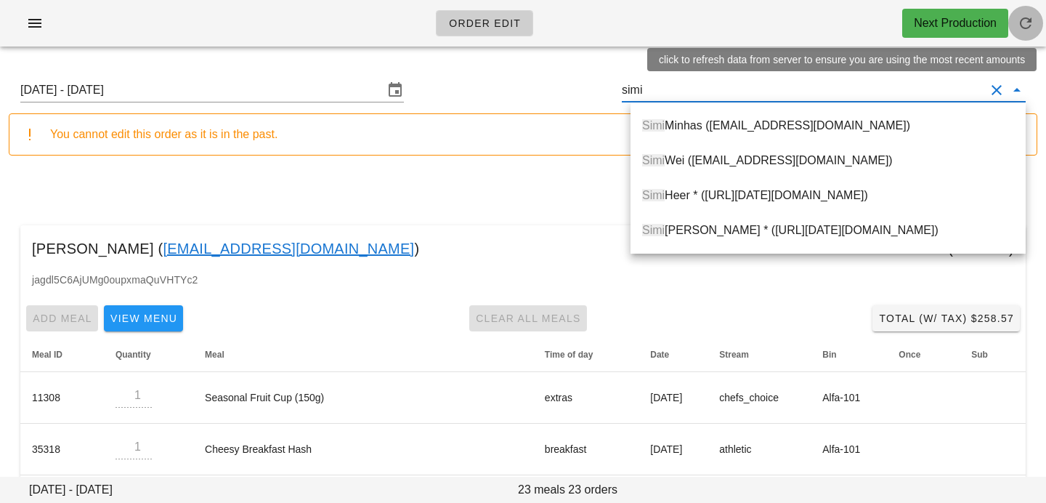
click at [1009, 25] on span "button" at bounding box center [1025, 23] width 35 height 17
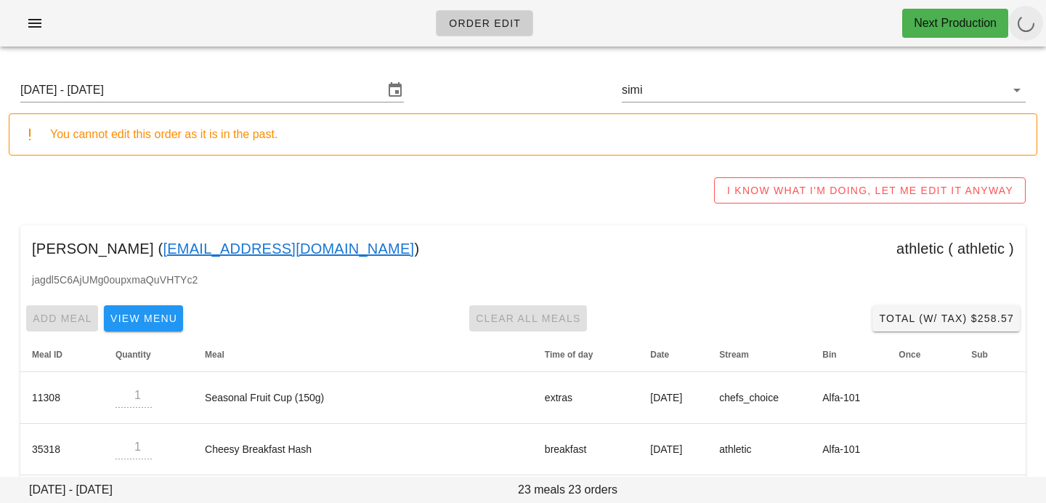
type input "[PERSON_NAME] ([EMAIL_ADDRESS][DOMAIN_NAME])"
click at [1042, 21] on div "Order Edit Next Production" at bounding box center [523, 23] width 1046 height 46
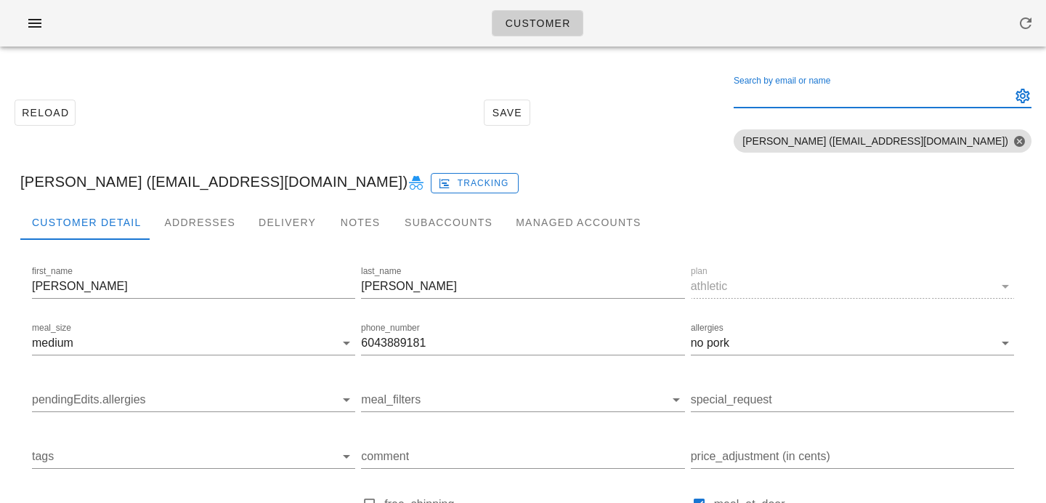
click at [862, 84] on div "Search by email or name" at bounding box center [871, 95] width 275 height 23
paste input "[EMAIL_ADDRESS][DOMAIN_NAME]"
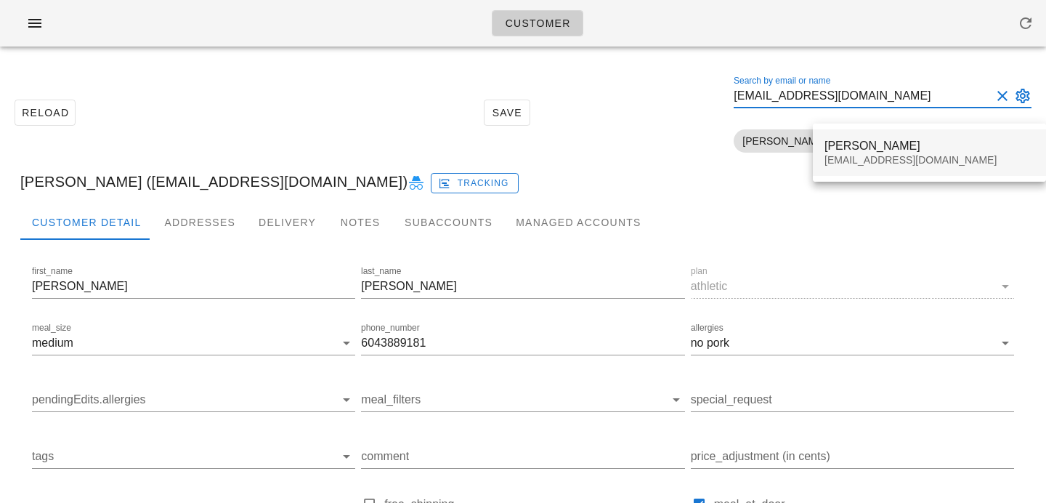
type input "[EMAIL_ADDRESS][DOMAIN_NAME]"
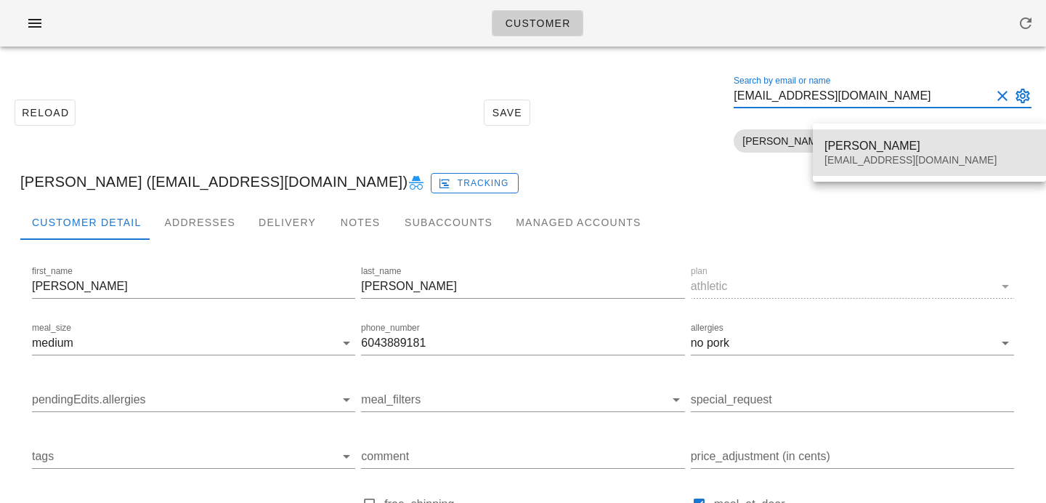
click at [843, 164] on div "[EMAIL_ADDRESS][DOMAIN_NAME]" at bounding box center [930, 160] width 210 height 12
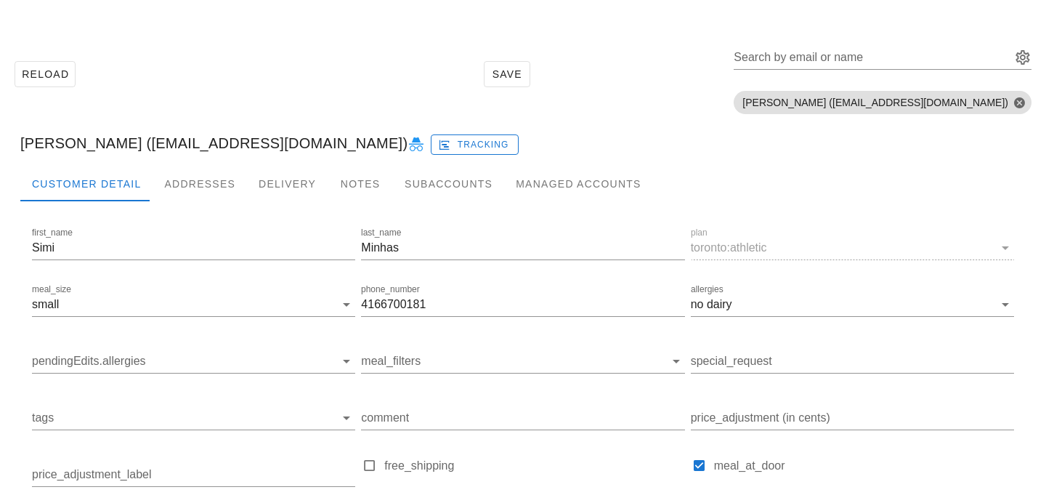
scroll to position [51, 0]
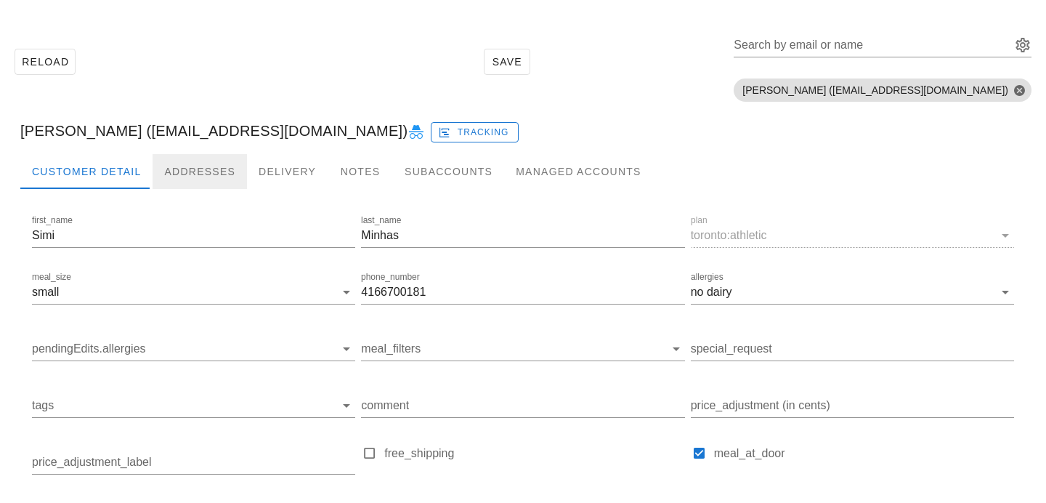
click at [174, 183] on div "Addresses" at bounding box center [200, 171] width 94 height 35
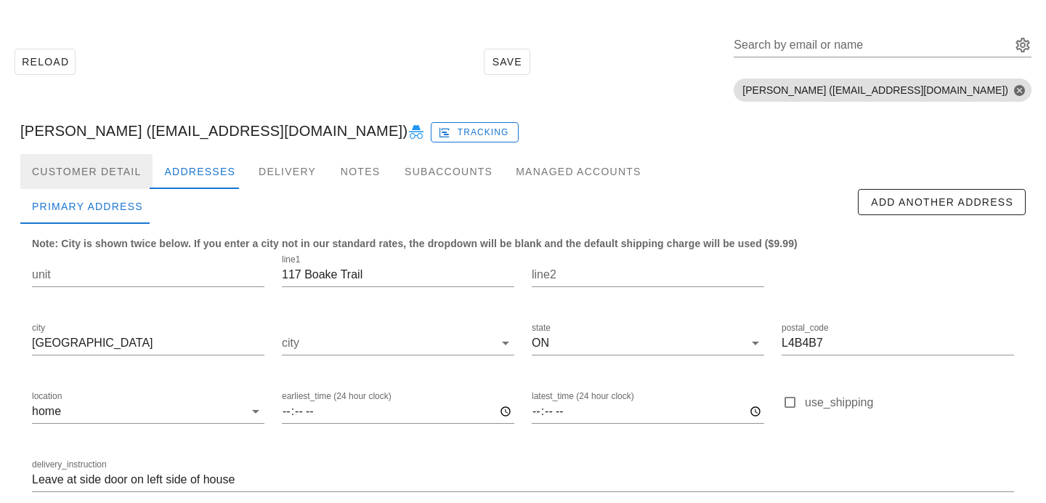
click at [121, 183] on div "Customer Detail" at bounding box center [86, 171] width 132 height 35
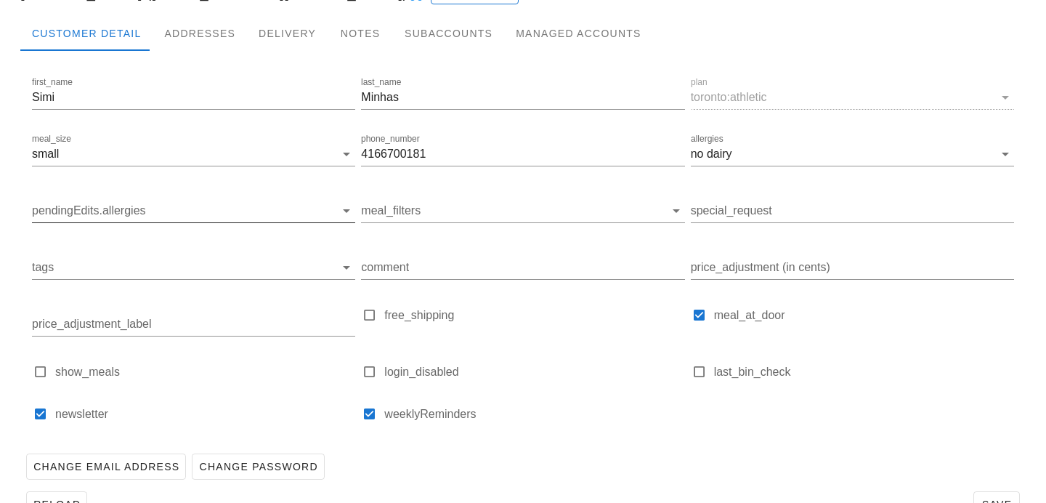
scroll to position [197, 0]
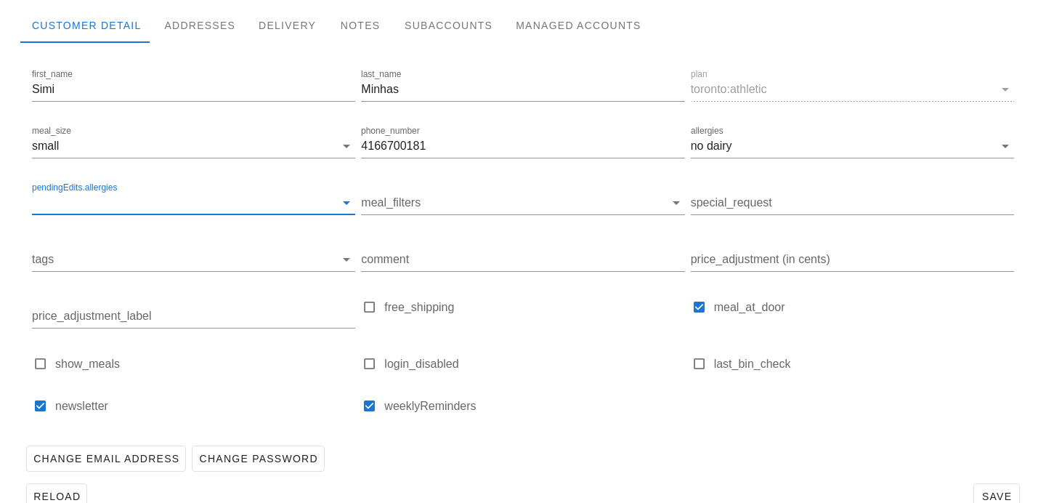
click at [140, 207] on input "pendingEdits.allergies" at bounding box center [182, 202] width 300 height 23
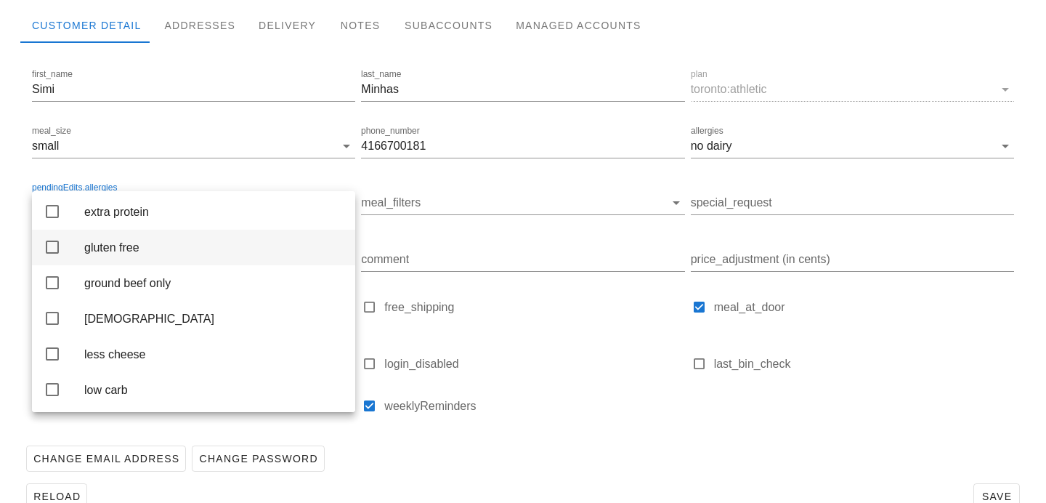
scroll to position [0, 0]
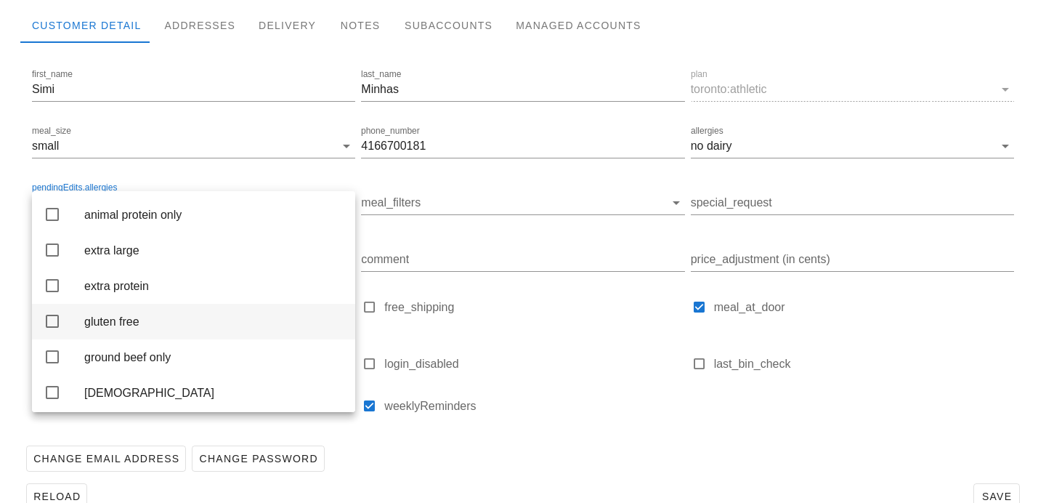
click at [145, 323] on div "gluten free" at bounding box center [213, 322] width 259 height 14
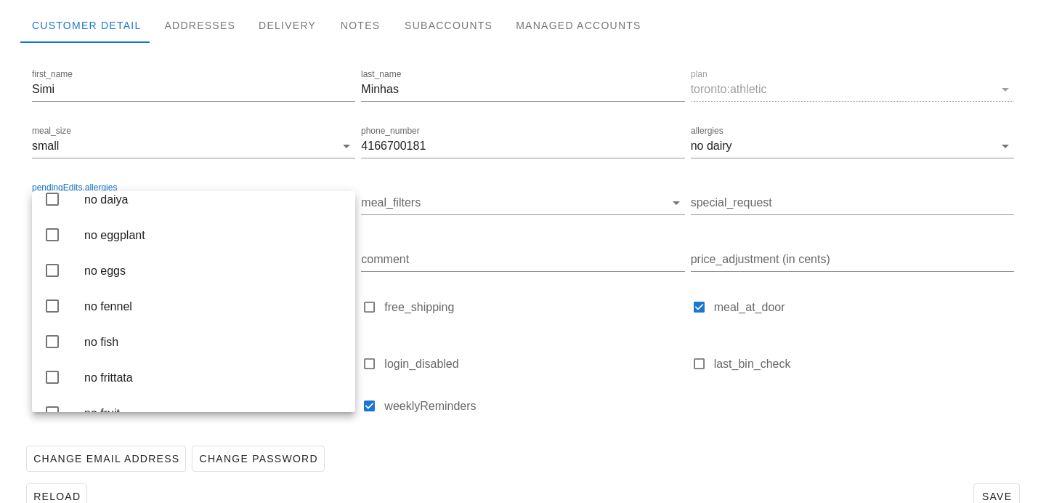
scroll to position [1399, 0]
click at [180, 176] on div "no dairy" at bounding box center [213, 169] width 259 height 14
click at [488, 453] on div "Change Email Address Change Password" at bounding box center [523, 459] width 1006 height 38
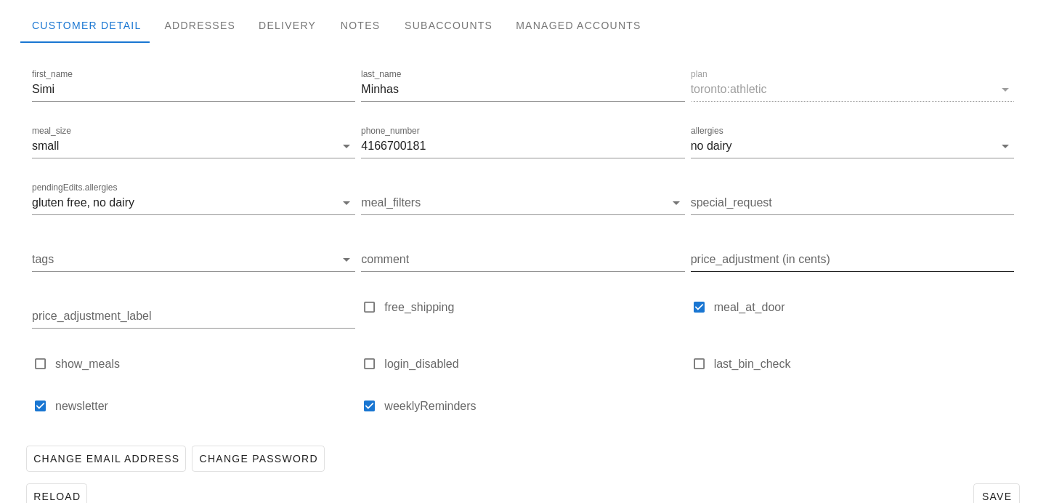
click at [752, 263] on input "price_adjustment (in cents)" at bounding box center [852, 259] width 323 height 23
type input "2"
type input "200"
click at [611, 460] on div "Change Email Address Change Password" at bounding box center [523, 459] width 1006 height 38
click at [296, 307] on input "price_adjustment_label" at bounding box center [193, 315] width 323 height 23
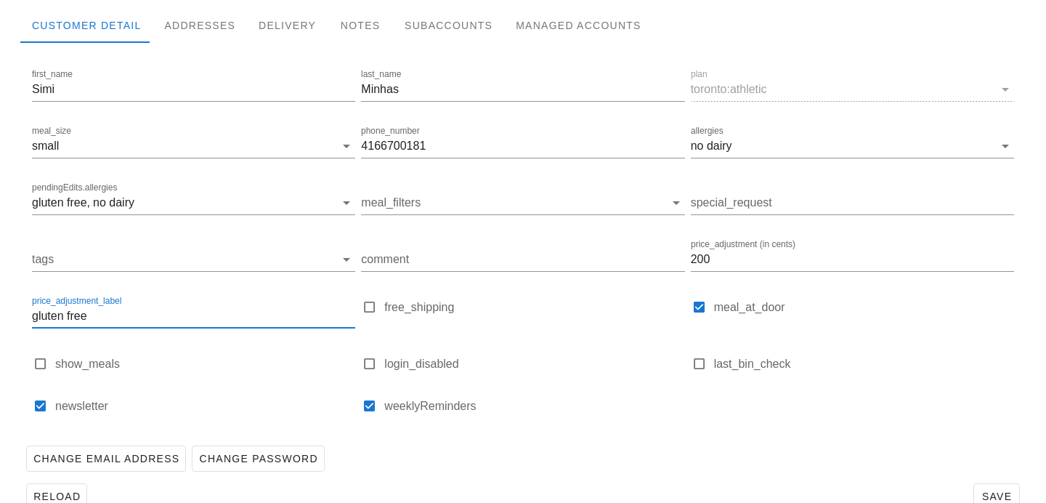
scroll to position [230, 0]
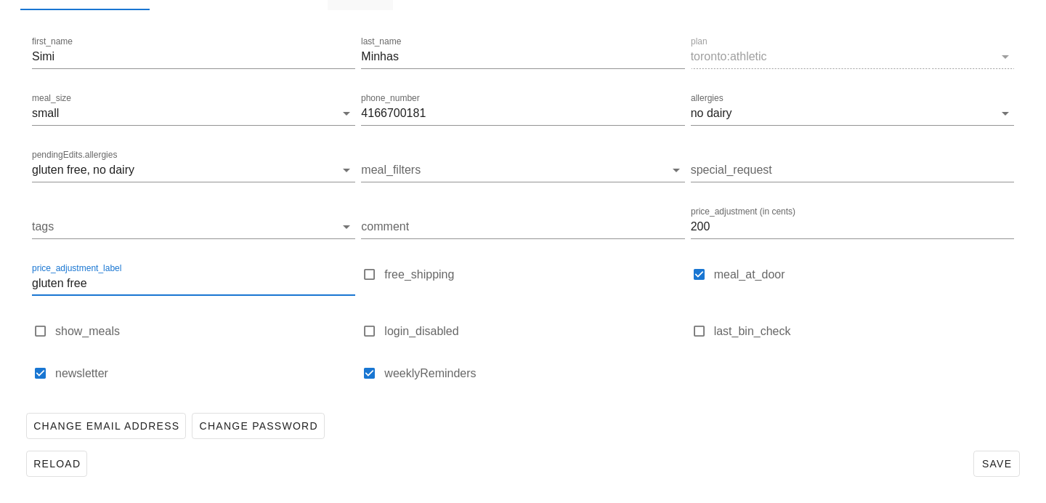
type input "gluten free"
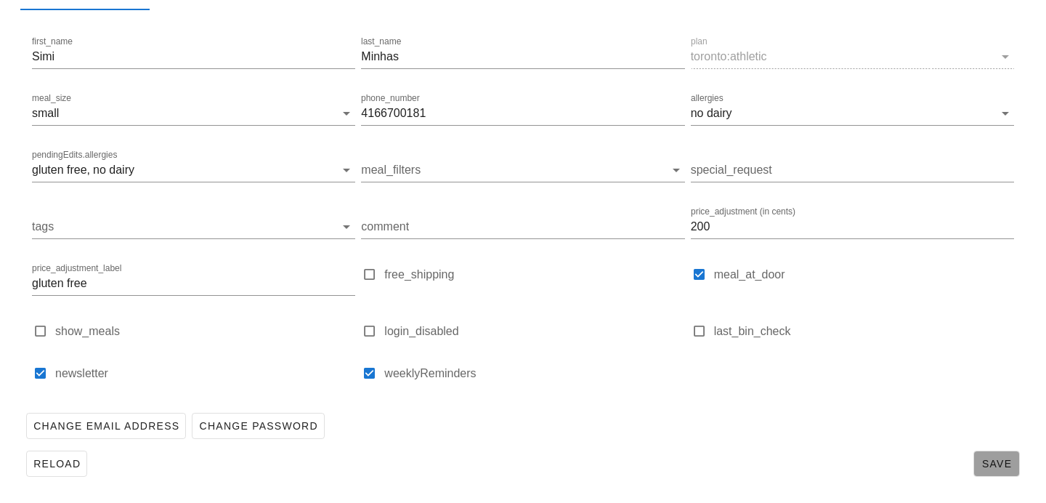
click at [1001, 468] on span "Save" at bounding box center [996, 464] width 33 height 12
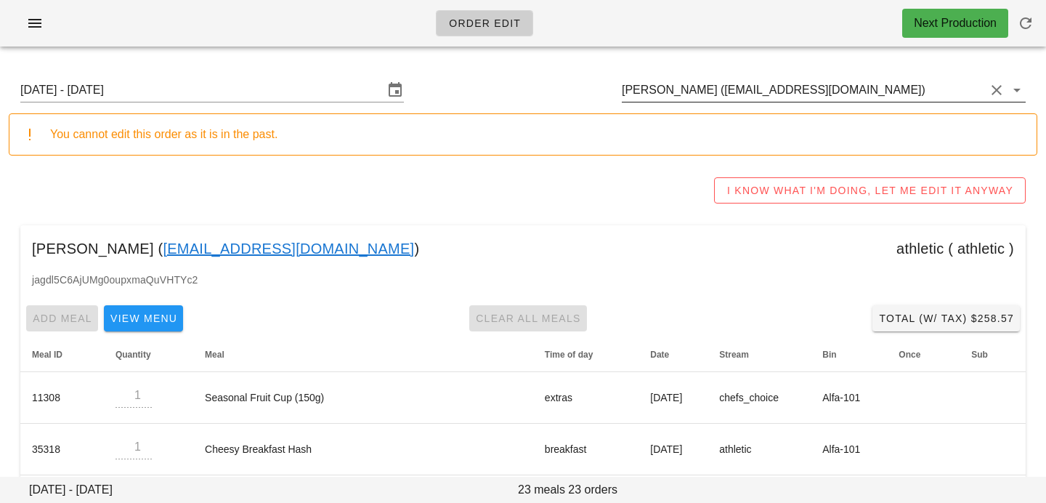
click at [853, 84] on input "[PERSON_NAME] ([EMAIL_ADDRESS][DOMAIN_NAME])" at bounding box center [803, 89] width 363 height 23
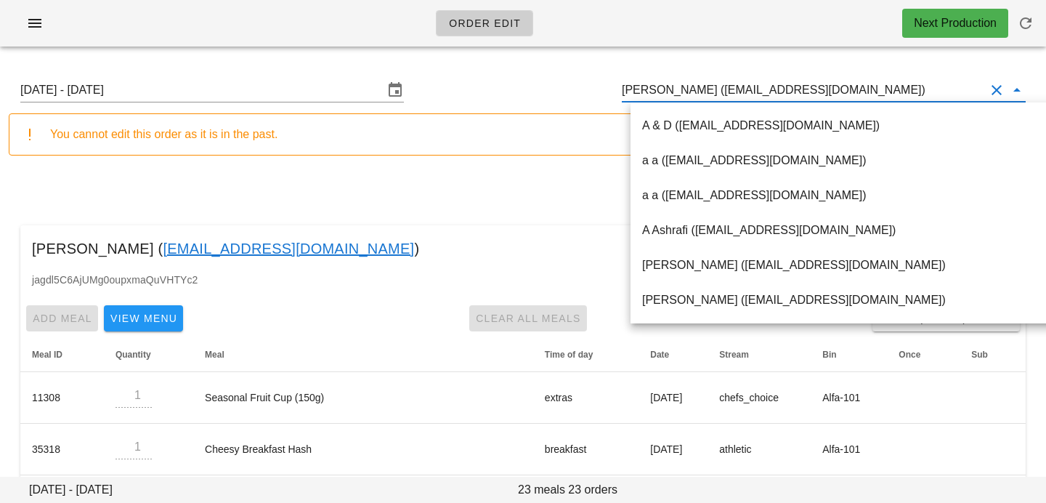
paste input "[EMAIL_ADDRESS][DOMAIN_NAME]"
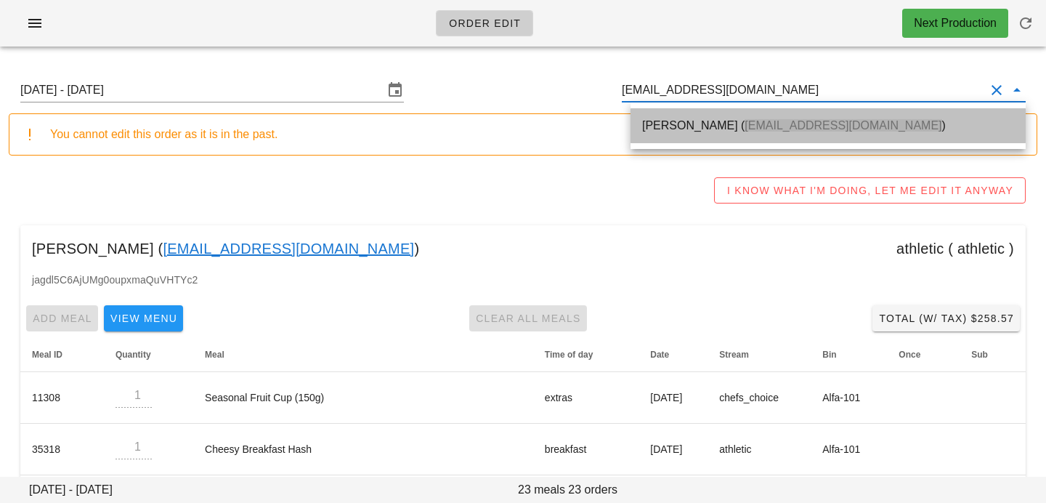
click at [782, 137] on div "[PERSON_NAME] ( [EMAIL_ADDRESS][DOMAIN_NAME] )" at bounding box center [828, 125] width 372 height 31
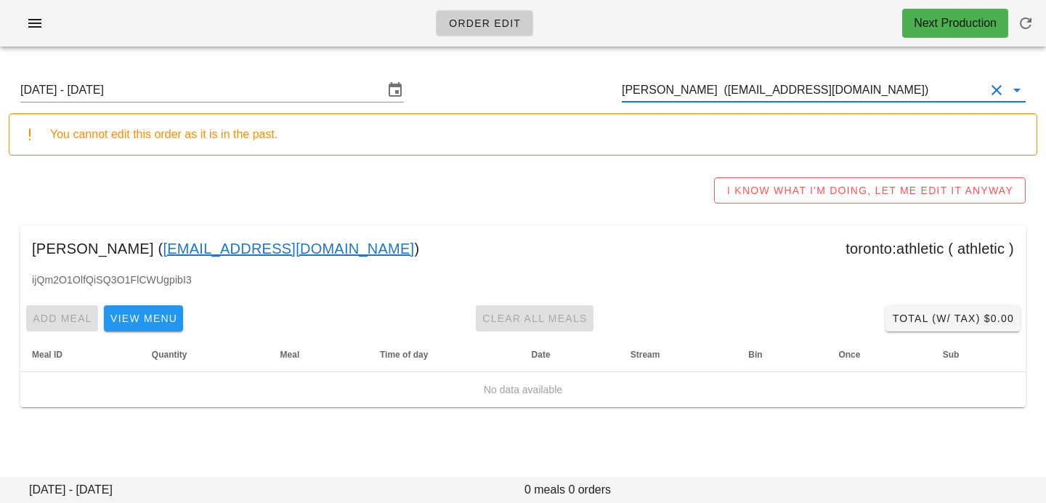
click at [695, 84] on input "[PERSON_NAME] ([EMAIL_ADDRESS][DOMAIN_NAME])" at bounding box center [803, 89] width 363 height 23
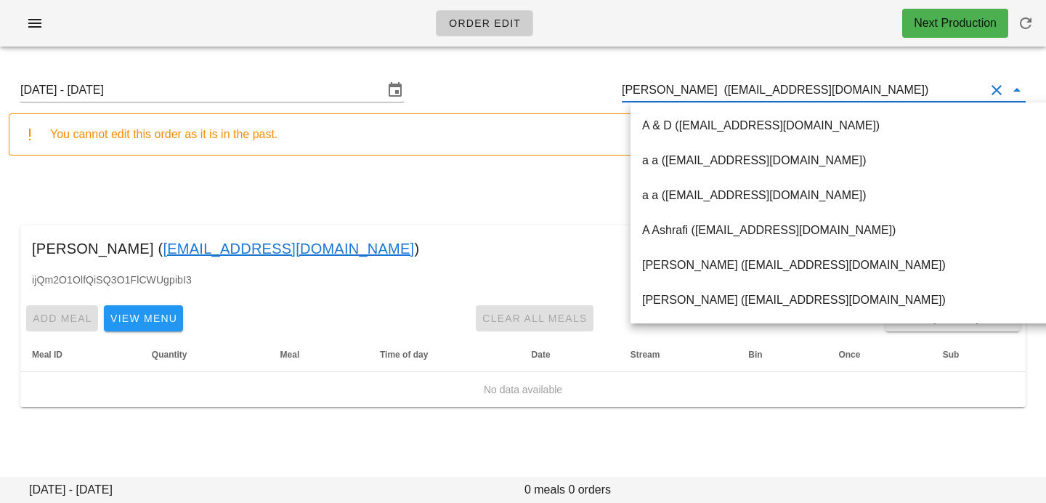
click at [873, 90] on input "[PERSON_NAME] ([EMAIL_ADDRESS][DOMAIN_NAME])" at bounding box center [803, 89] width 363 height 23
drag, startPoint x: 873, startPoint y: 90, endPoint x: 559, endPoint y: 52, distance: 316.8
click at [559, 52] on div "Order Edit Next Production Sunday August 31 - Saturday September 6 Simi Minhas …" at bounding box center [523, 251] width 1046 height 503
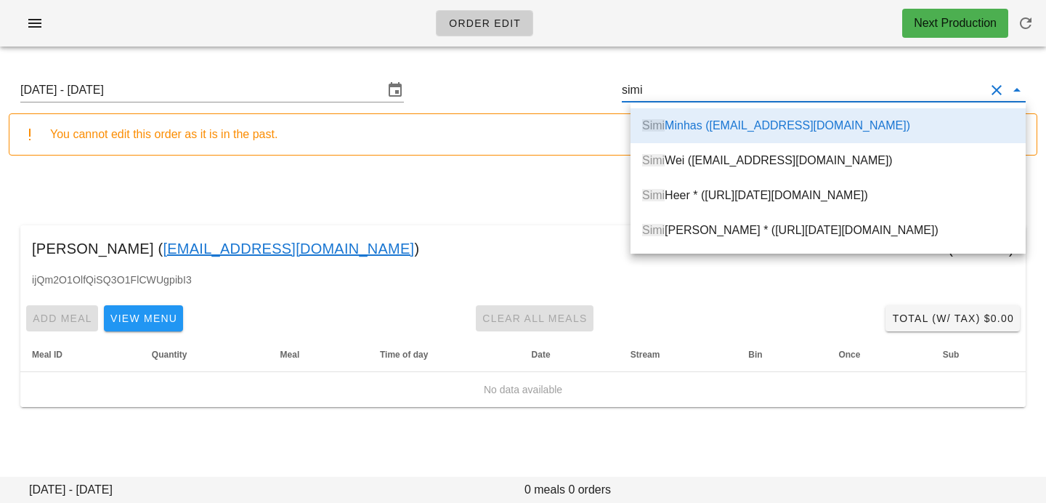
click at [757, 132] on div "Simi Minhas (simi.pm94@gmail.com)" at bounding box center [828, 125] width 372 height 14
type input "[PERSON_NAME] ([EMAIL_ADDRESS][DOMAIN_NAME])"
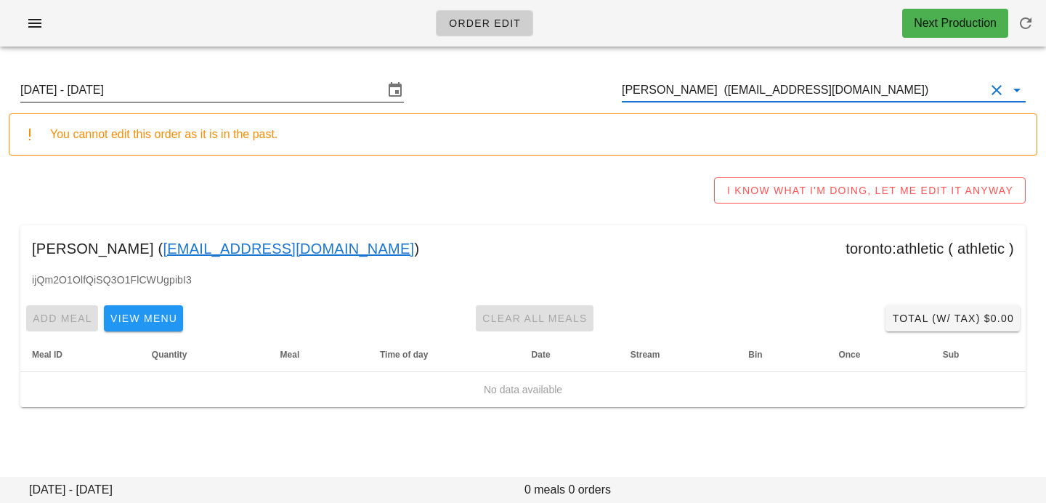
click at [318, 86] on input "Sunday August 31 - Saturday September 6" at bounding box center [201, 89] width 363 height 23
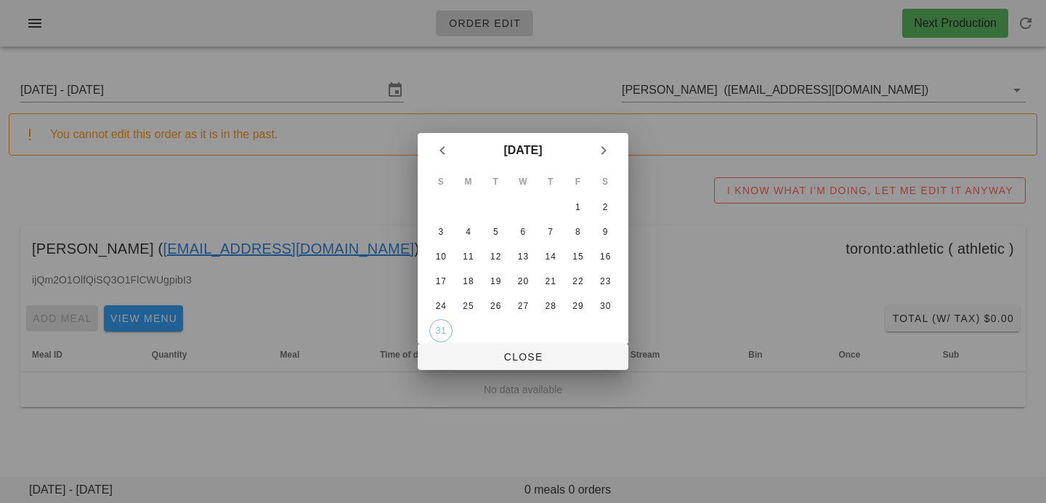
click at [617, 150] on div "August 2025" at bounding box center [523, 150] width 211 height 35
click at [606, 150] on icon "Next month" at bounding box center [603, 150] width 17 height 17
click at [468, 232] on div "8" at bounding box center [468, 232] width 23 height 10
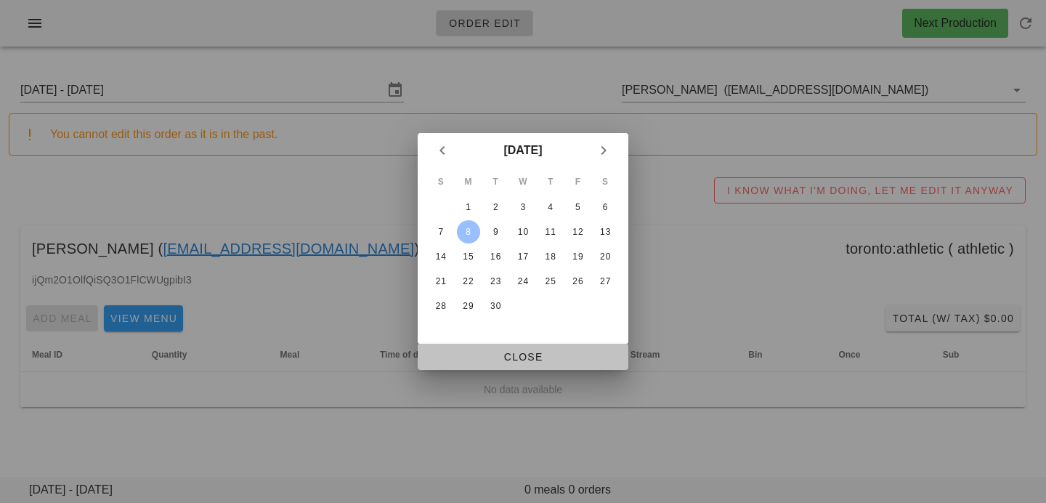
click at [472, 346] on button "Close" at bounding box center [523, 357] width 211 height 26
type input "Sunday September 7 - Saturday September 13"
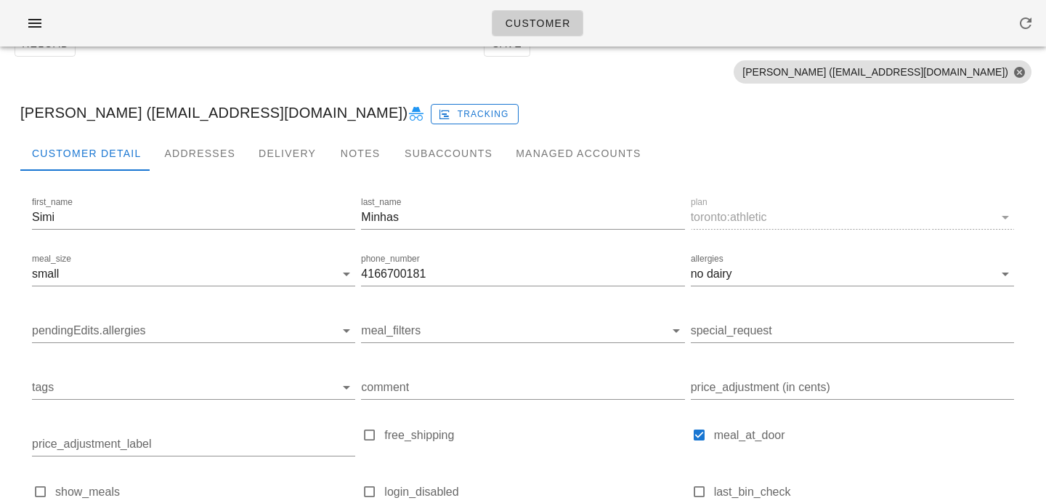
scroll to position [230, 0]
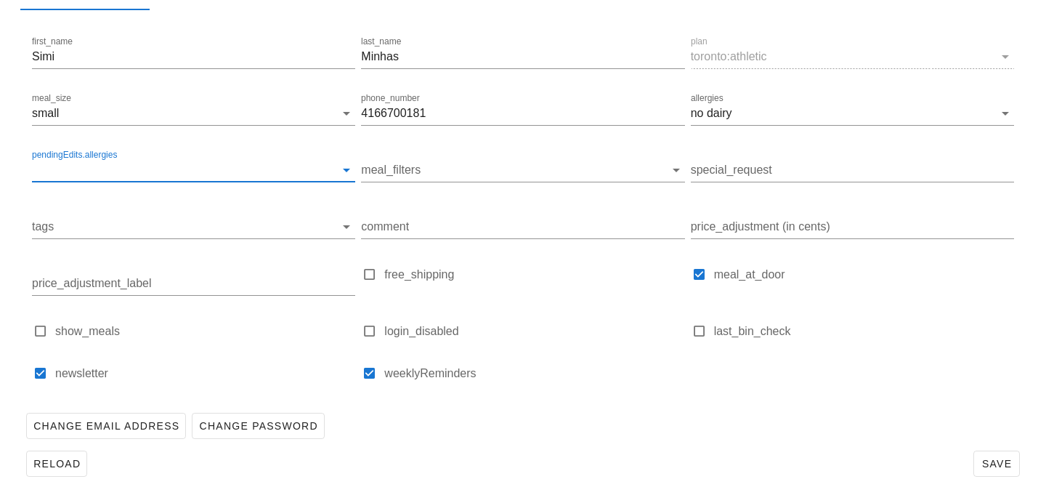
click at [261, 172] on input "pendingEdits.allergies" at bounding box center [182, 169] width 300 height 23
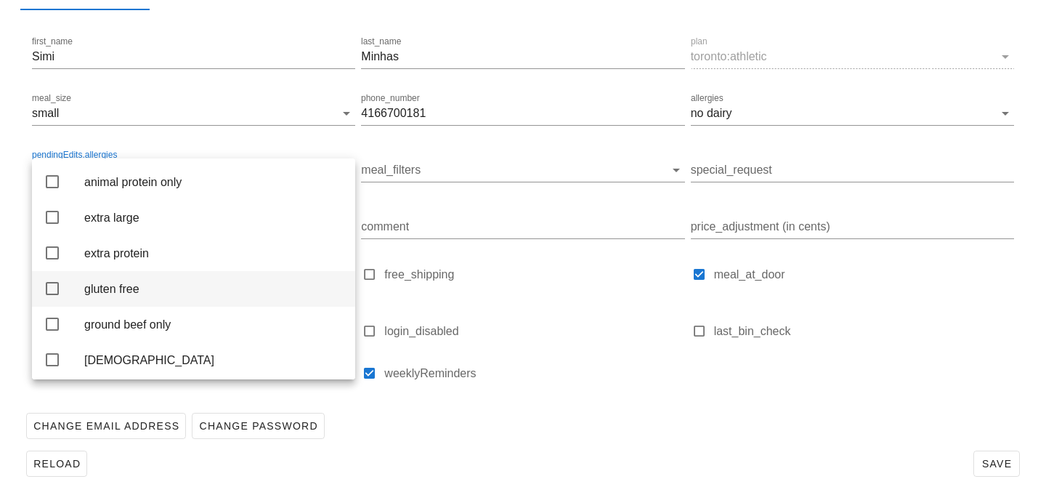
click at [209, 289] on div "gluten free" at bounding box center [213, 289] width 259 height 14
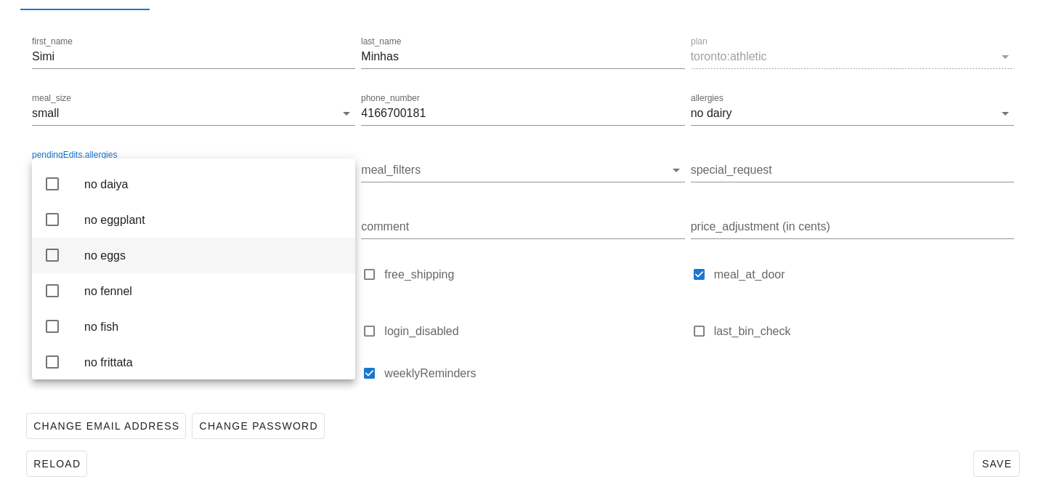
scroll to position [1382, 0]
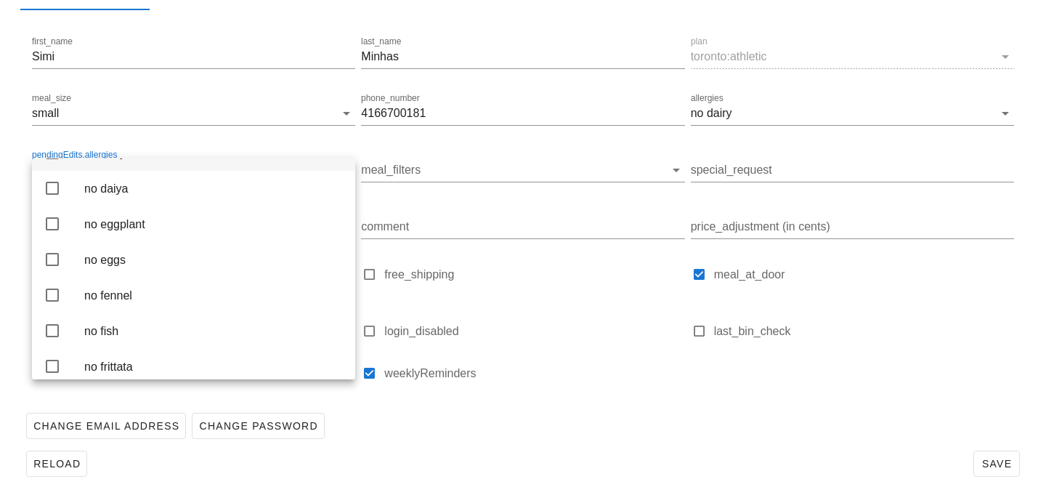
click at [219, 160] on div "no dairy" at bounding box center [213, 153] width 259 height 14
click at [413, 424] on div "Change Email Address Change Password" at bounding box center [523, 426] width 1006 height 38
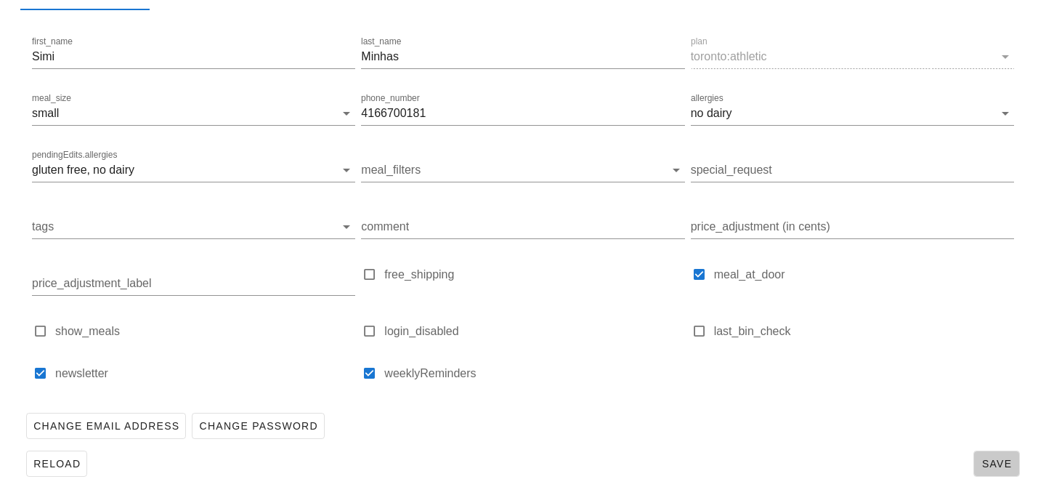
click at [1003, 458] on span "Save" at bounding box center [996, 464] width 33 height 12
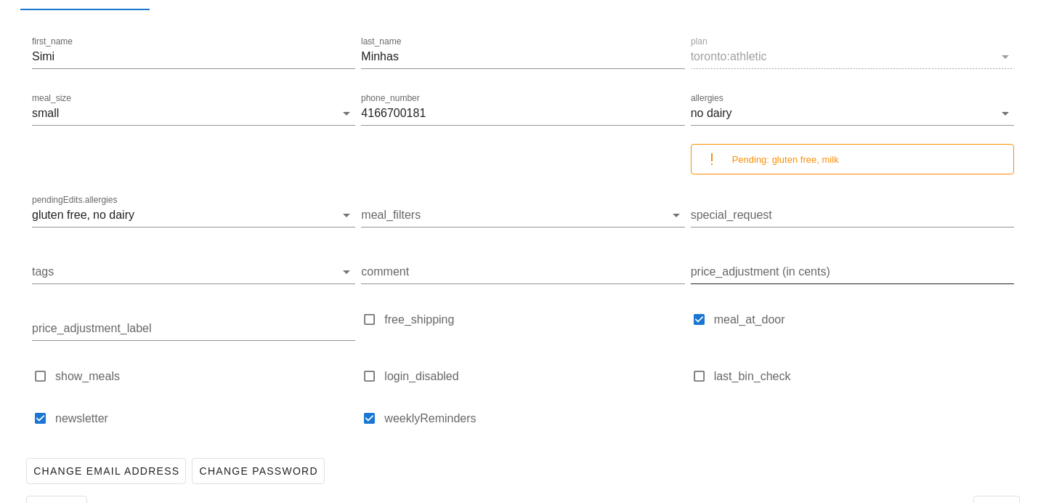
click at [785, 270] on input "price_adjustment (in cents)" at bounding box center [852, 271] width 323 height 23
type input "200"
click at [190, 325] on input "price_adjustment_label" at bounding box center [193, 328] width 323 height 23
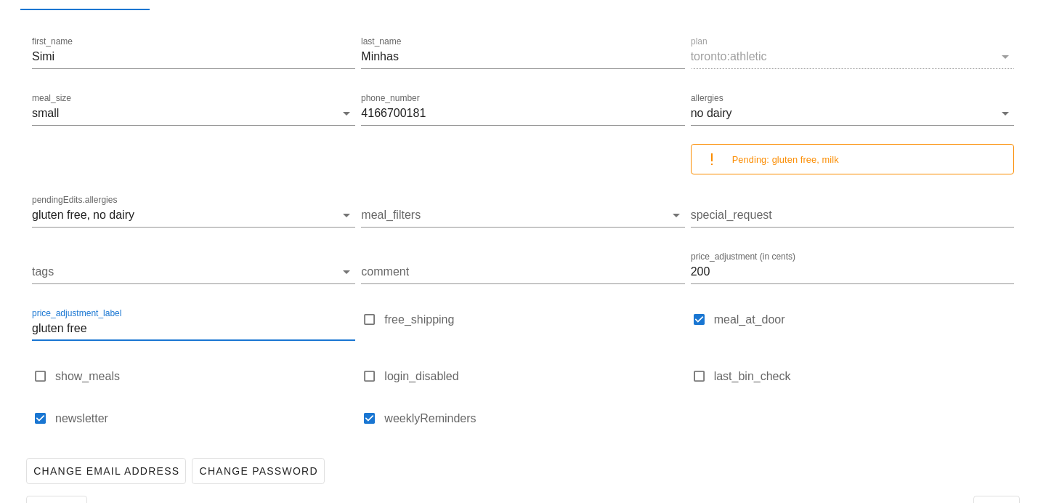
type input "gluten free"
click at [885, 381] on label "last_bin_check" at bounding box center [864, 376] width 300 height 15
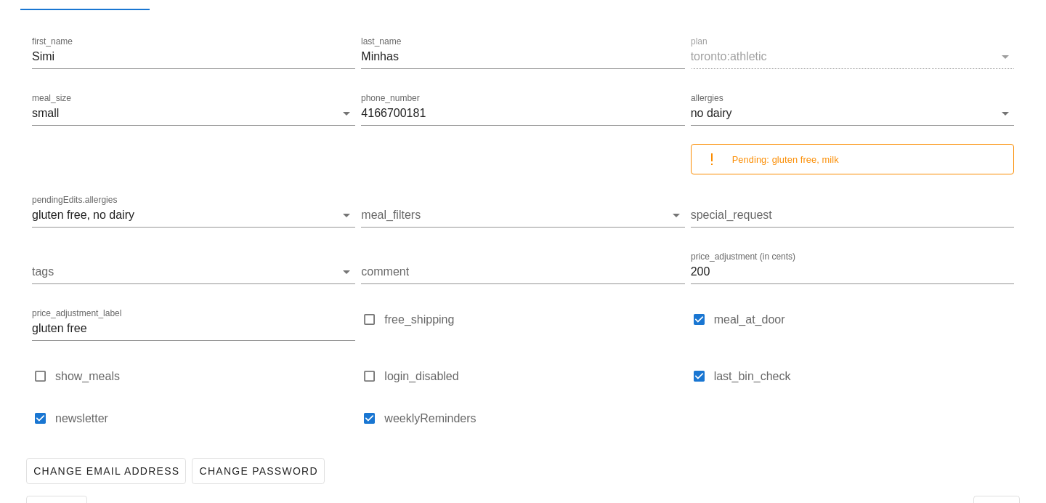
click at [823, 375] on label "last_bin_check" at bounding box center [864, 376] width 300 height 15
checkbox input "false"
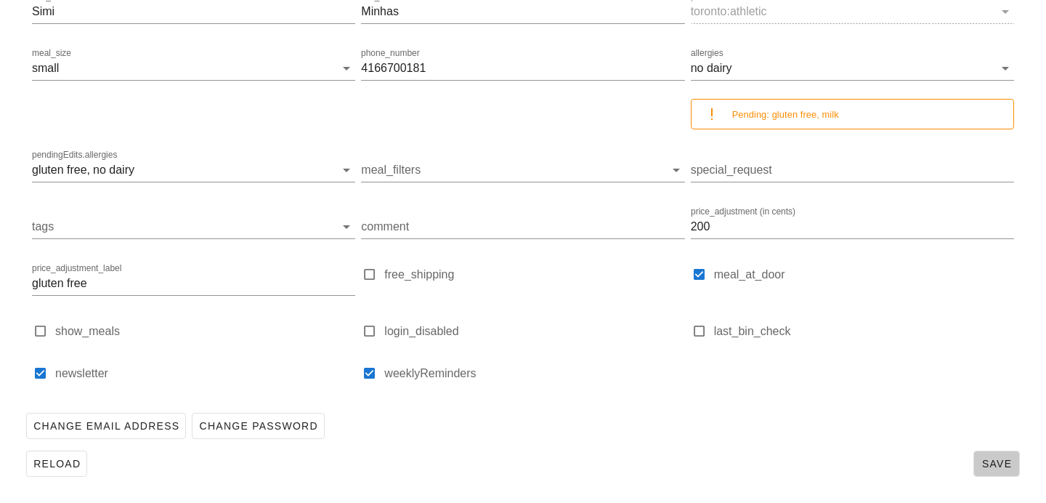
click at [1008, 466] on span "Save" at bounding box center [996, 464] width 33 height 12
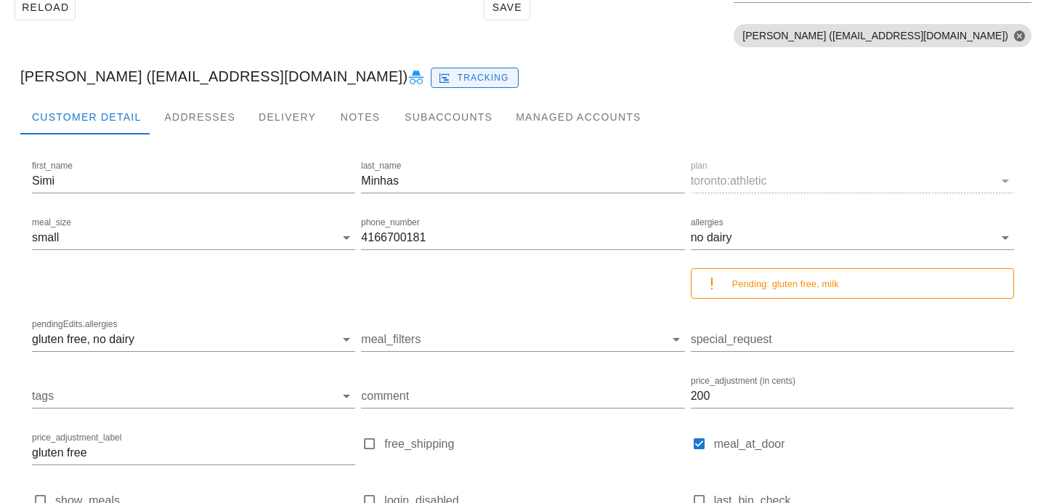
scroll to position [108, 0]
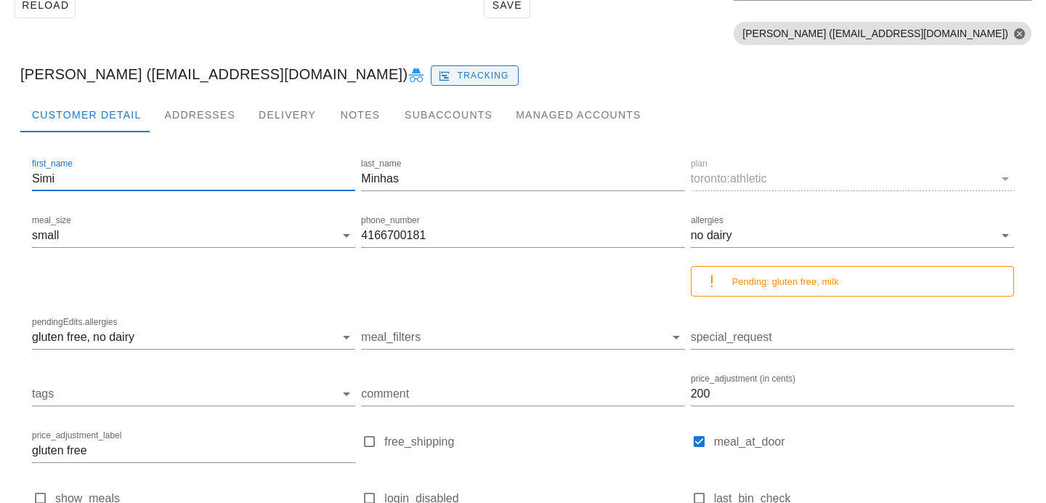
click at [347, 173] on input "Simi" at bounding box center [193, 178] width 323 height 23
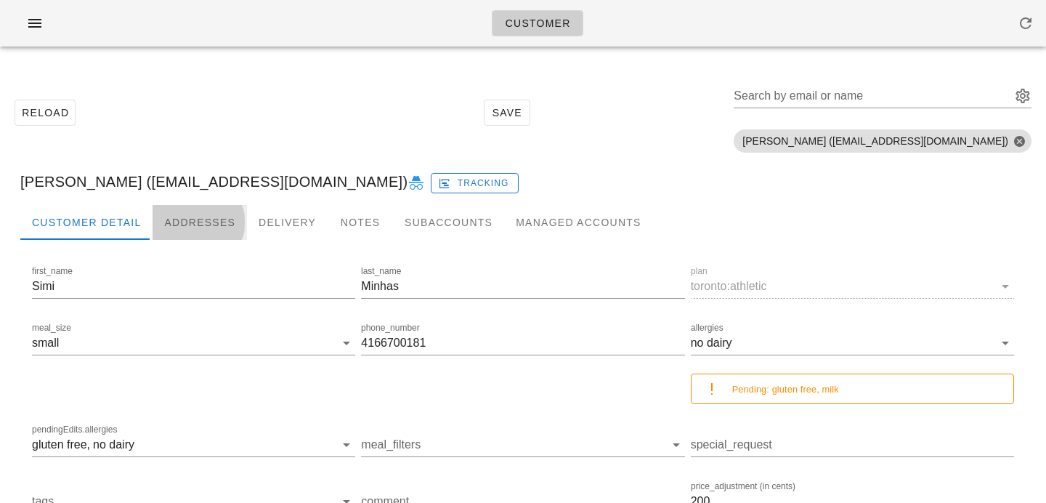
click at [216, 209] on div "Addresses" at bounding box center [200, 222] width 94 height 35
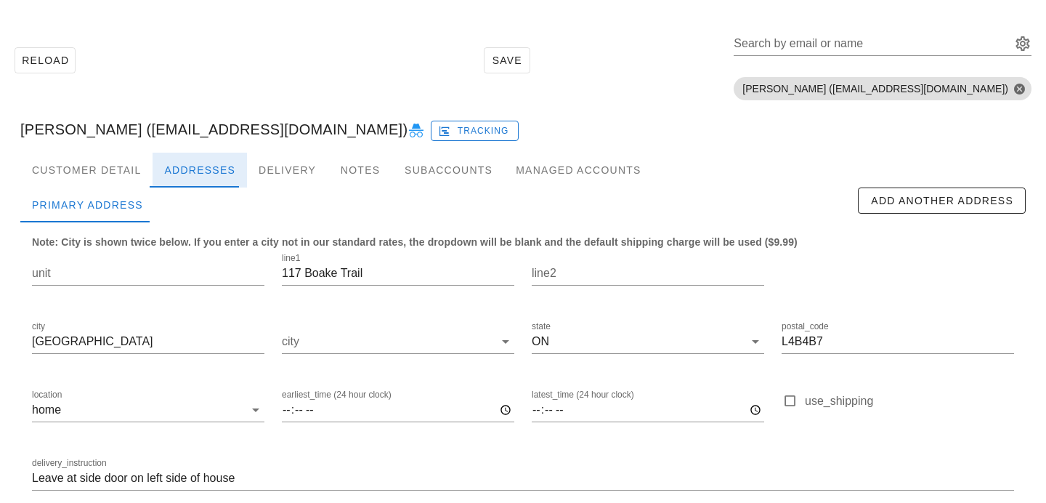
scroll to position [125, 0]
